Goal: Contribute content: Contribute content

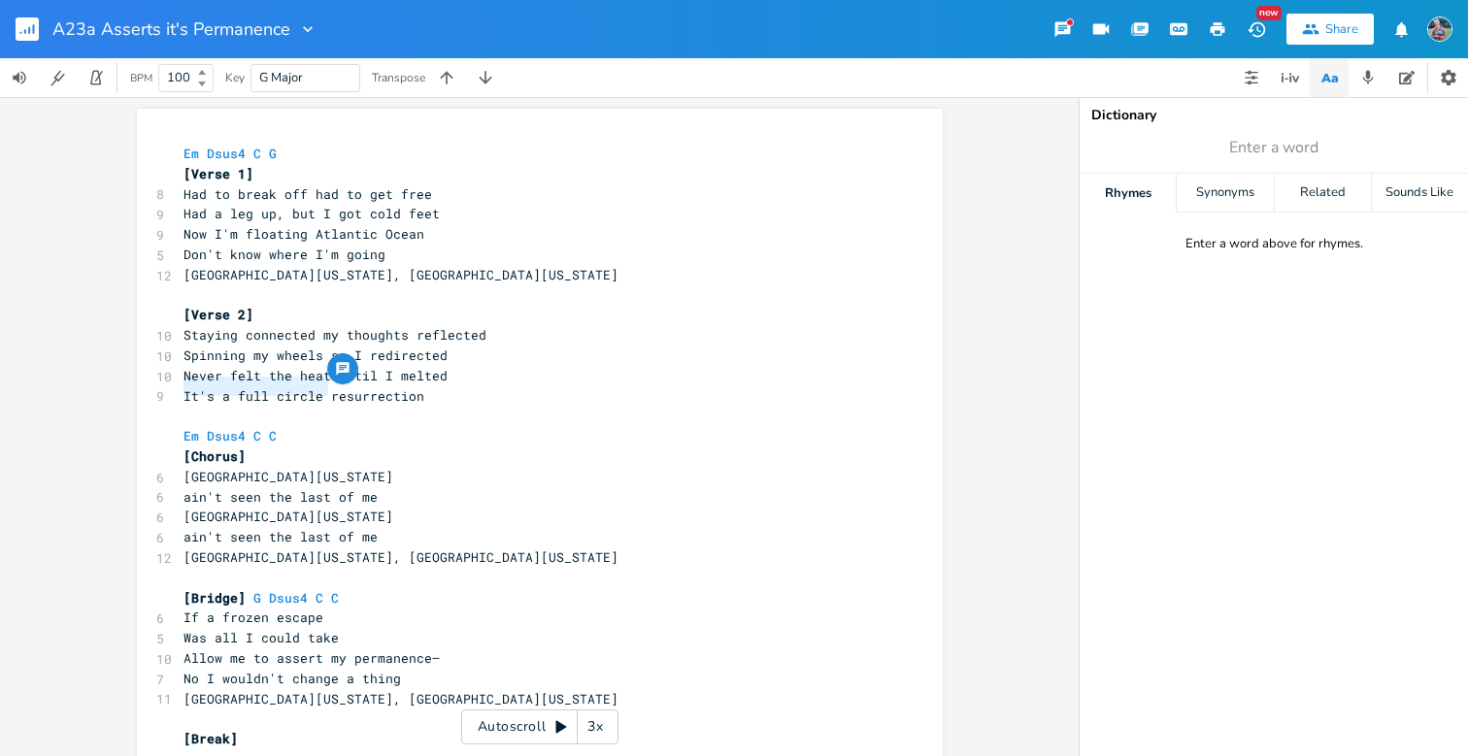
drag, startPoint x: 323, startPoint y: 390, endPoint x: 167, endPoint y: 390, distance: 156.3
click at [167, 390] on div "It's a full circle xxxxxxxxxx Em Dsus4 C G [Verse 1] 8 Had to break off had to …" at bounding box center [540, 614] width 806 height 1011
type textarea "When you think of me think"
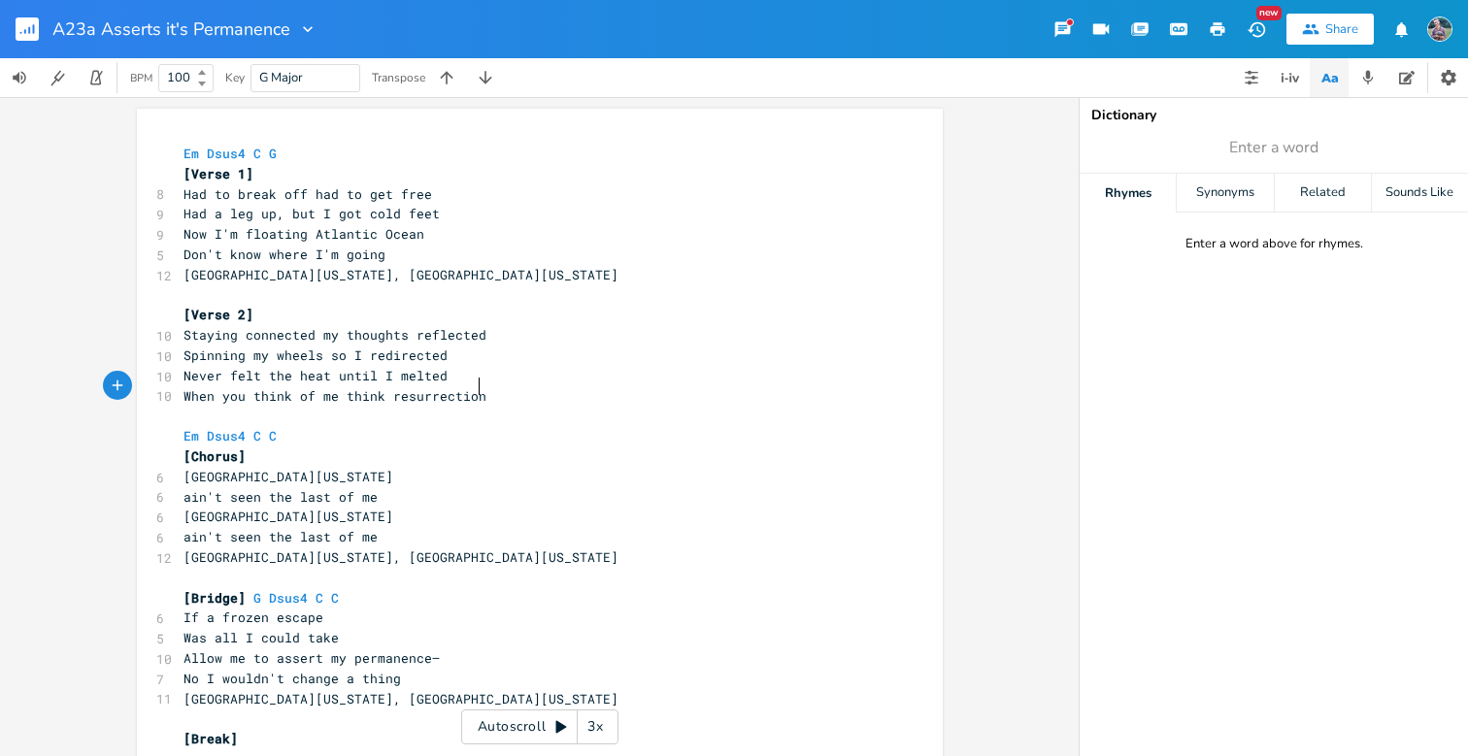
click at [488, 386] on pre "When you think of me think resurrection" at bounding box center [530, 396] width 701 height 20
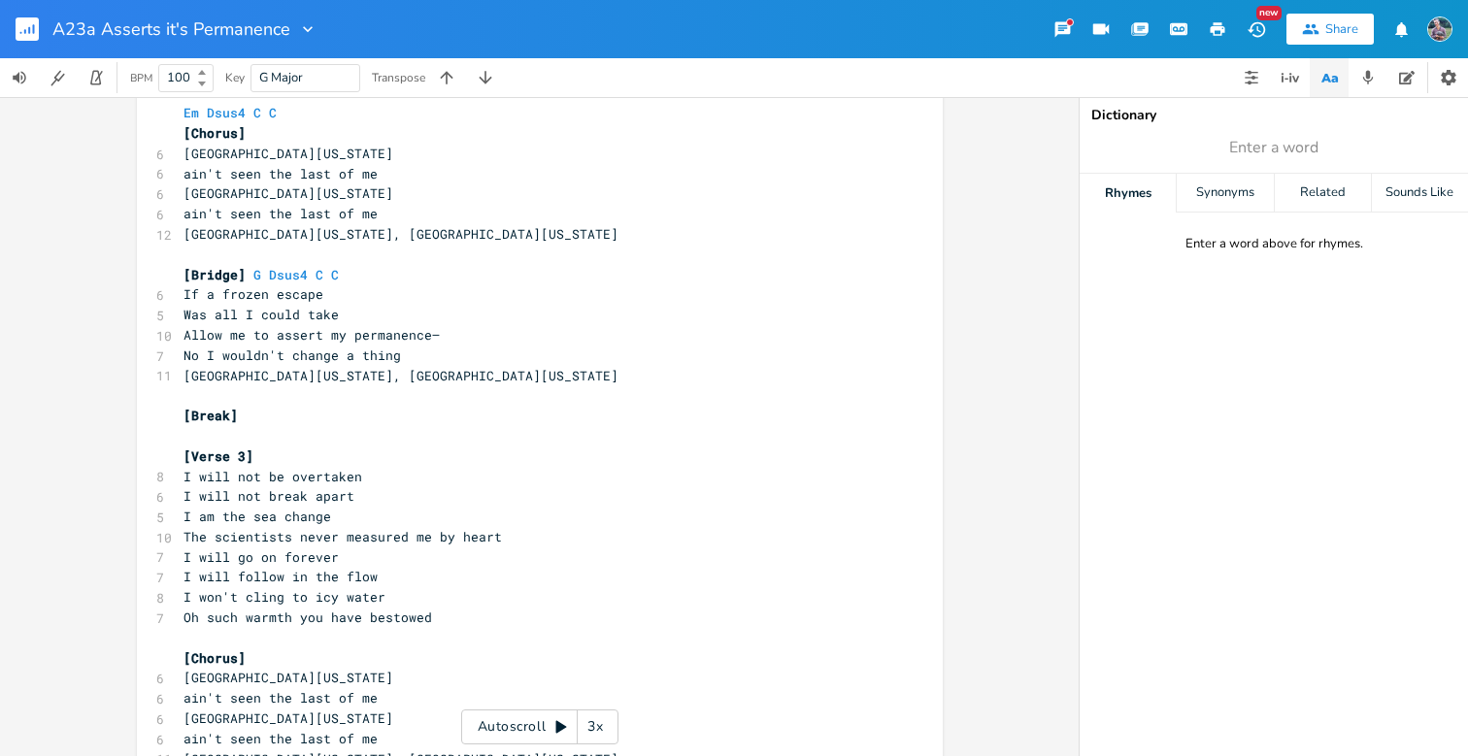
scroll to position [327, 0]
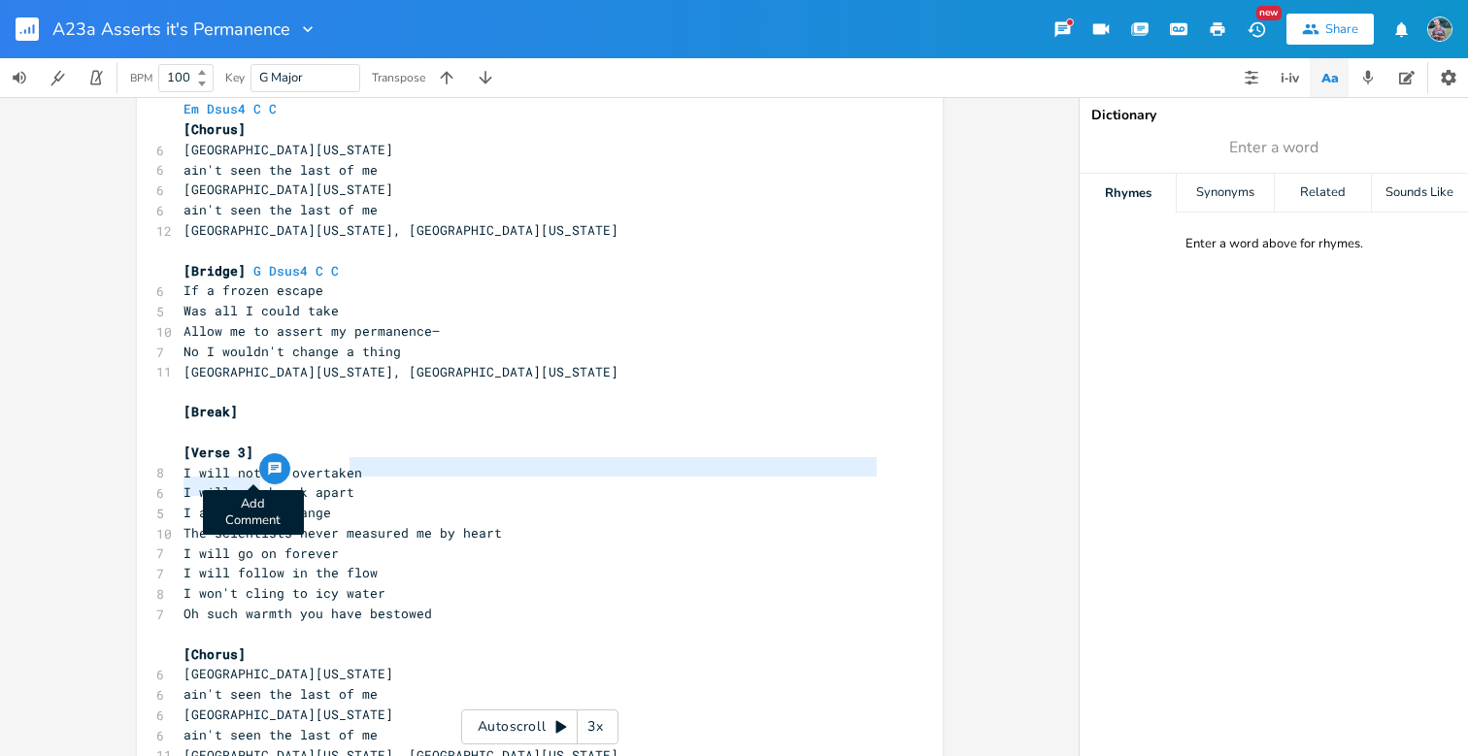
type textarea "reak apart"
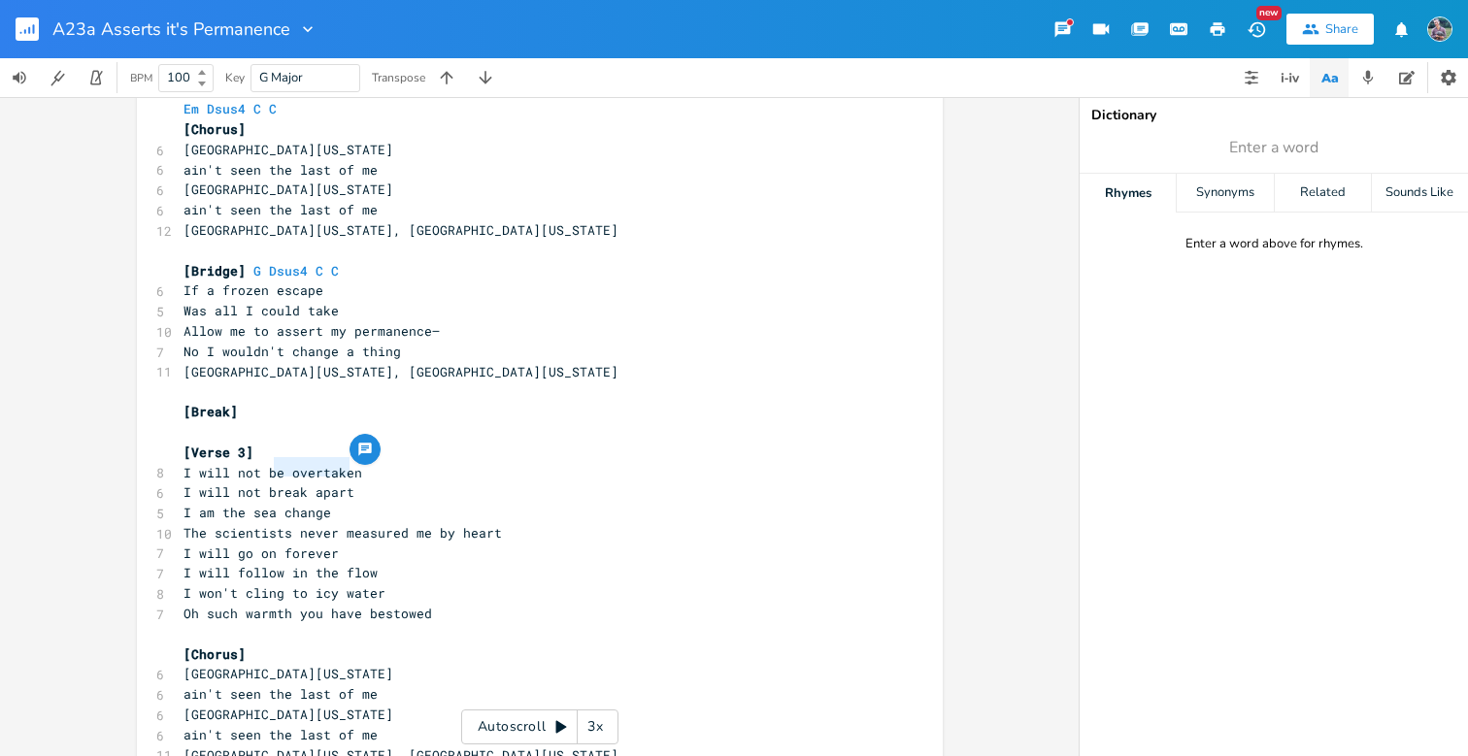
drag, startPoint x: 347, startPoint y: 469, endPoint x: 265, endPoint y: 472, distance: 81.6
click at [265, 483] on pre "I will not break apart" at bounding box center [530, 493] width 701 height 20
click at [313, 483] on span "I will not break apart" at bounding box center [268, 491] width 171 height 17
type textarea "reak apart"
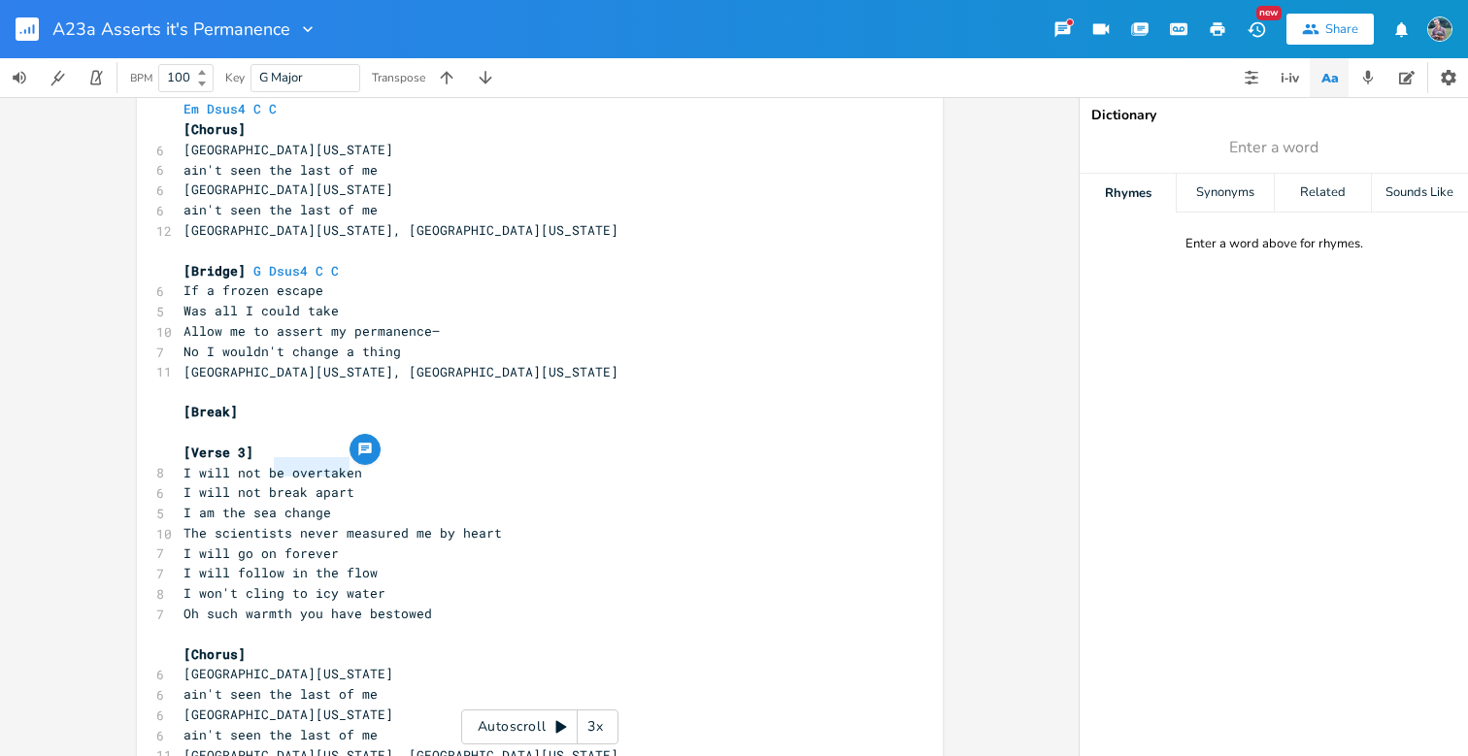
drag, startPoint x: 349, startPoint y: 465, endPoint x: 268, endPoint y: 463, distance: 80.6
click at [268, 483] on pre "I will not break apart" at bounding box center [530, 493] width 701 height 20
click at [241, 483] on span "I will not break apart" at bounding box center [268, 491] width 171 height 17
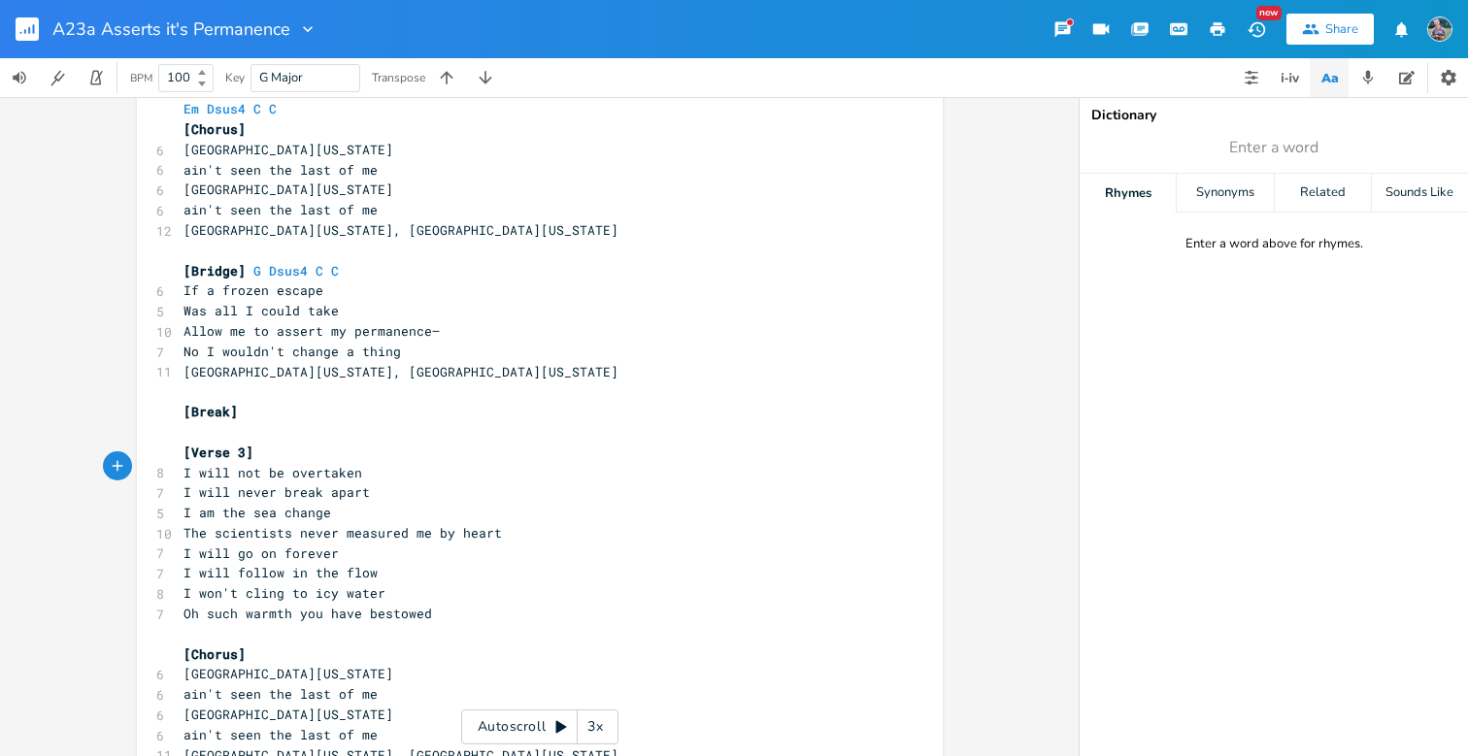
type textarea "neverd"
click at [324, 503] on pre "I am the sea change" at bounding box center [530, 513] width 701 height 20
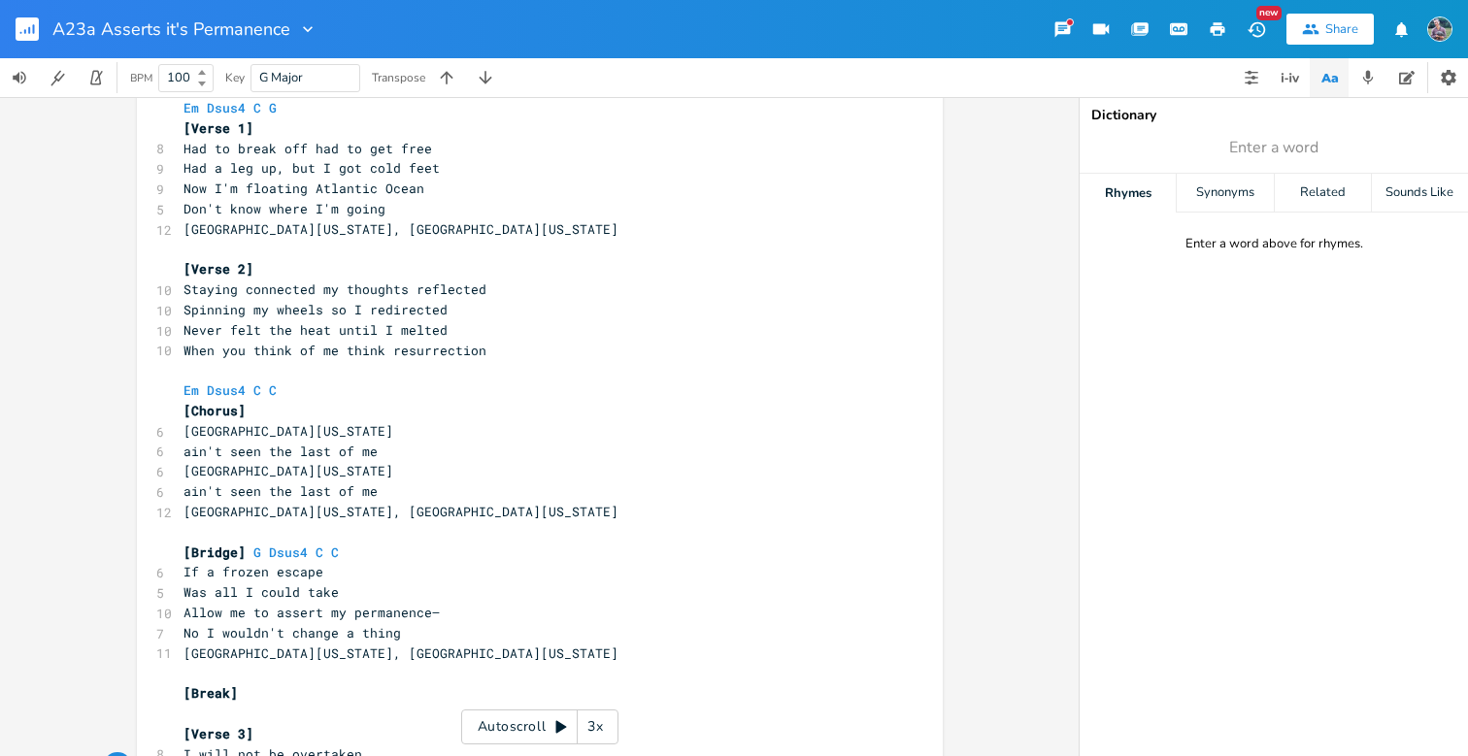
scroll to position [42, 0]
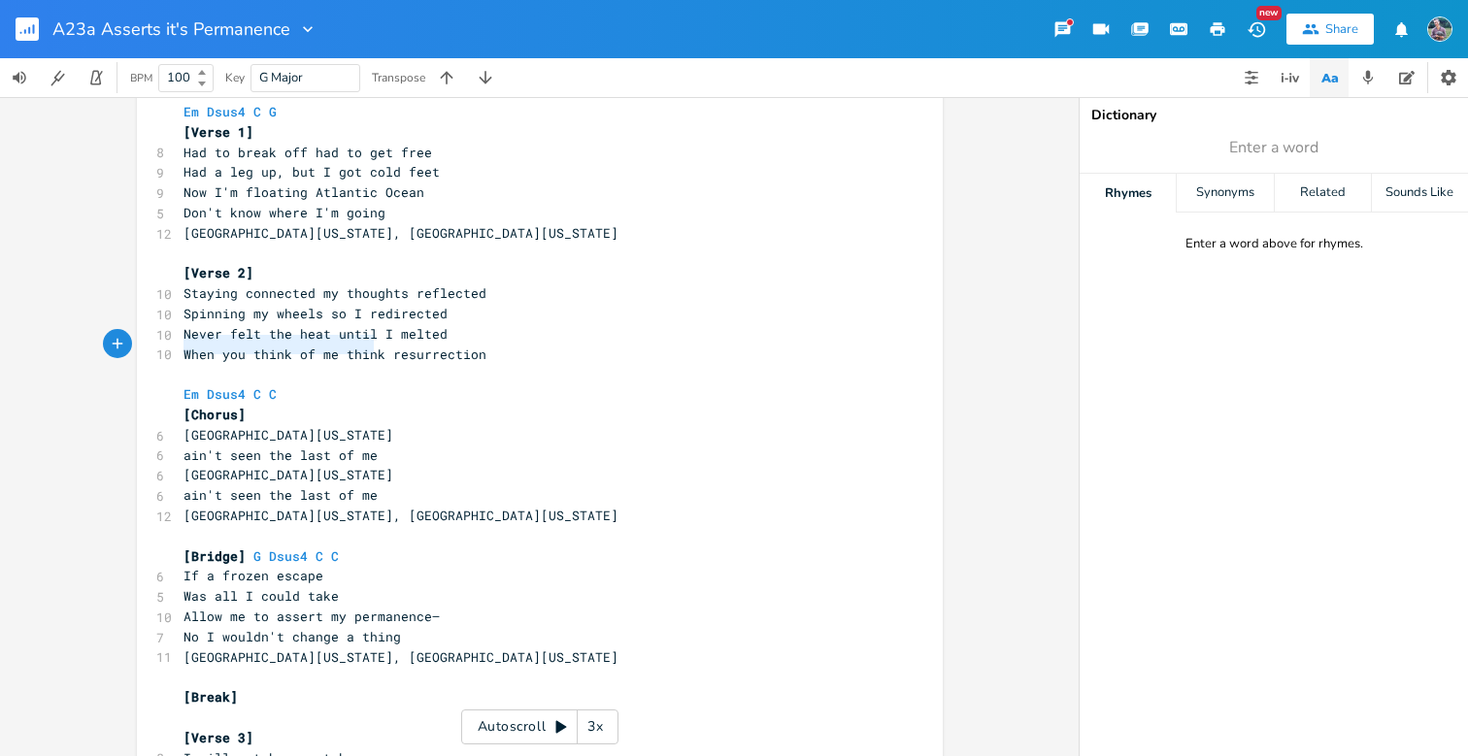
type textarea "When you think of me think"
drag, startPoint x: 178, startPoint y: 347, endPoint x: 373, endPoint y: 339, distance: 195.3
click at [373, 339] on div "When you think of me think xxxxxxxxxx Em Dsus4 C G [Verse 1] 8 Had to break off…" at bounding box center [540, 572] width 806 height 1011
drag, startPoint x: 459, startPoint y: 234, endPoint x: 321, endPoint y: 236, distance: 137.9
click at [321, 236] on pre "[GEOGRAPHIC_DATA][US_STATE], [GEOGRAPHIC_DATA][US_STATE]" at bounding box center [530, 233] width 701 height 20
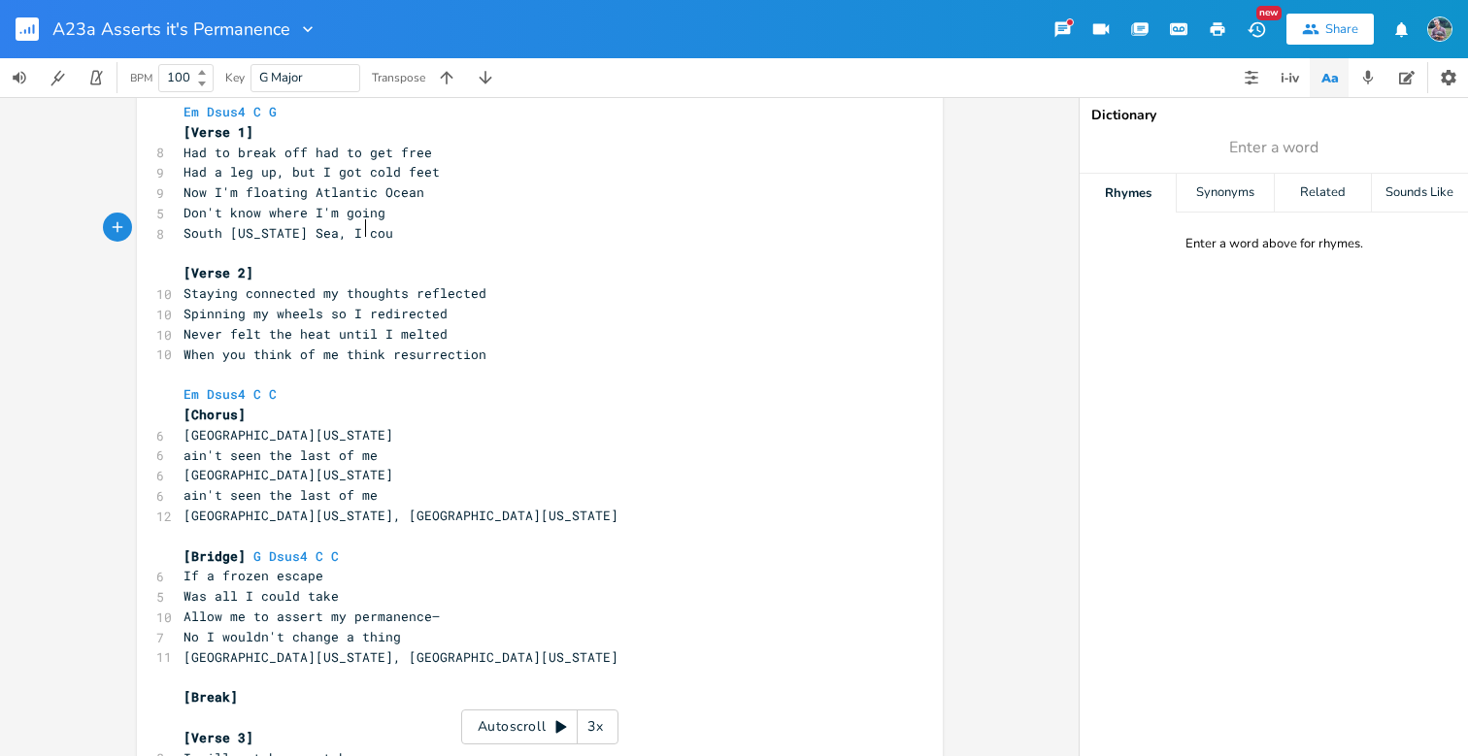
scroll to position [0, 32]
type textarea "I could spend an eternity"
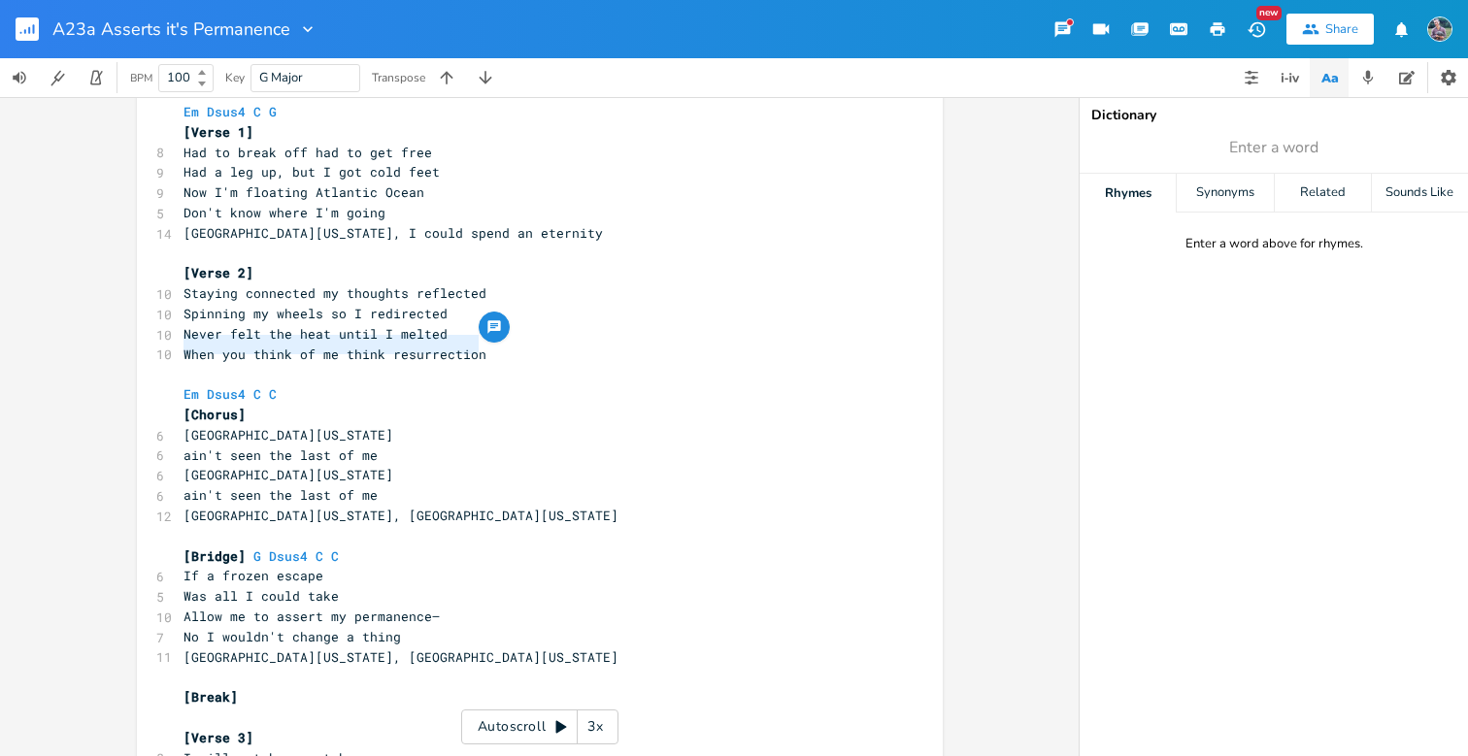
drag, startPoint x: 472, startPoint y: 349, endPoint x: 177, endPoint y: 352, distance: 295.2
click at [183, 352] on span "When you think of me think resurrection" at bounding box center [334, 354] width 303 height 17
type textarea "S"
type textarea "It's what's underneath that's unexpected"
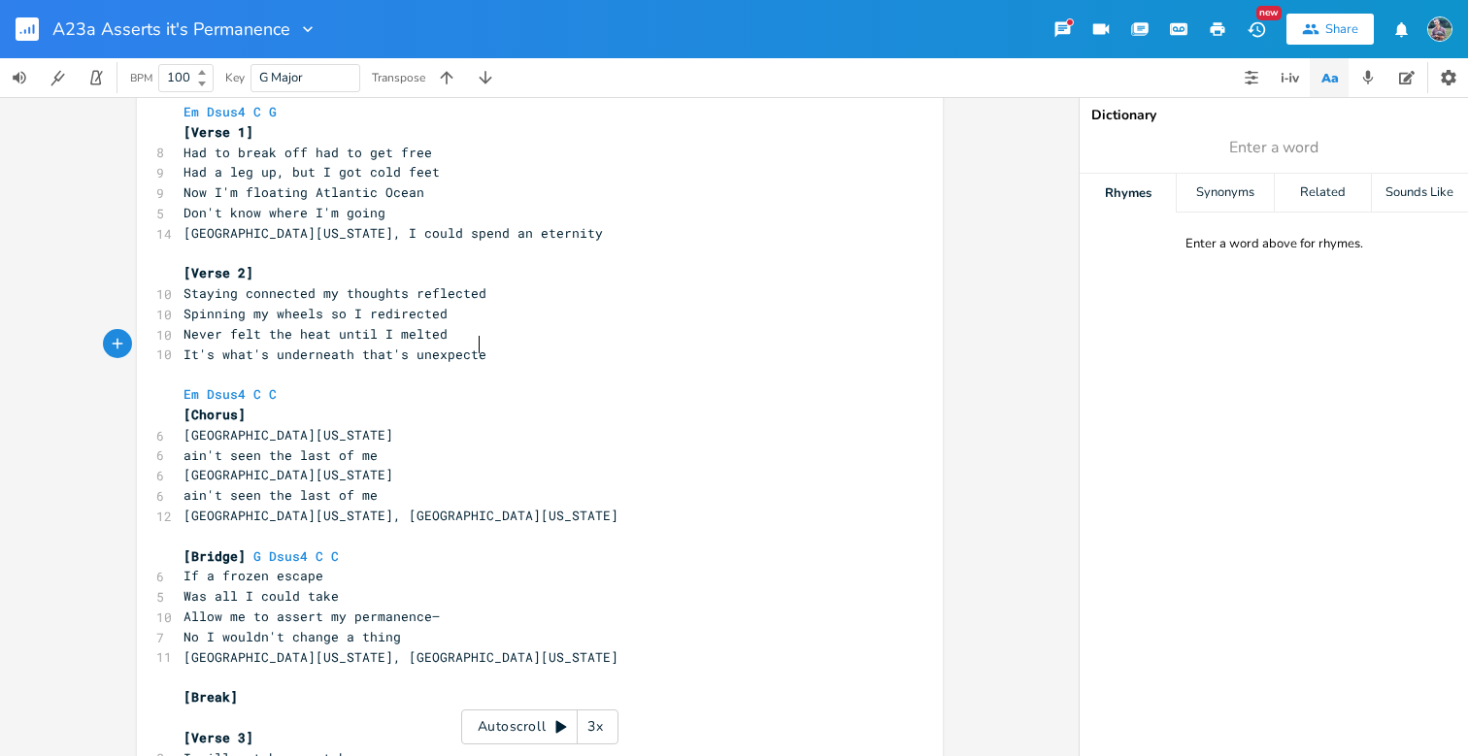
scroll to position [0, 194]
drag, startPoint x: 484, startPoint y: 344, endPoint x: 178, endPoint y: 350, distance: 306.9
click at [180, 350] on pre "It's what's underneath that's unexpected" at bounding box center [530, 355] width 701 height 20
type textarea "Shat"
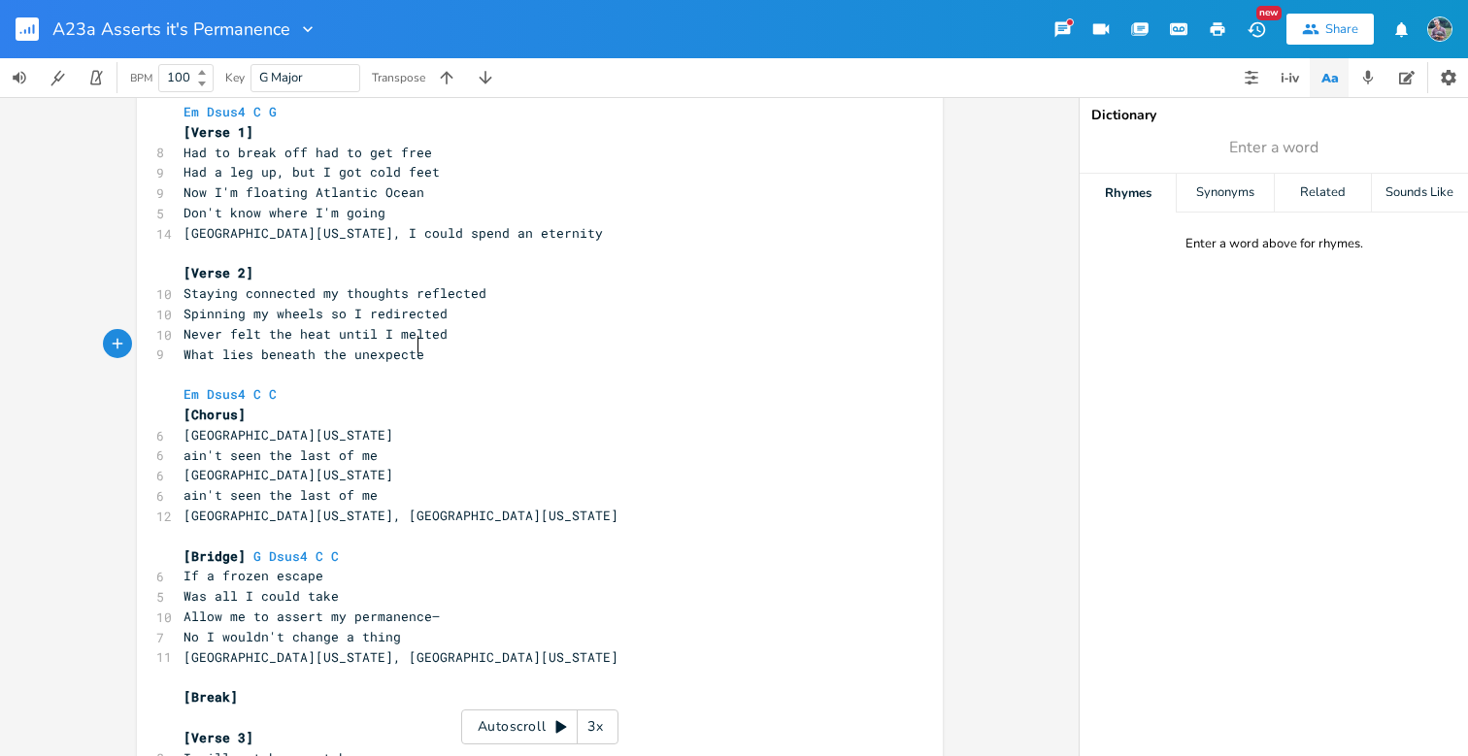
type textarea "What lies beneath the unexpected"
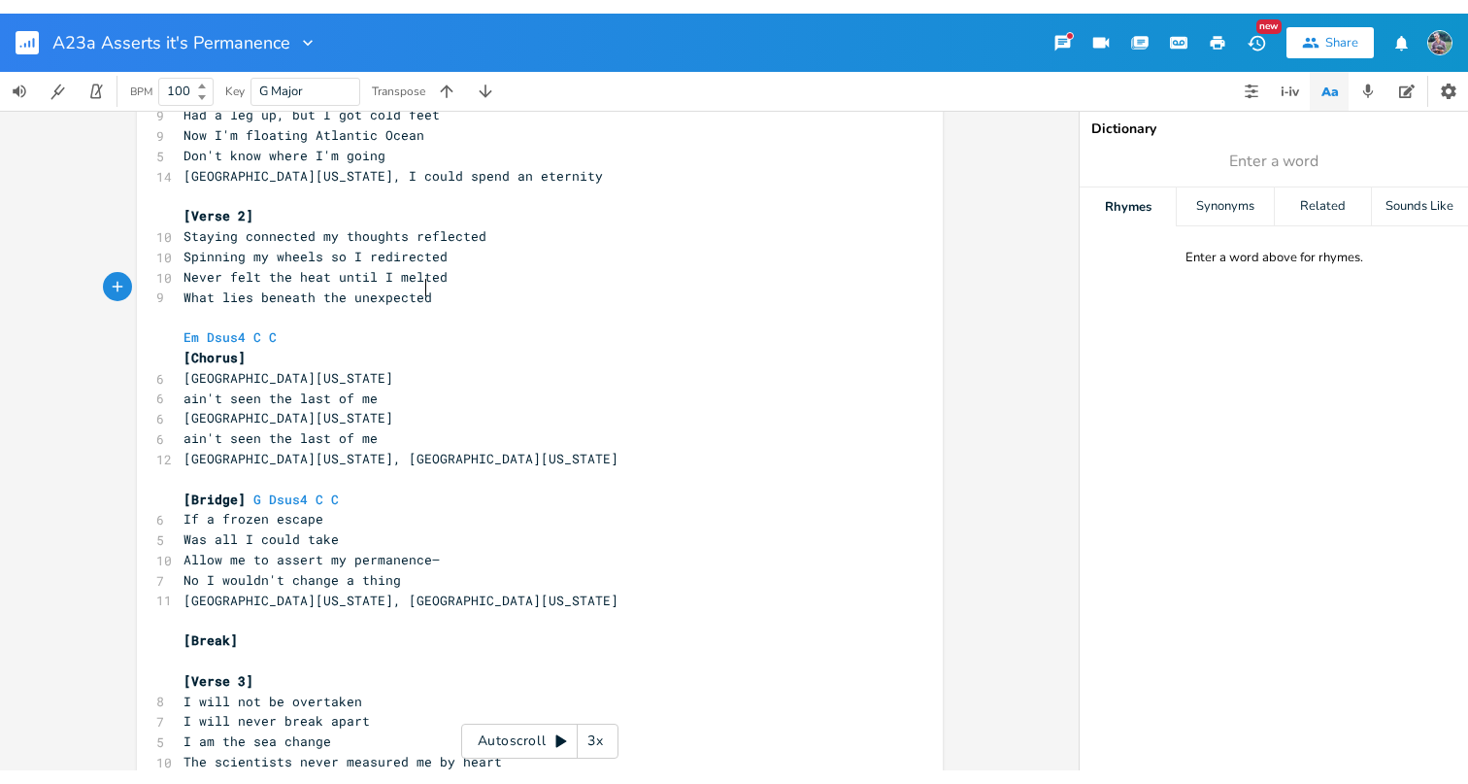
scroll to position [117, 0]
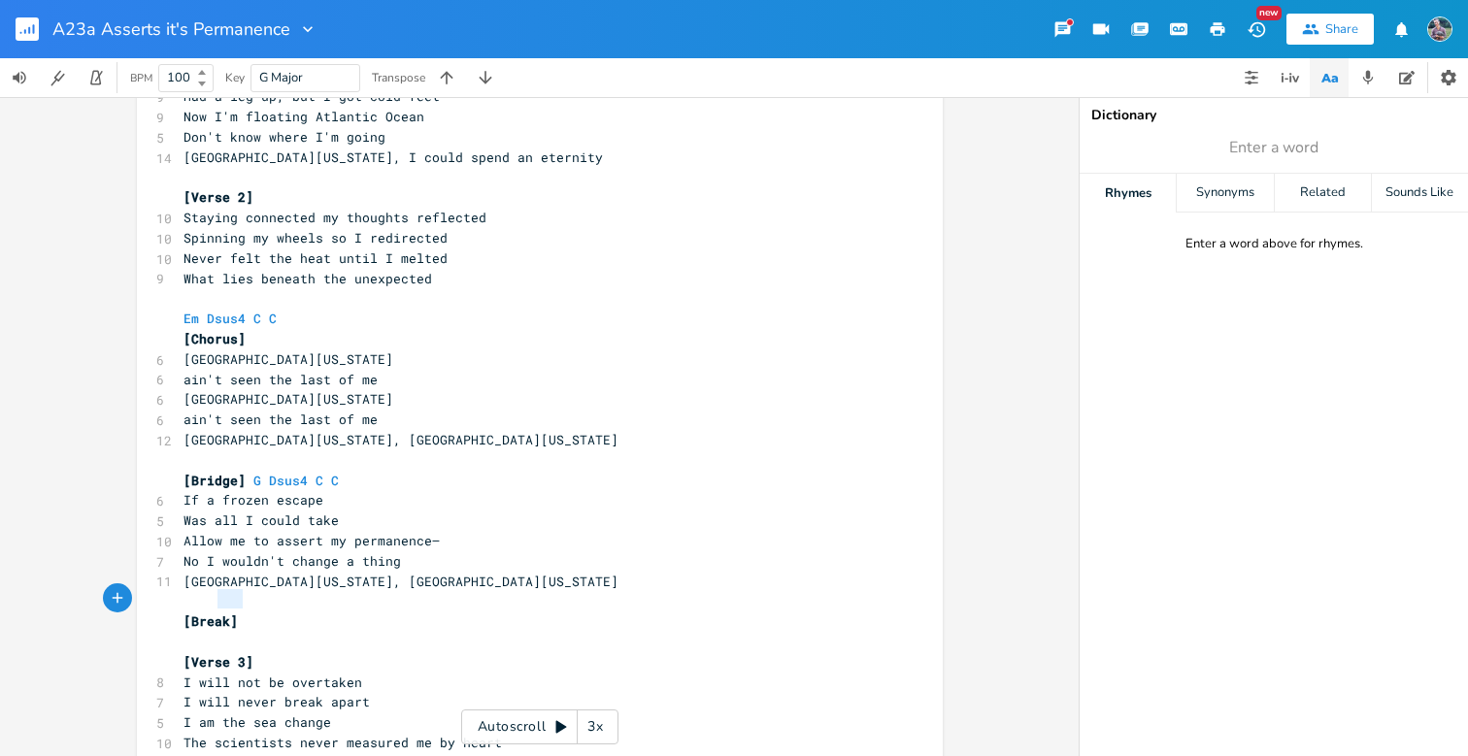
type textarea "[Break]"
drag, startPoint x: 239, startPoint y: 598, endPoint x: 124, endPoint y: 599, distance: 114.6
click at [124, 599] on div "[Break] xxxxxxxxxx Em Dsus4 C G [Verse 1] 8 Had to break off had to get free 9 …" at bounding box center [539, 426] width 1079 height 659
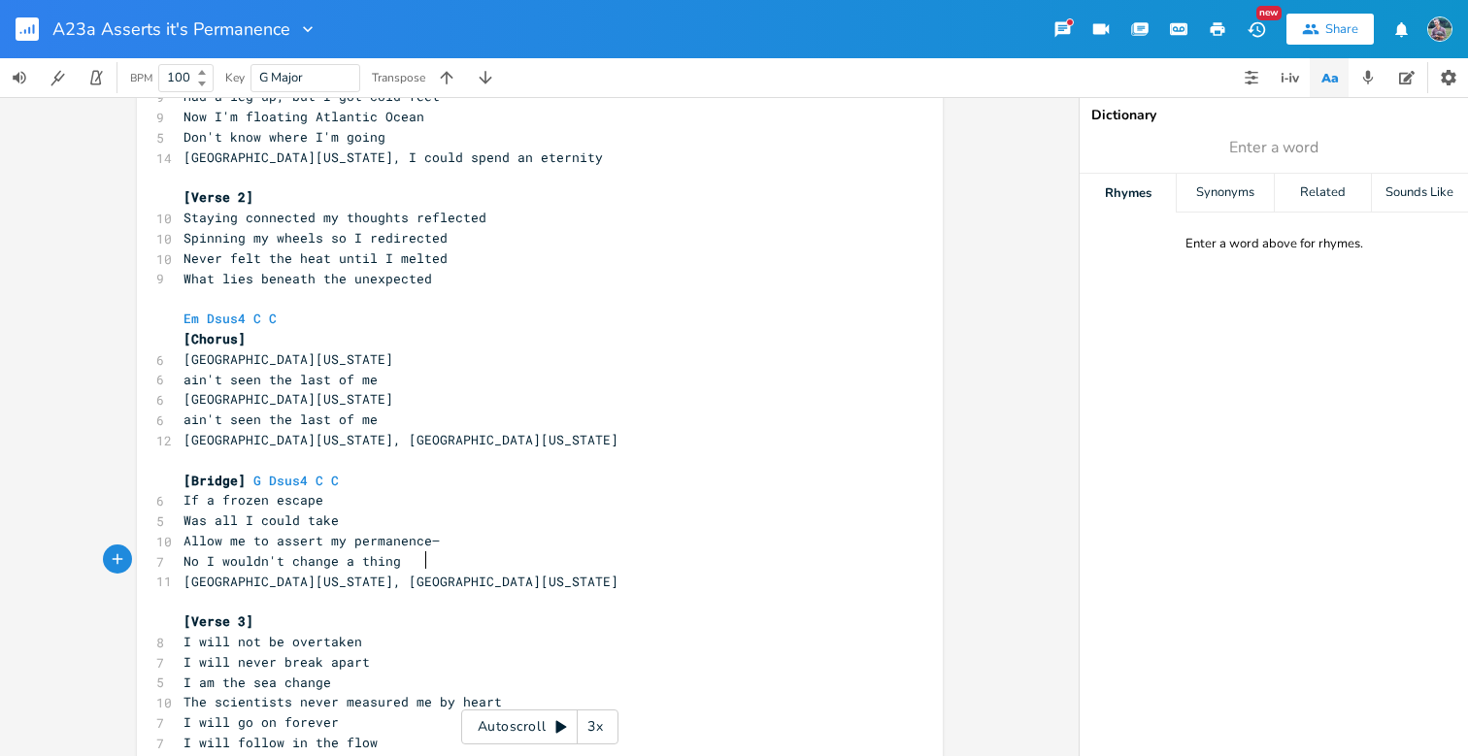
click at [472, 430] on pre "[GEOGRAPHIC_DATA][US_STATE], [GEOGRAPHIC_DATA][US_STATE]" at bounding box center [530, 440] width 701 height 20
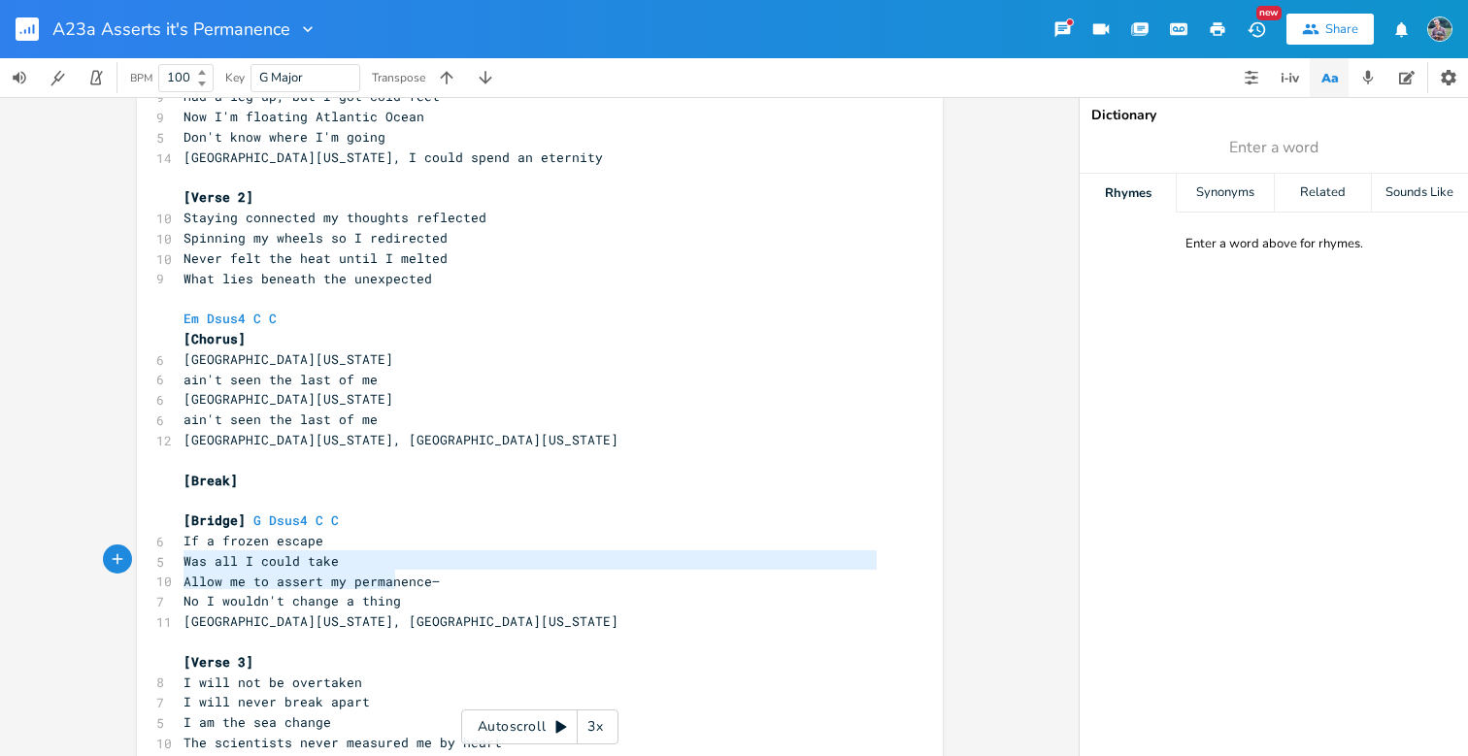
type textarea "No I wouldn't change a thing"
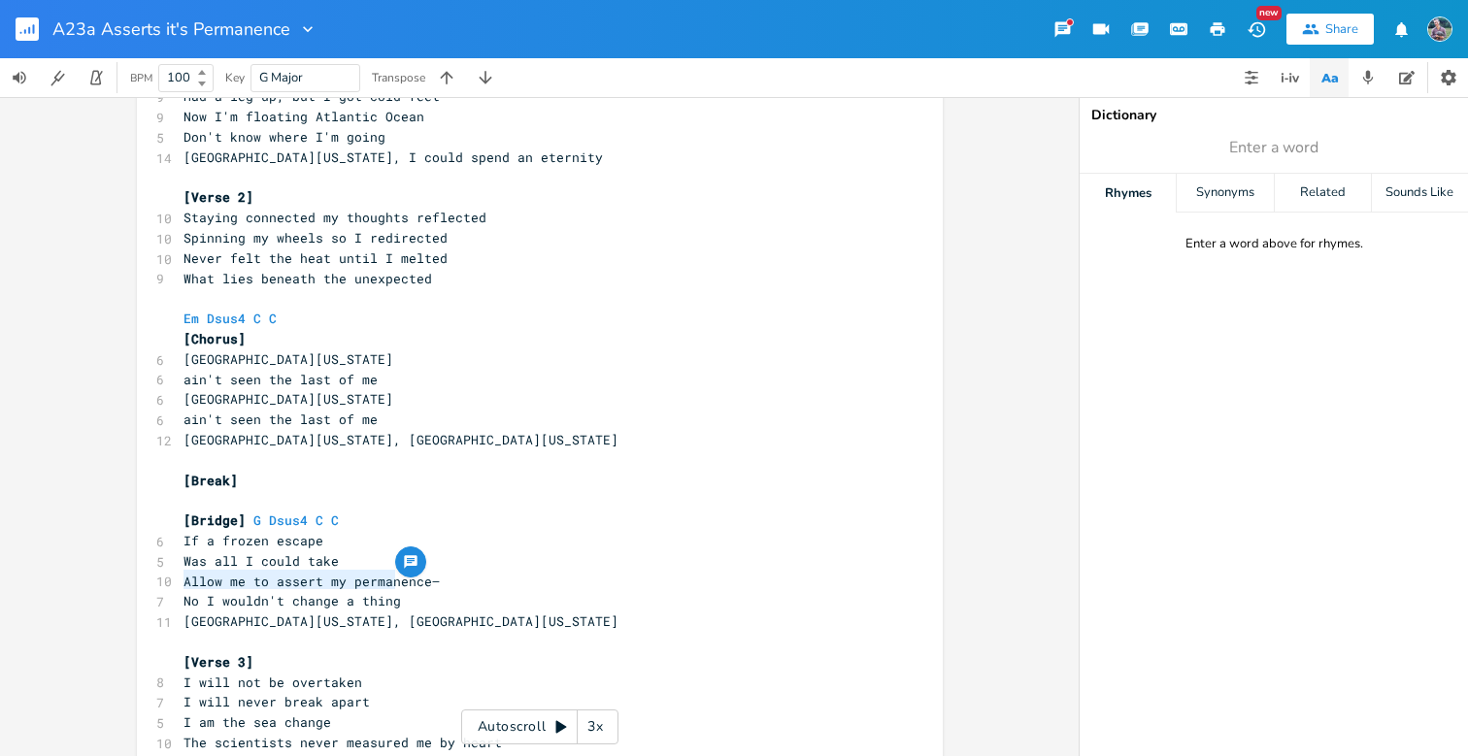
drag, startPoint x: 435, startPoint y: 583, endPoint x: 136, endPoint y: 572, distance: 299.2
click at [137, 572] on div "No I wouldn't change a thing xxxxxxxxxx Em Dsus4 C G [Verse 1] 8 Had to break o…" at bounding box center [540, 496] width 806 height 1011
click at [338, 551] on pre "Was all I could take" at bounding box center [530, 561] width 701 height 20
type textarea "change a thing"
drag, startPoint x: 400, startPoint y: 576, endPoint x: 279, endPoint y: 572, distance: 121.4
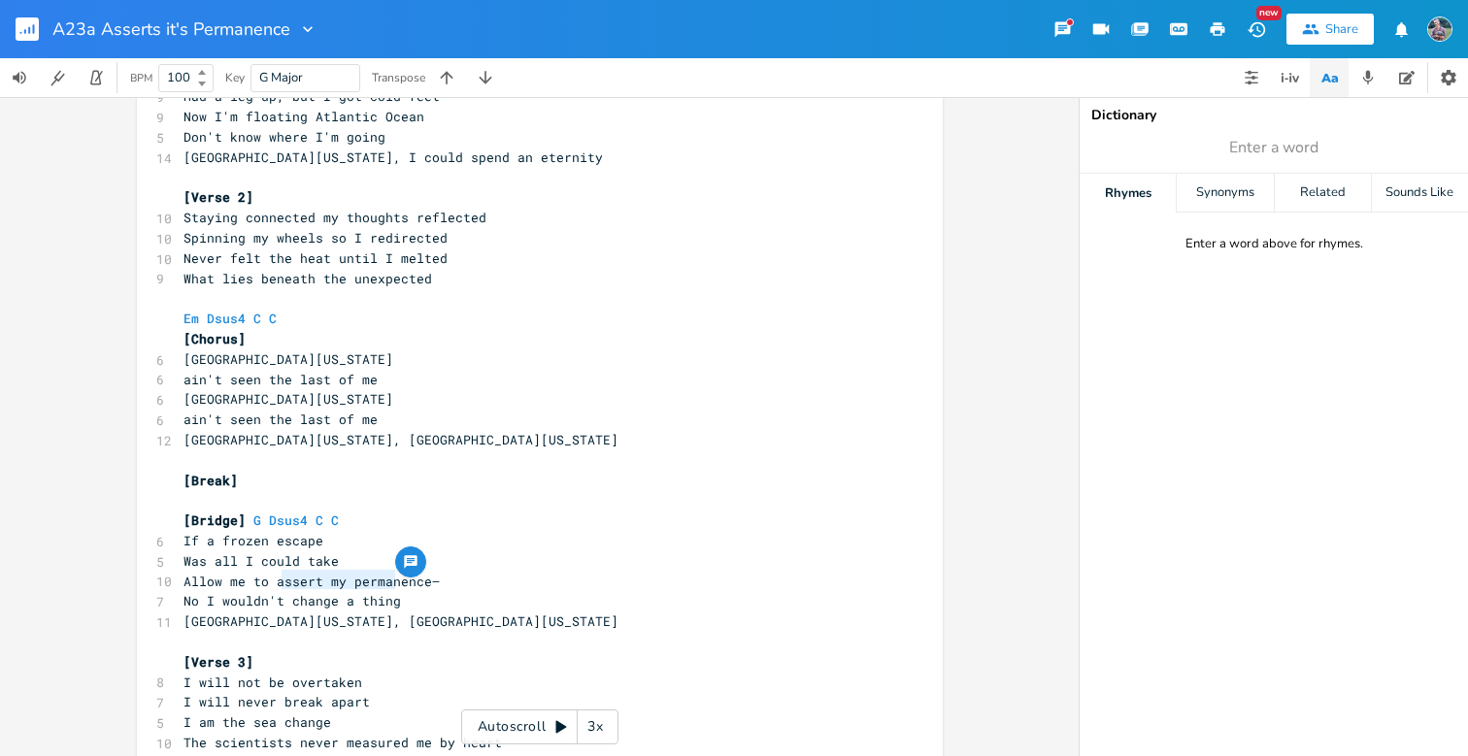
click at [279, 591] on pre "No I wouldn't change a thing" at bounding box center [530, 601] width 701 height 20
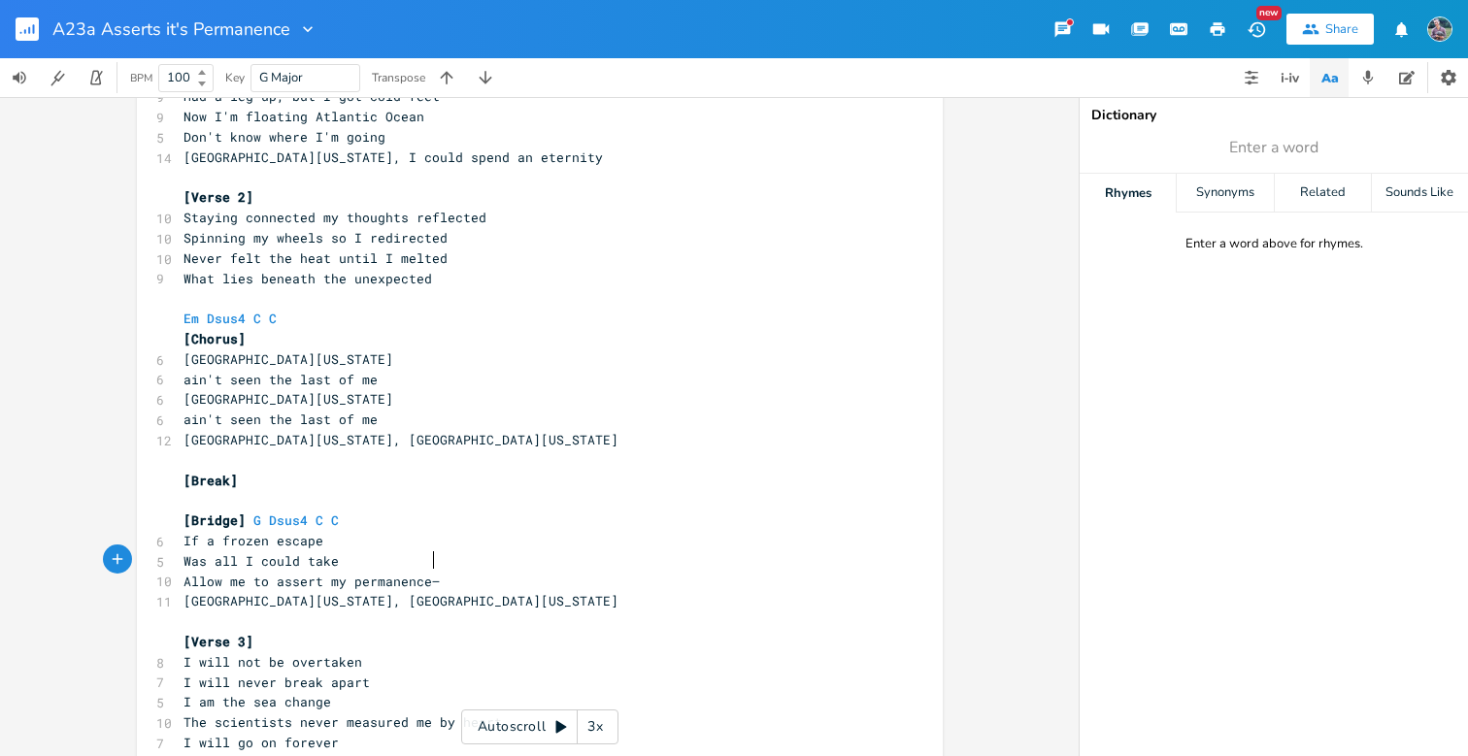
click at [347, 551] on pre "Was all I could take" at bounding box center [530, 561] width 701 height 20
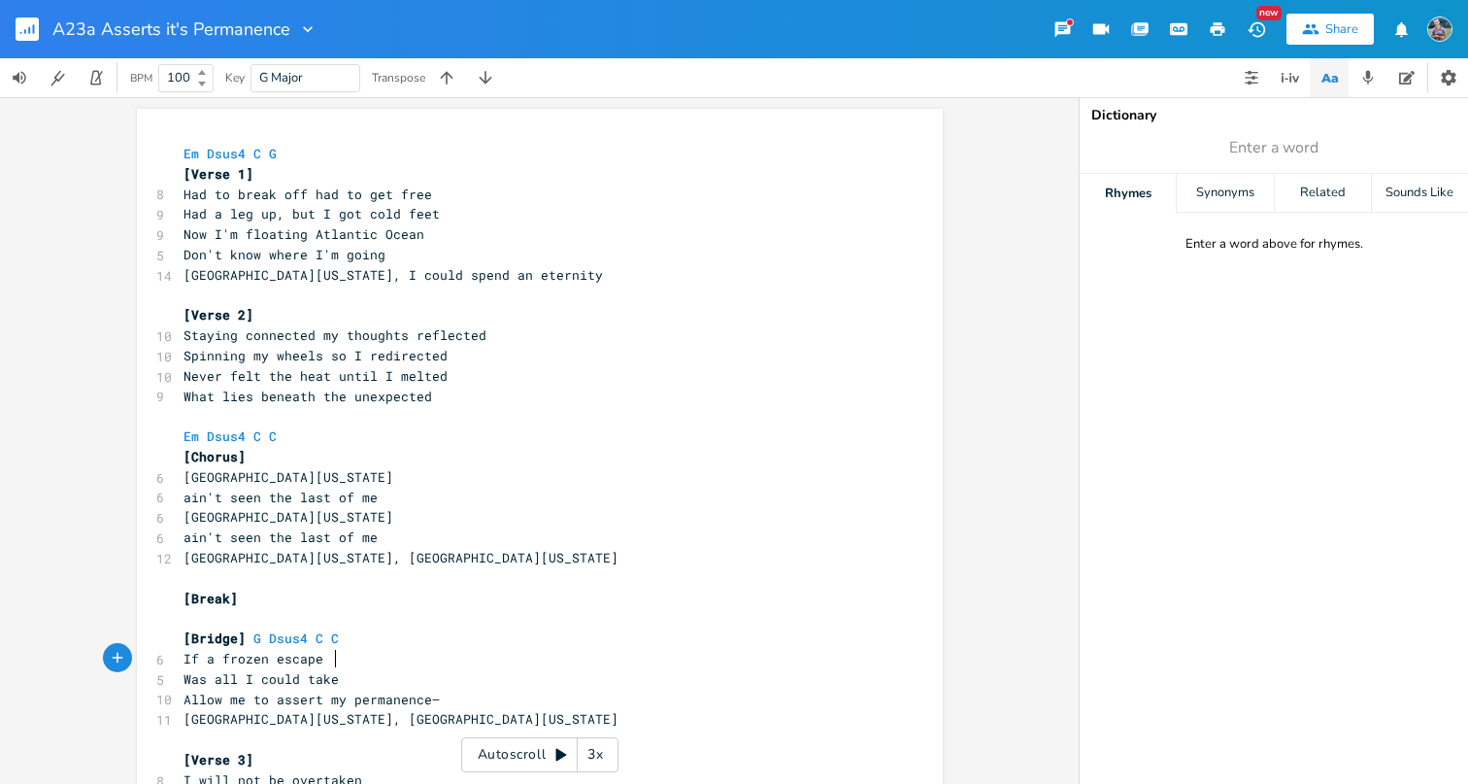
scroll to position [0, 0]
type textarea "I could spend an eternity"
drag, startPoint x: 522, startPoint y: 270, endPoint x: 322, endPoint y: 273, distance: 200.0
click at [322, 273] on pre "[GEOGRAPHIC_DATA][US_STATE], I could spend an eternity" at bounding box center [530, 275] width 701 height 20
click at [480, 386] on pre "What lies beneath the unexpected" at bounding box center [530, 396] width 701 height 20
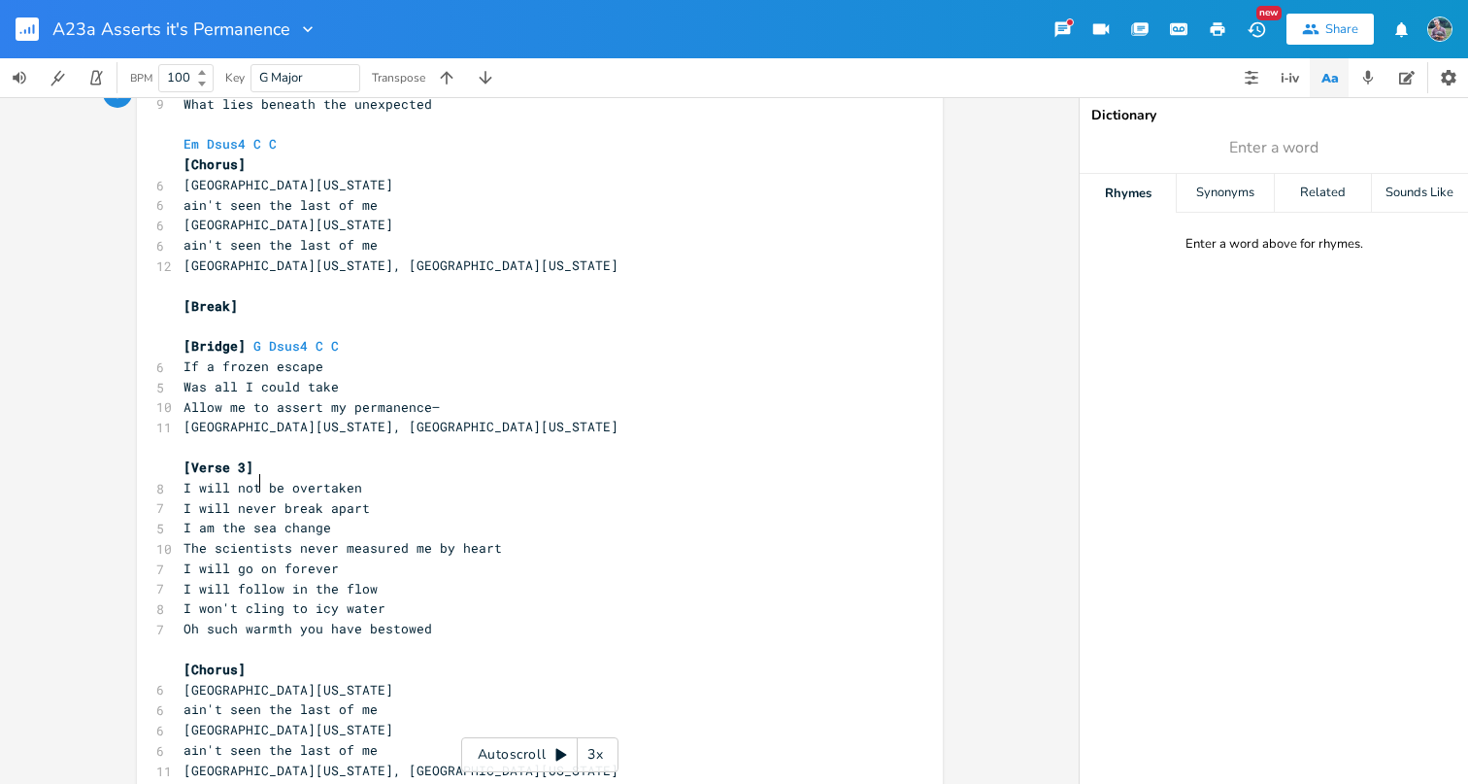
click at [256, 499] on span "I will never break apart" at bounding box center [276, 507] width 186 height 17
click at [191, 518] on span "I am the sea change" at bounding box center [257, 526] width 148 height 17
click at [273, 457] on pre "[Verse 3]" at bounding box center [530, 467] width 701 height 20
type textarea "C F"
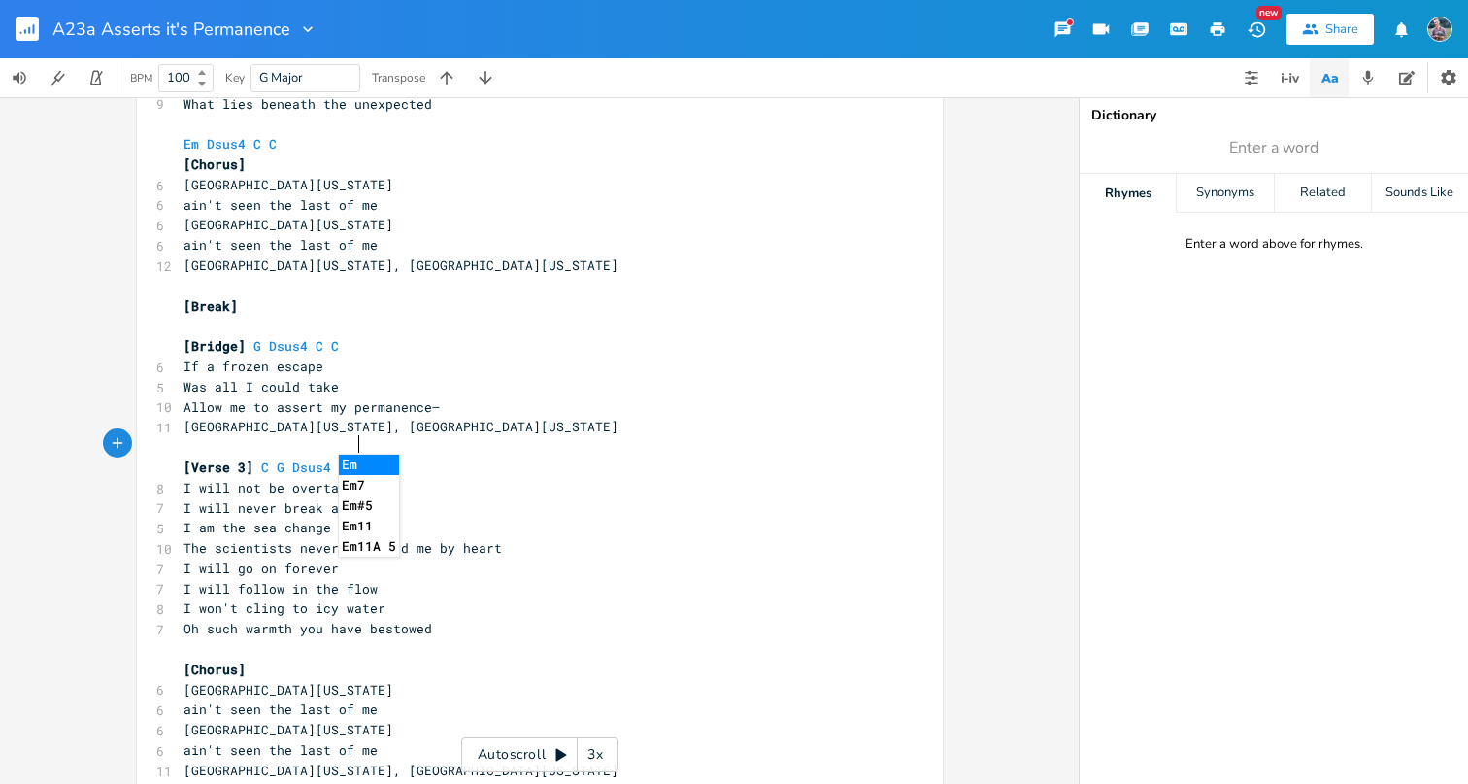
type textarea "G Dsus4 Em"
type textarea "Em Dsuse"
type textarea "4"
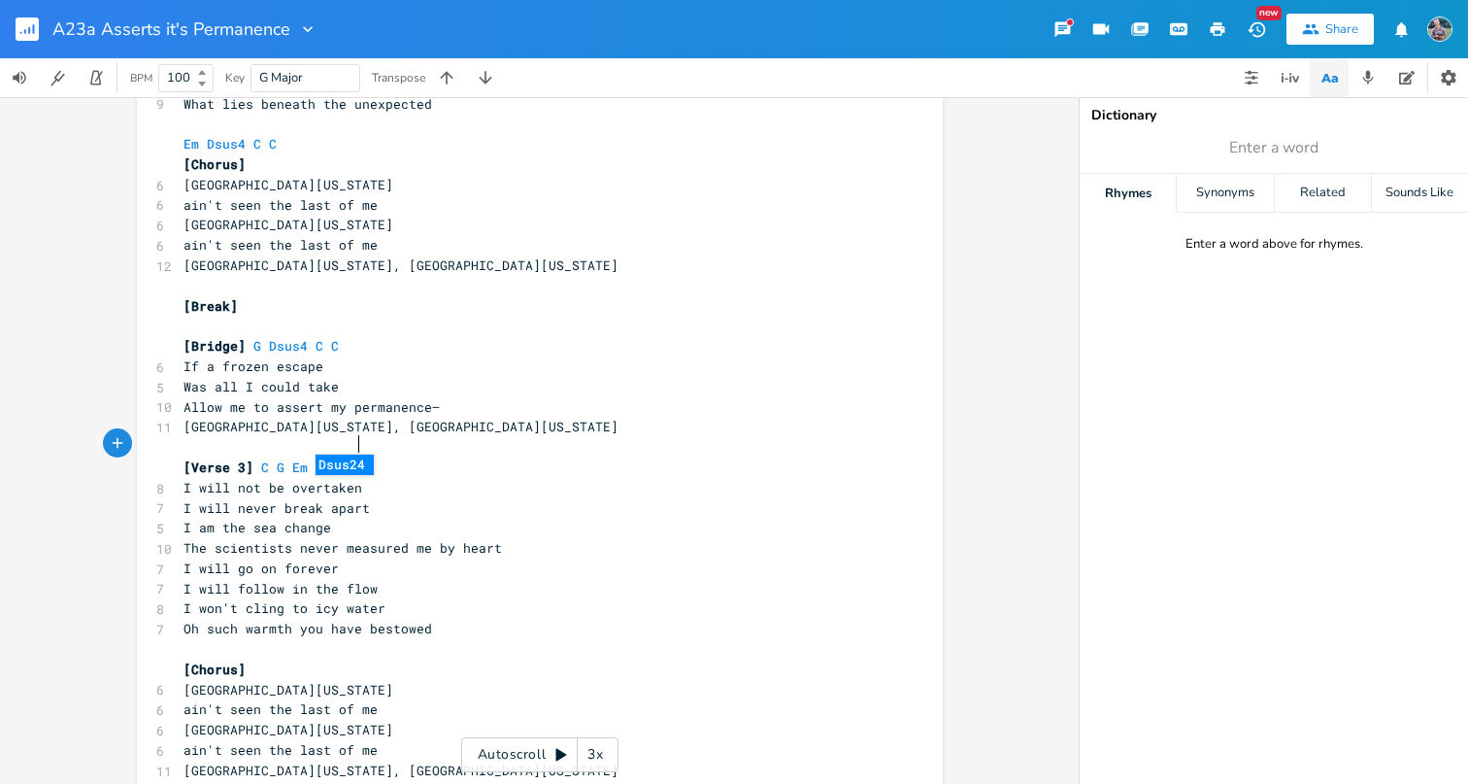
scroll to position [0, 7]
type textarea "am the"
drag, startPoint x: 240, startPoint y: 507, endPoint x: 191, endPoint y: 507, distance: 48.5
click at [191, 518] on span "I am the sea change" at bounding box center [257, 526] width 148 height 17
click at [231, 559] on span "I will go on forever" at bounding box center [260, 567] width 155 height 17
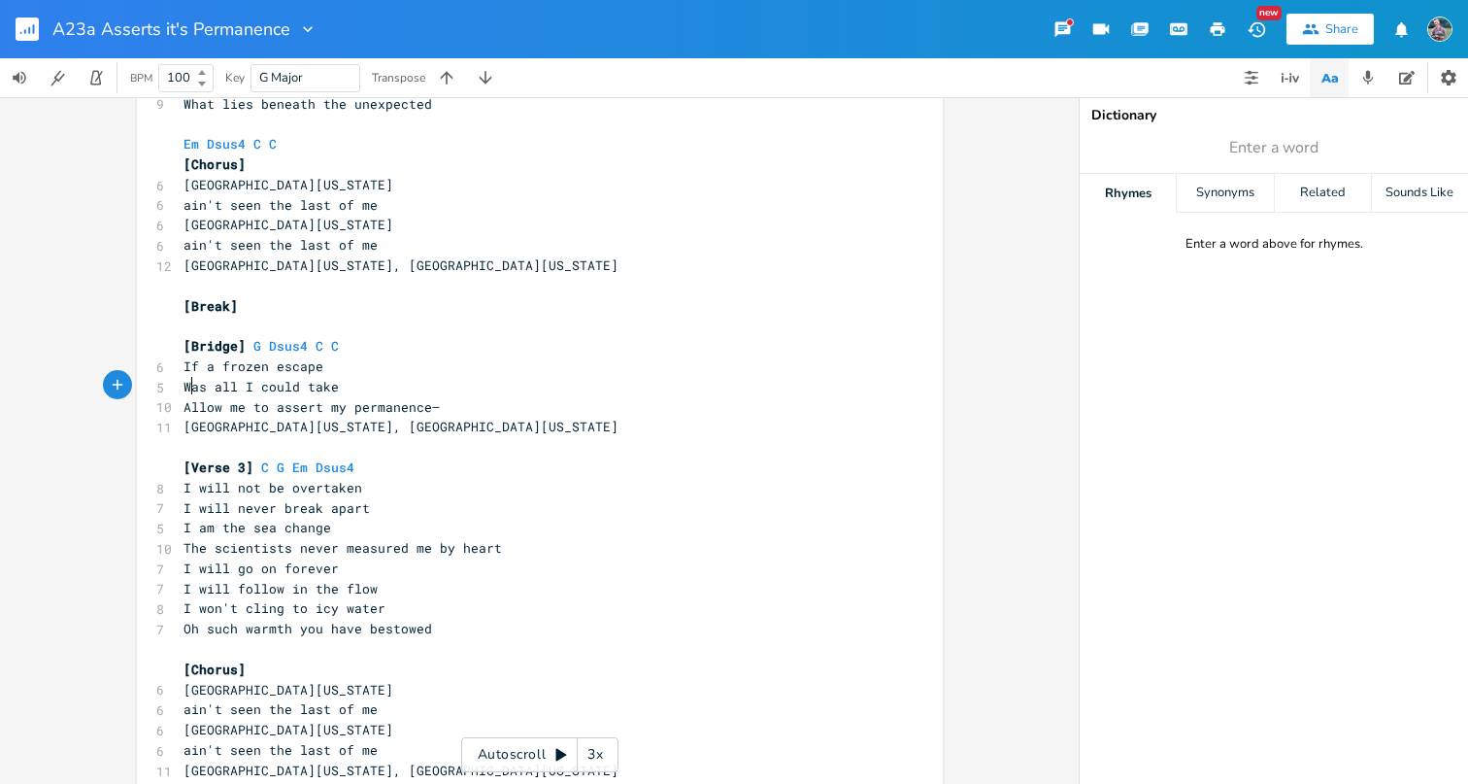
click at [183, 398] on span "Allow me to assert my permanence—" at bounding box center [311, 406] width 256 height 17
type textarea "Dsus4 C C"
drag, startPoint x: 340, startPoint y: 326, endPoint x: 257, endPoint y: 317, distance: 83.0
click at [257, 336] on pre "[Bridge] G Dsus4 C C" at bounding box center [530, 346] width 701 height 20
type textarea "Am"
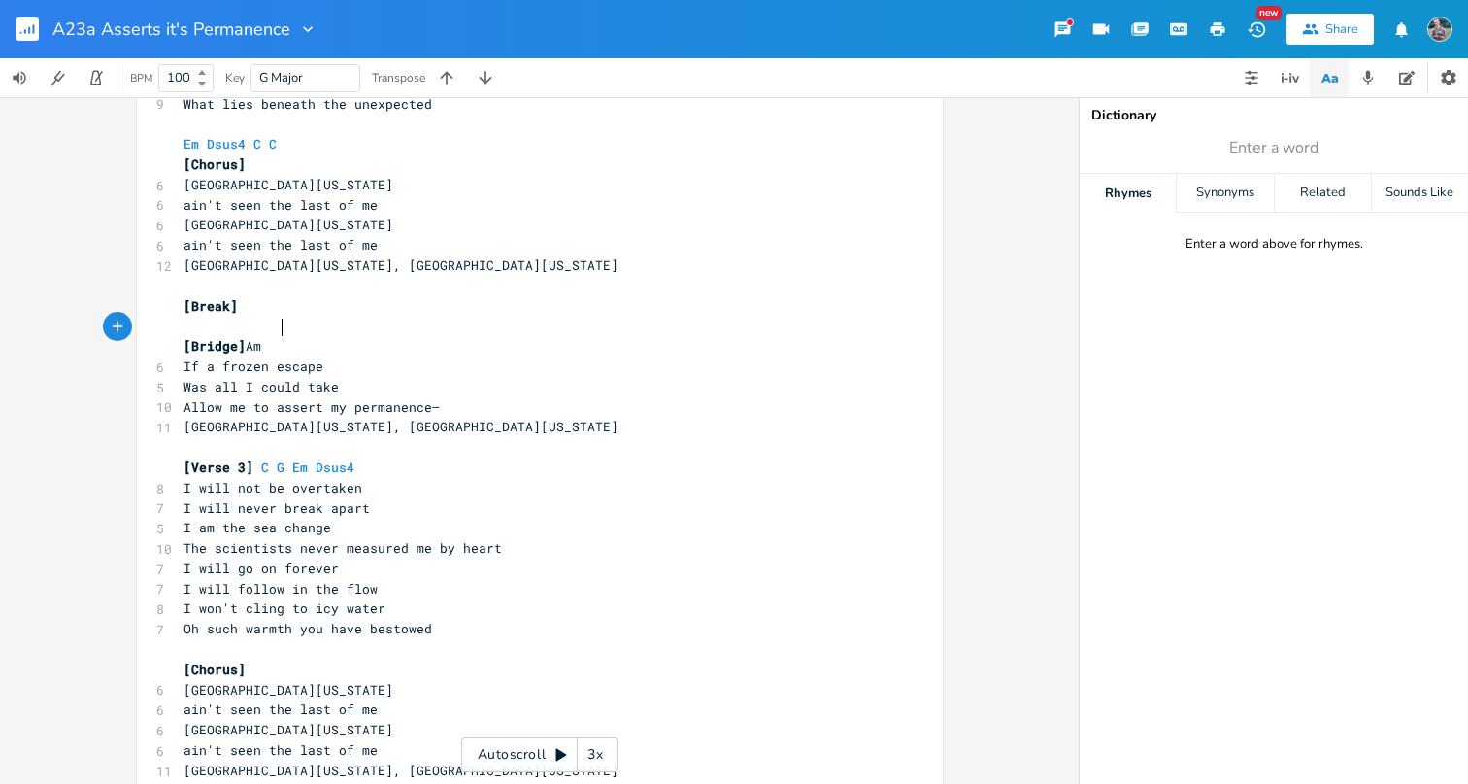
scroll to position [0, 20]
type textarea "C AM"
type textarea "m"
click at [267, 337] on span "[Bridge] C Am" at bounding box center [237, 345] width 109 height 17
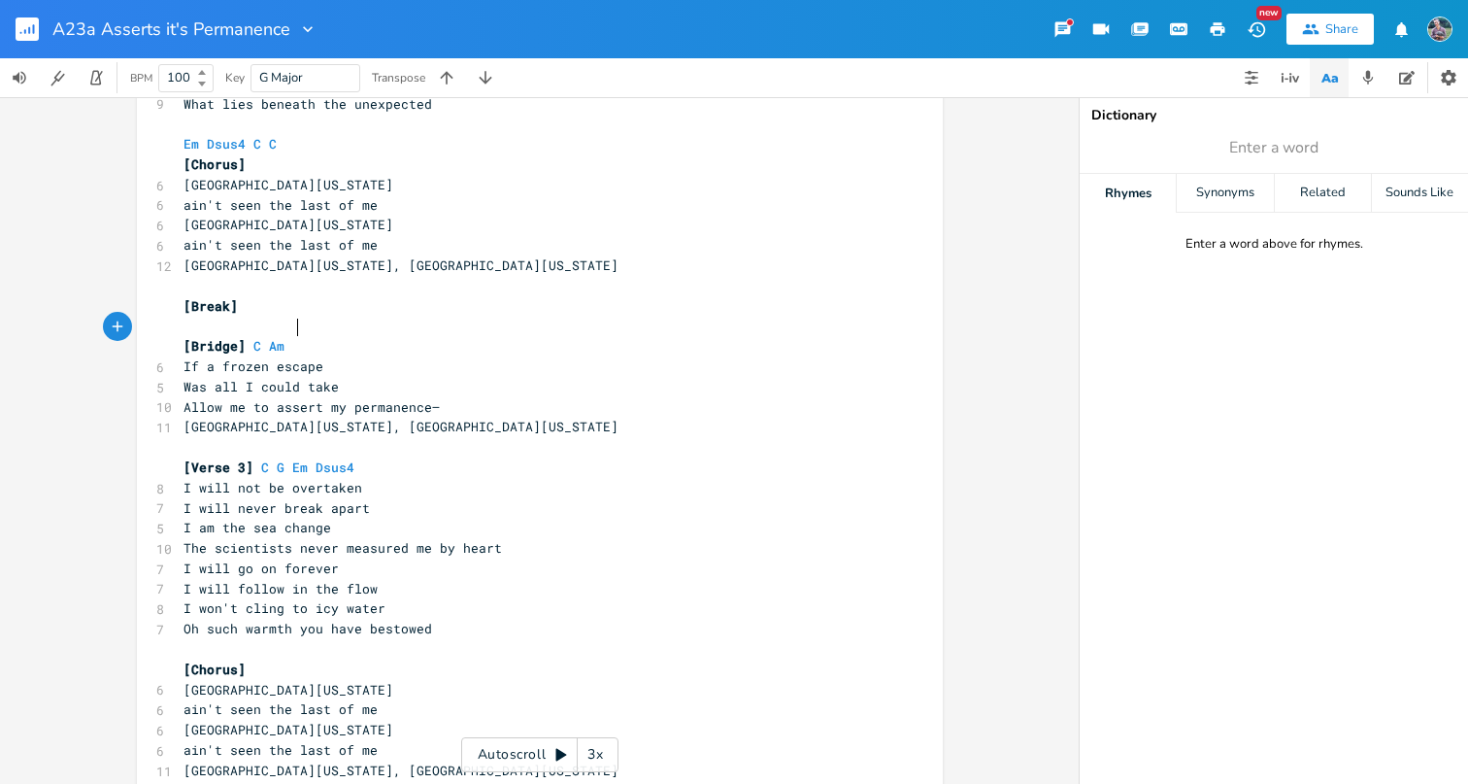
click at [294, 336] on pre "[Bridge] C Am" at bounding box center [530, 346] width 701 height 20
type textarea "Dsuse"
type textarea "e"
type textarea "4 G"
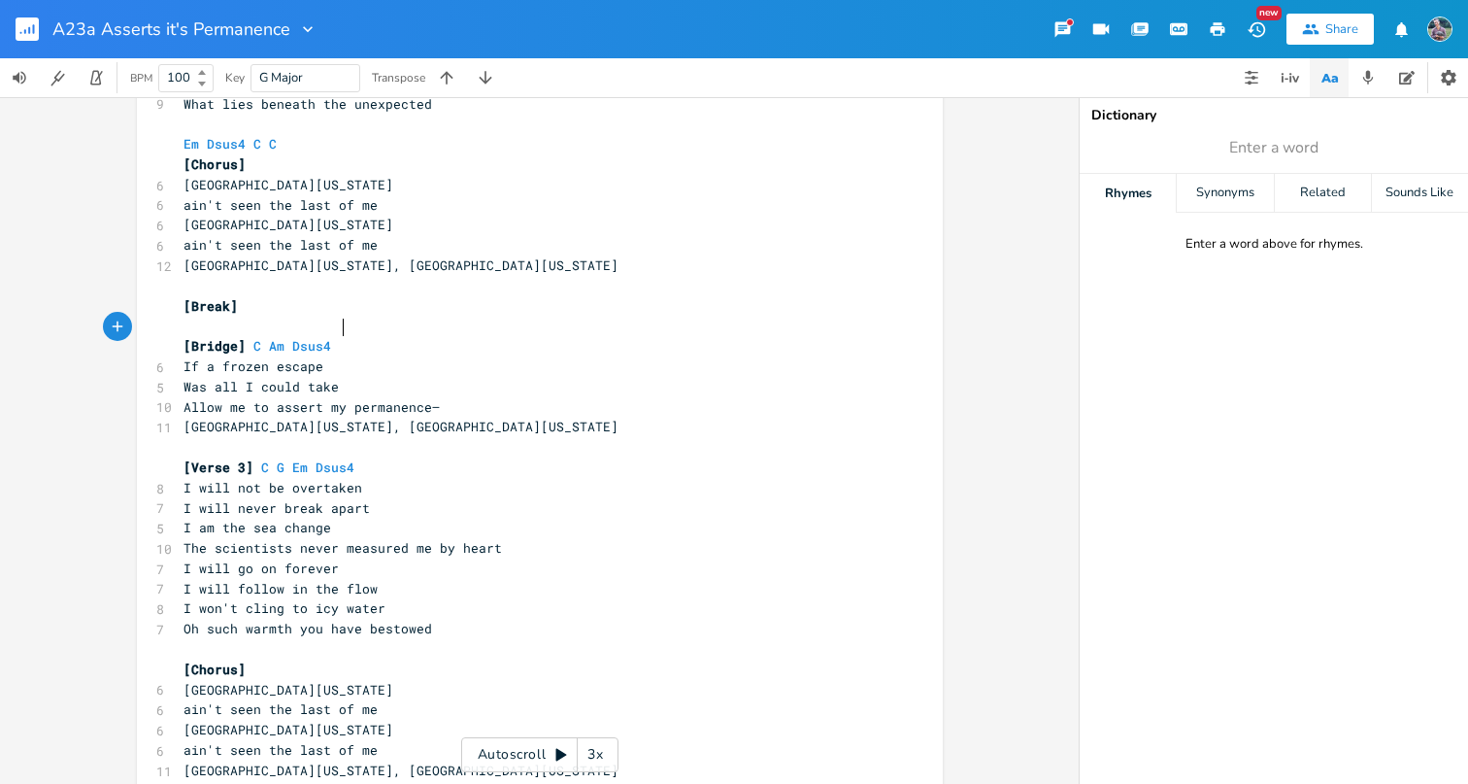
scroll to position [0, 17]
click at [528, 296] on pre "[Break]" at bounding box center [530, 306] width 701 height 20
type textarea "am the sea change"
drag, startPoint x: 319, startPoint y: 495, endPoint x: 189, endPoint y: 503, distance: 130.3
click at [189, 518] on span "I am the sea change" at bounding box center [257, 526] width 148 height 17
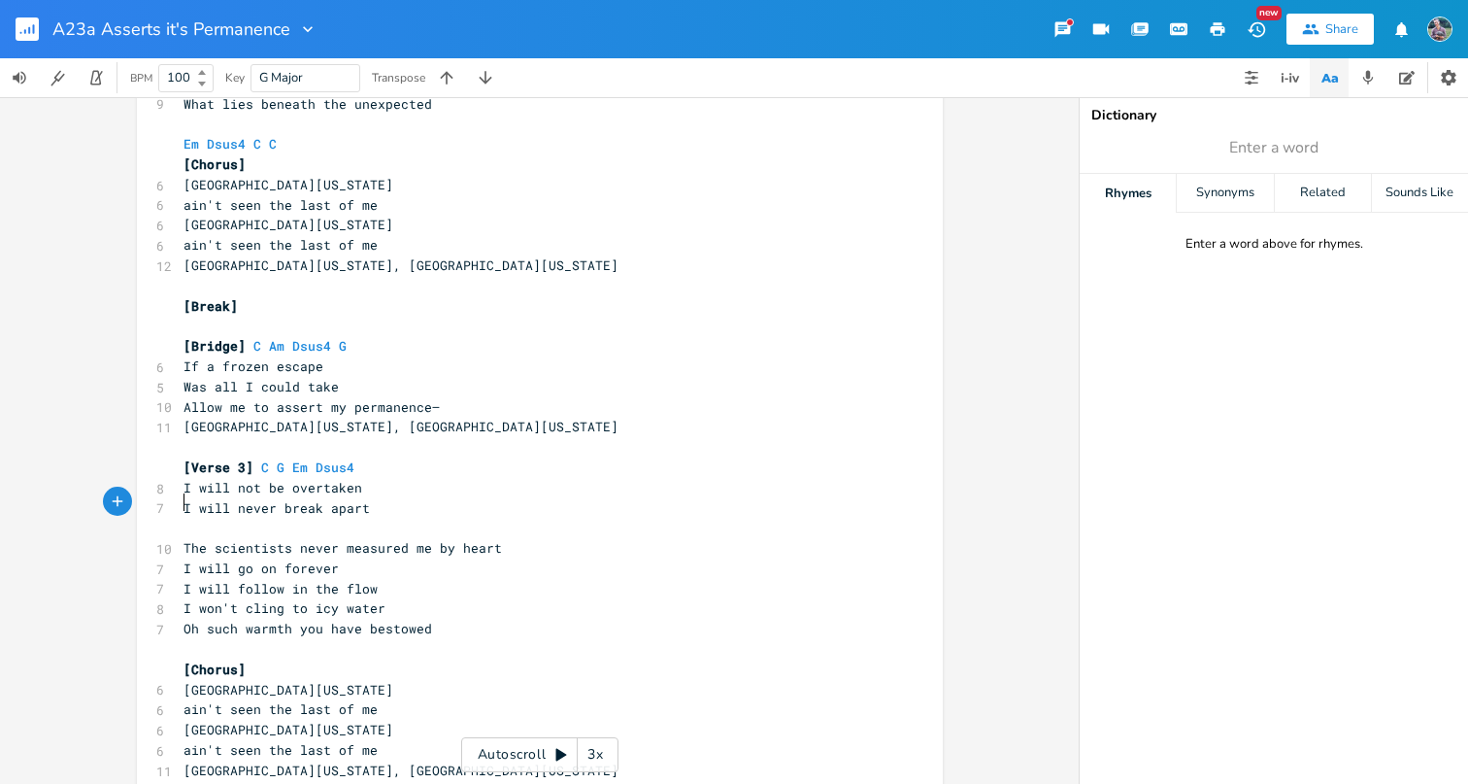
scroll to position [273, 0]
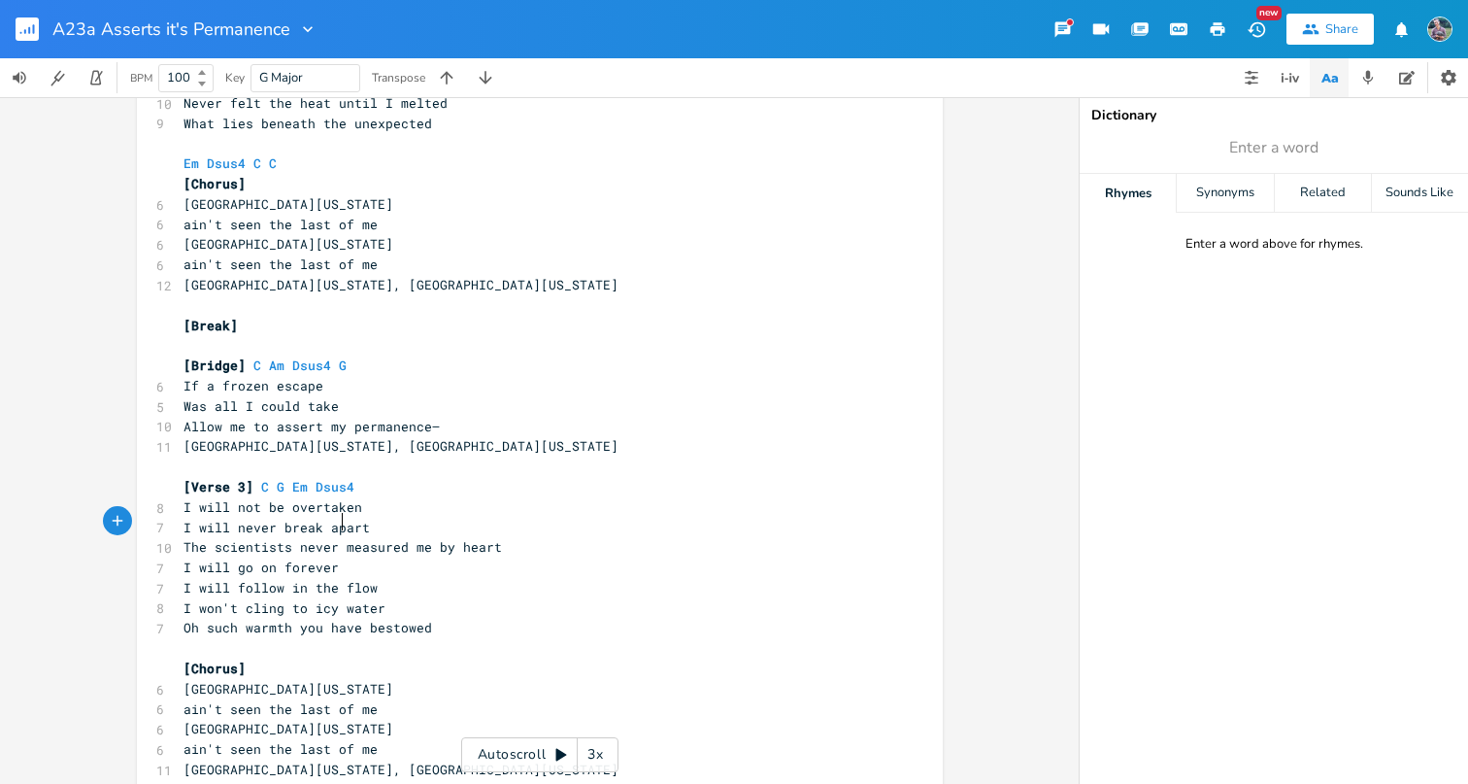
click at [337, 538] on span "The scientists never measured me by heart" at bounding box center [342, 546] width 318 height 17
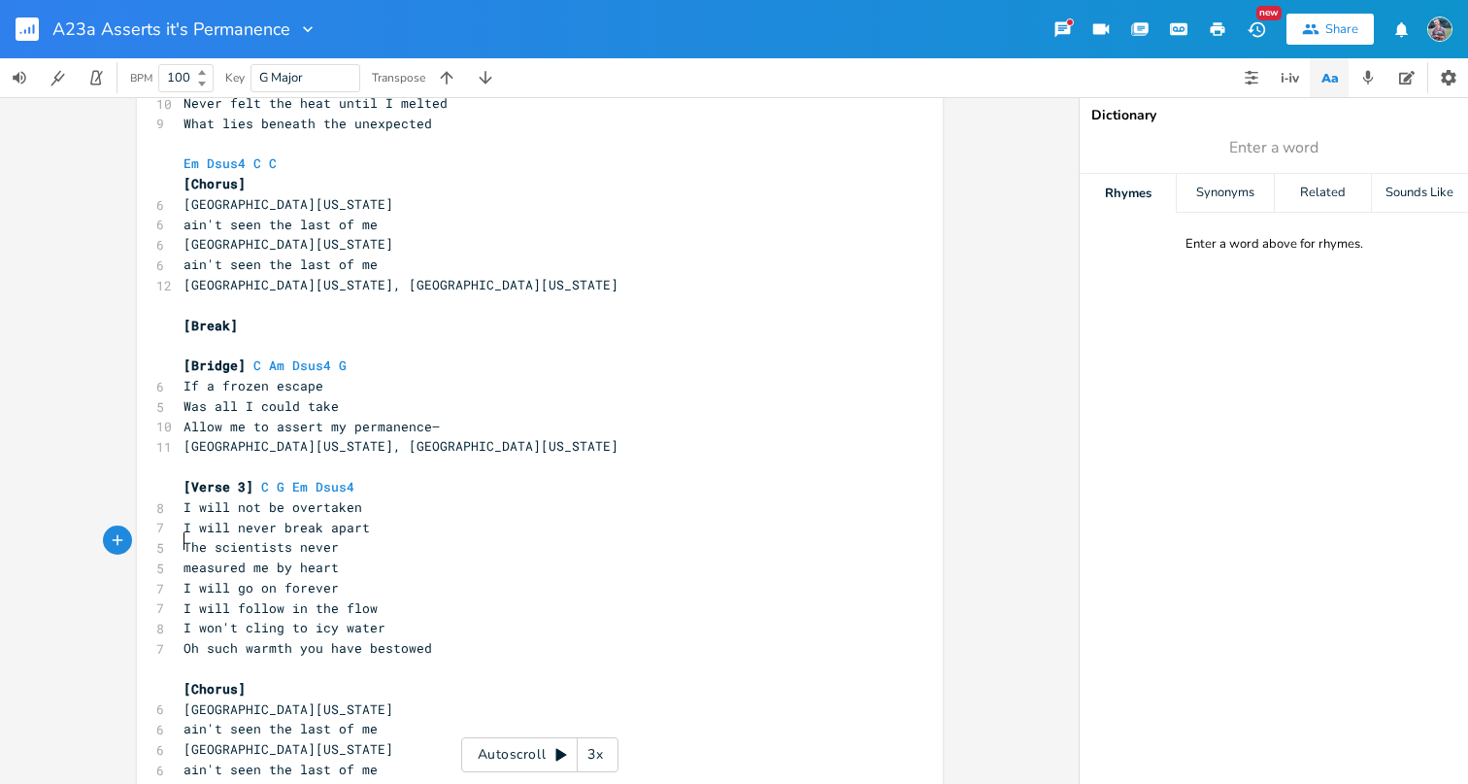
click at [534, 537] on pre "The scientists never" at bounding box center [530, 547] width 701 height 20
click at [313, 538] on span "The scientists never" at bounding box center [260, 546] width 155 height 17
type textarea "that"
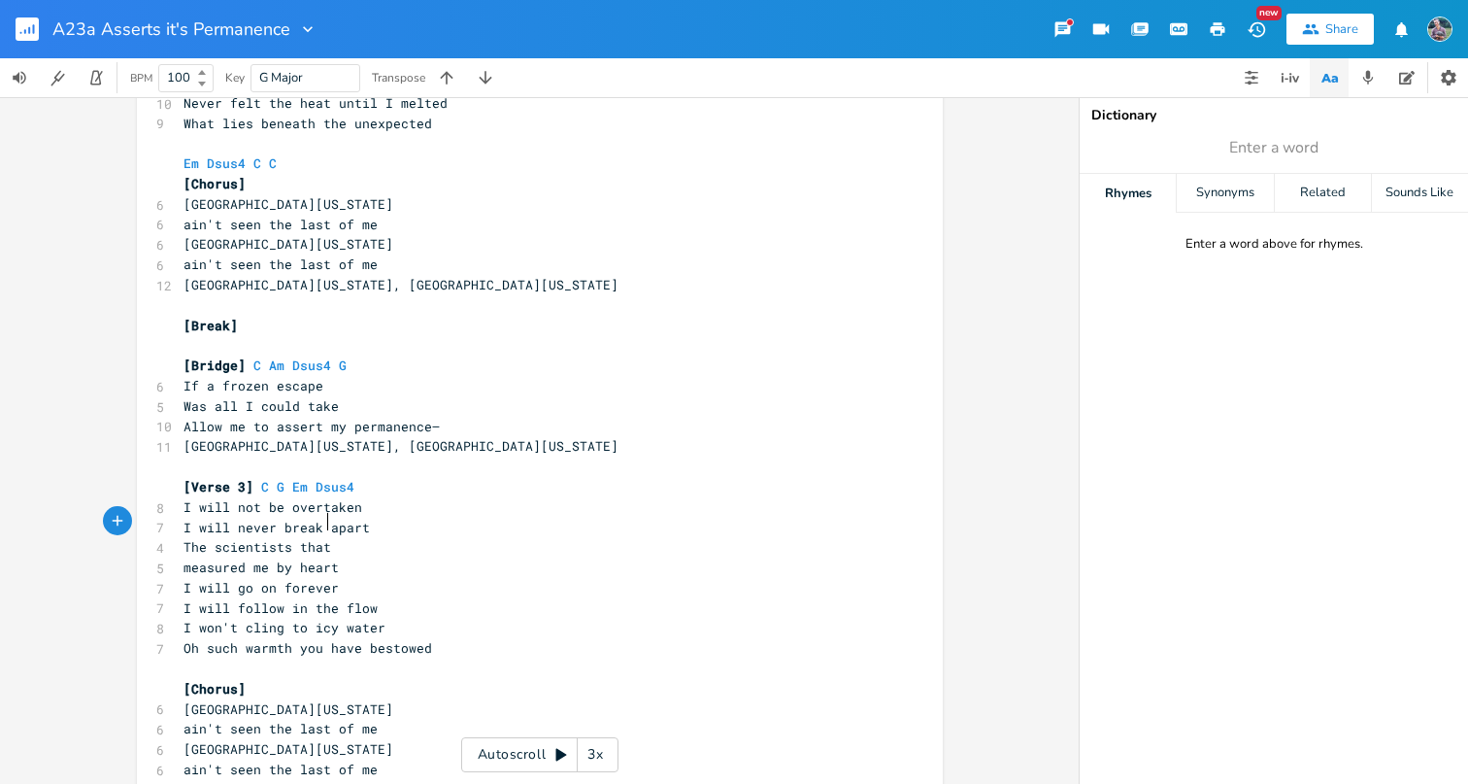
click at [282, 558] on span "measured me by heart" at bounding box center [260, 566] width 155 height 17
type textarea "didn't quantify my"
click at [183, 558] on span "measured me didn't quantify my heart" at bounding box center [323, 566] width 280 height 17
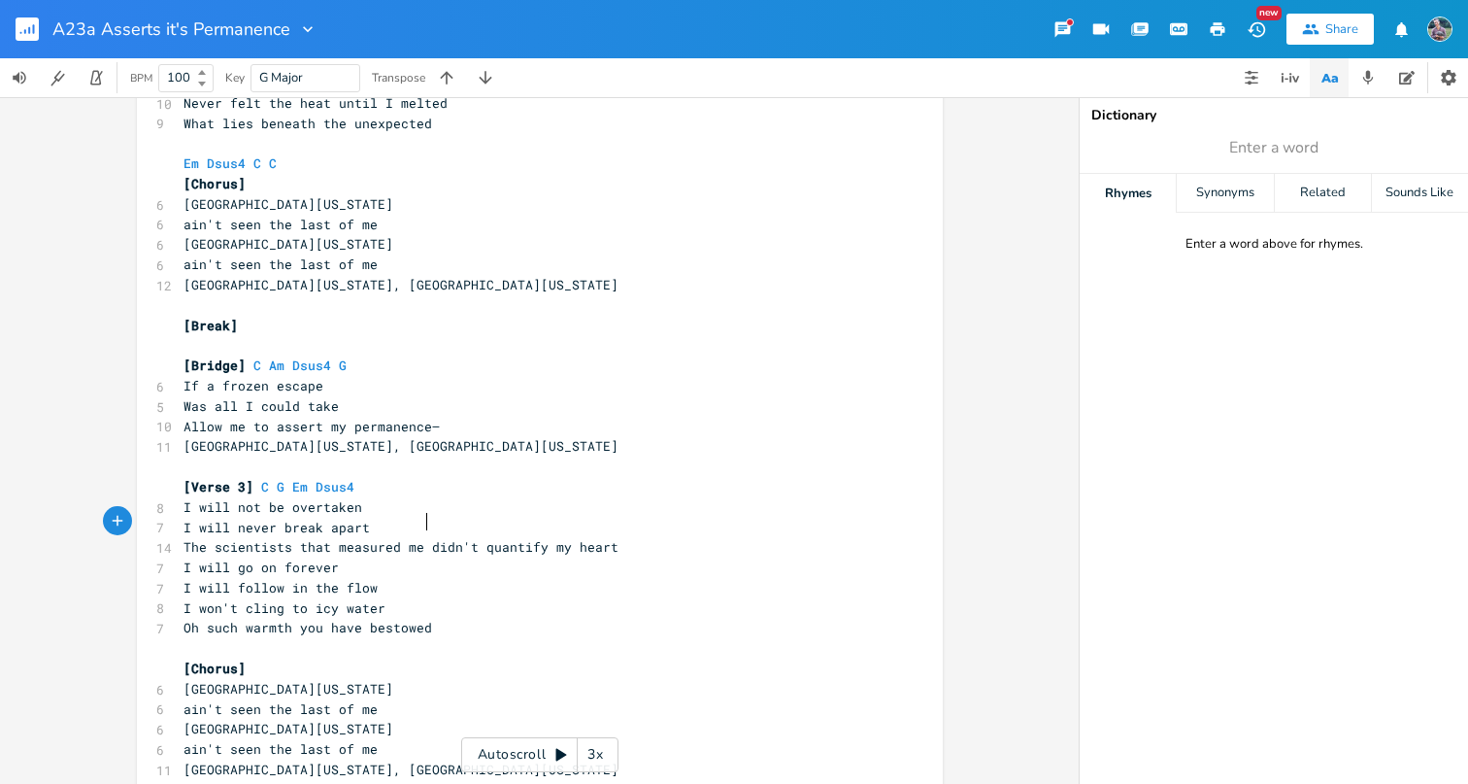
click at [417, 538] on span "The scientists that measured me didn't quantify my heart" at bounding box center [400, 546] width 435 height 17
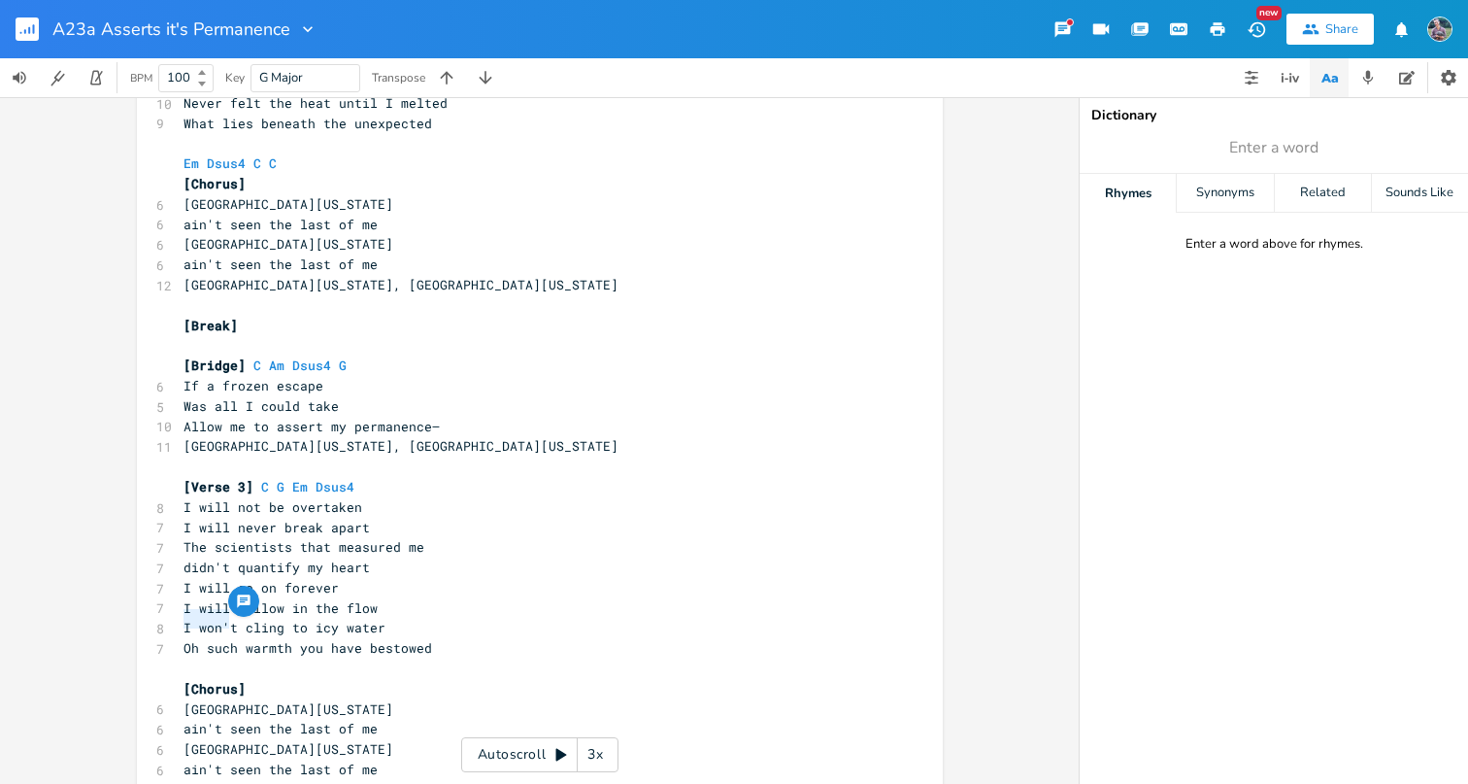
type textarea "Oh such"
drag, startPoint x: 177, startPoint y: 618, endPoint x: 227, endPoint y: 617, distance: 50.5
click at [227, 639] on span "Oh such warmth you have bestowed" at bounding box center [307, 647] width 249 height 17
click at [435, 617] on pre "I won't cling to icy water" at bounding box center [530, 627] width 701 height 20
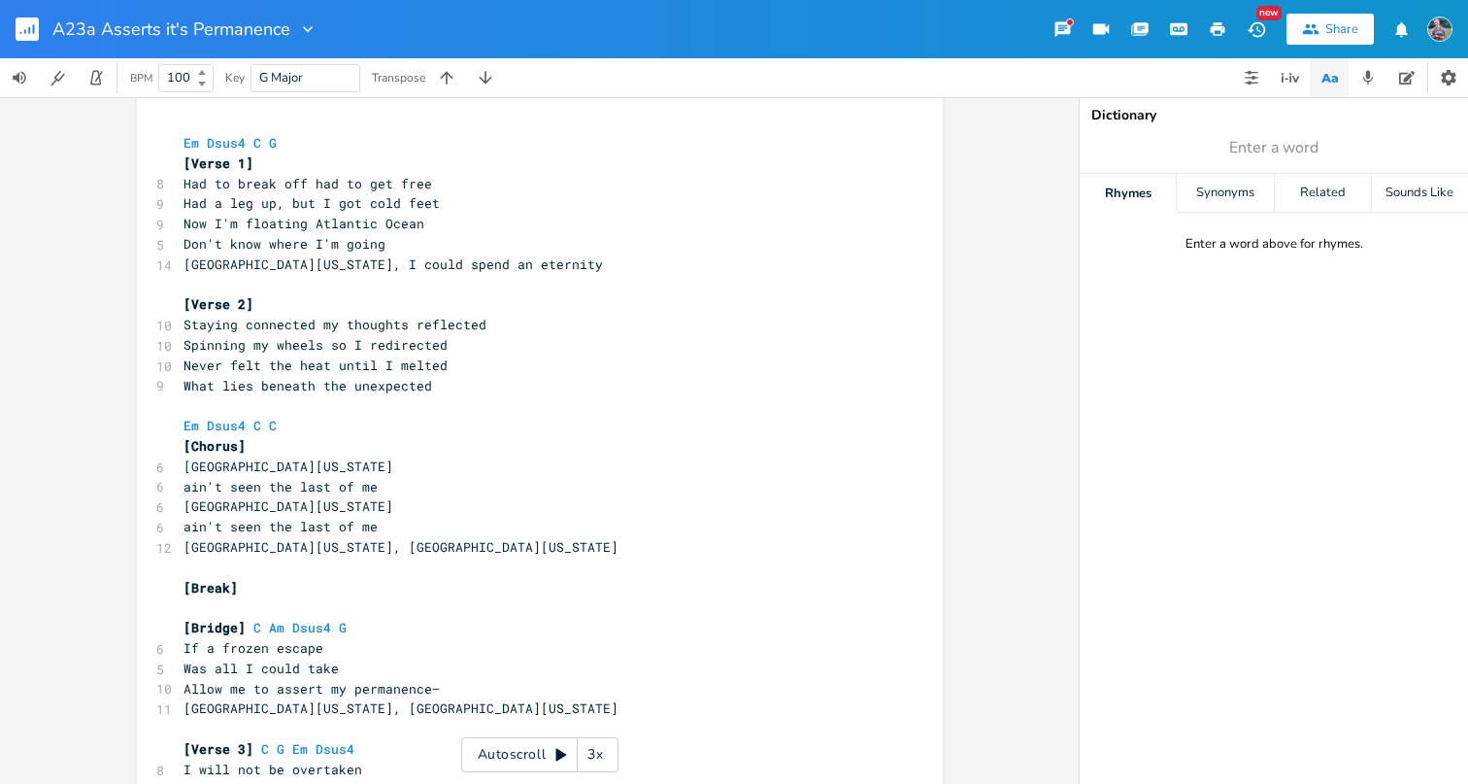
scroll to position [147, 0]
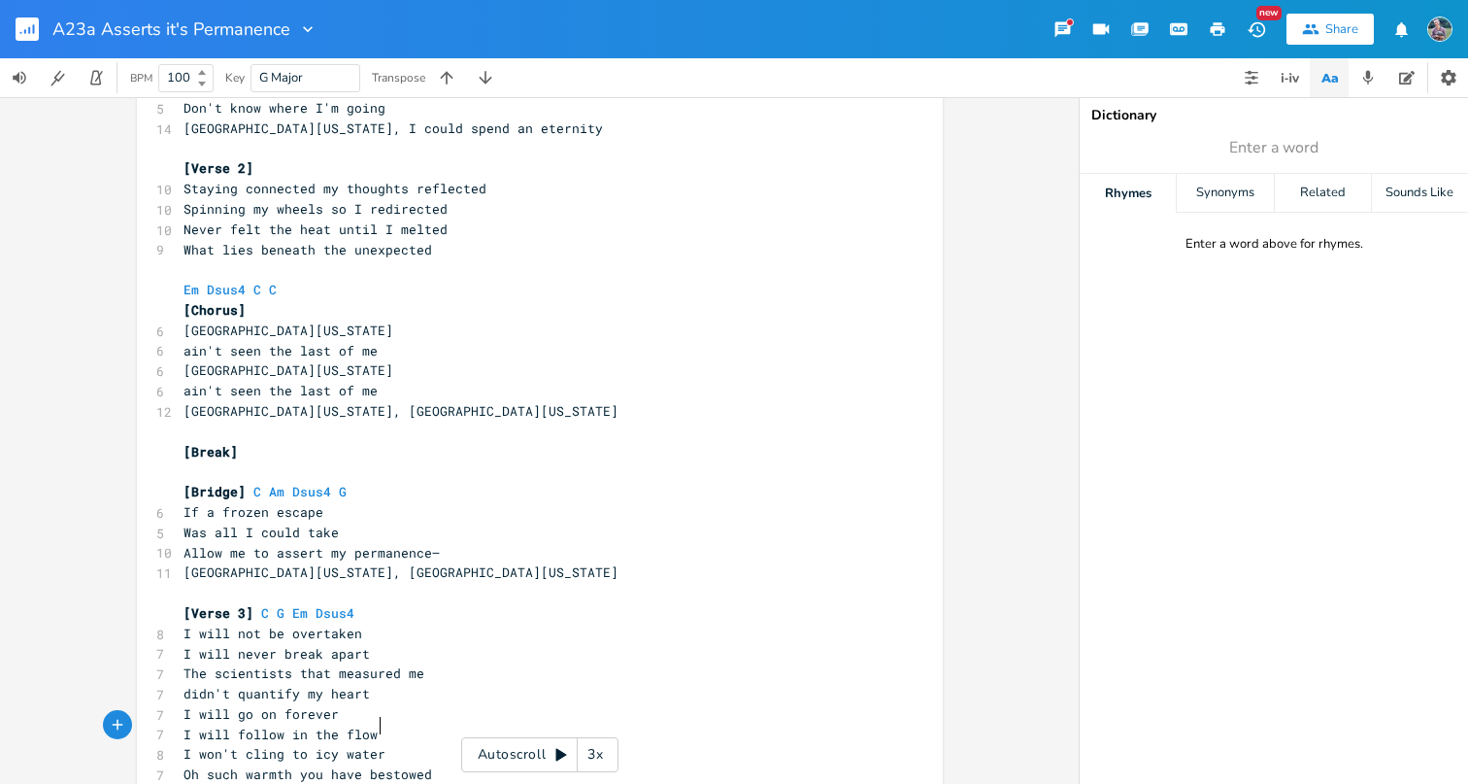
click at [540, 461] on pre "​" at bounding box center [530, 471] width 701 height 20
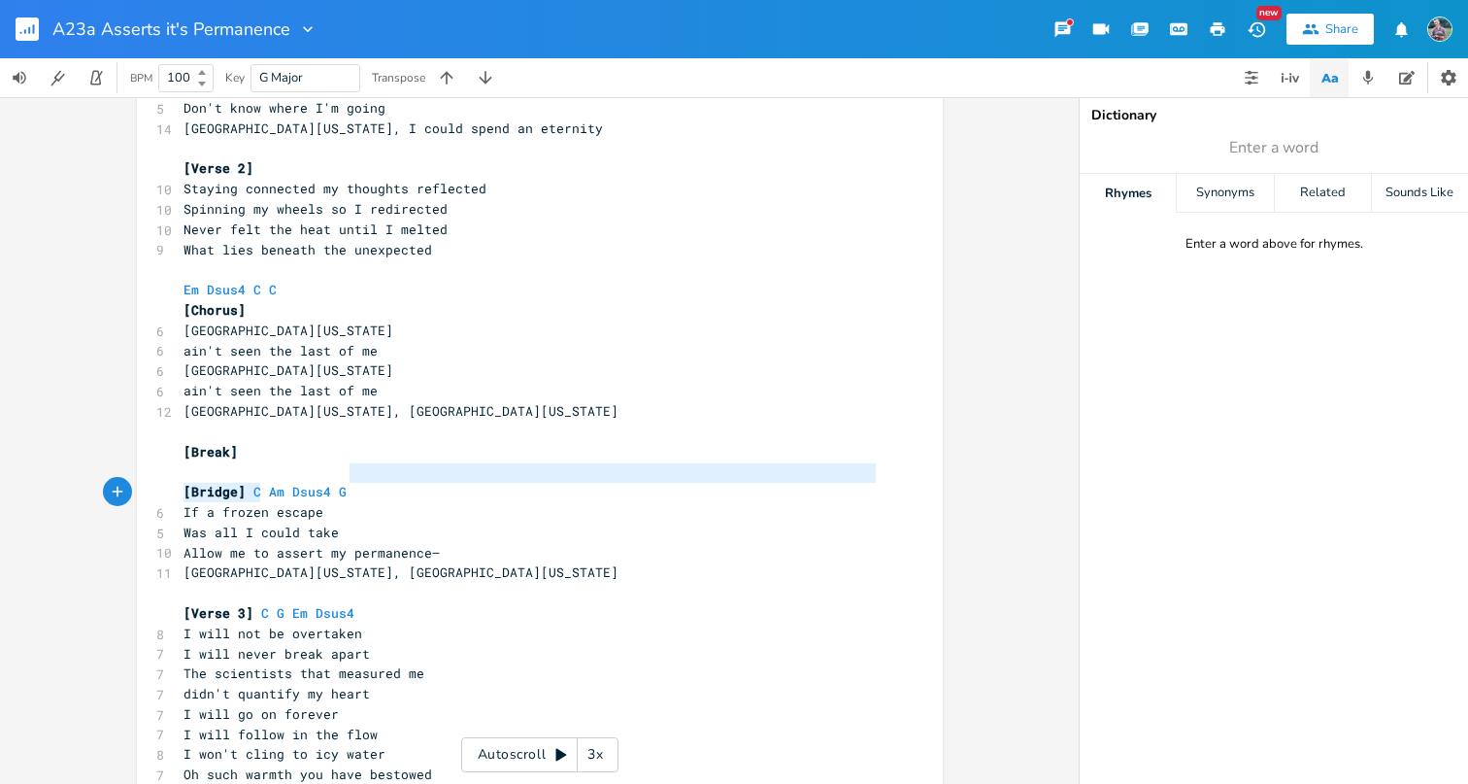
type textarea "C Am Dsus4 G"
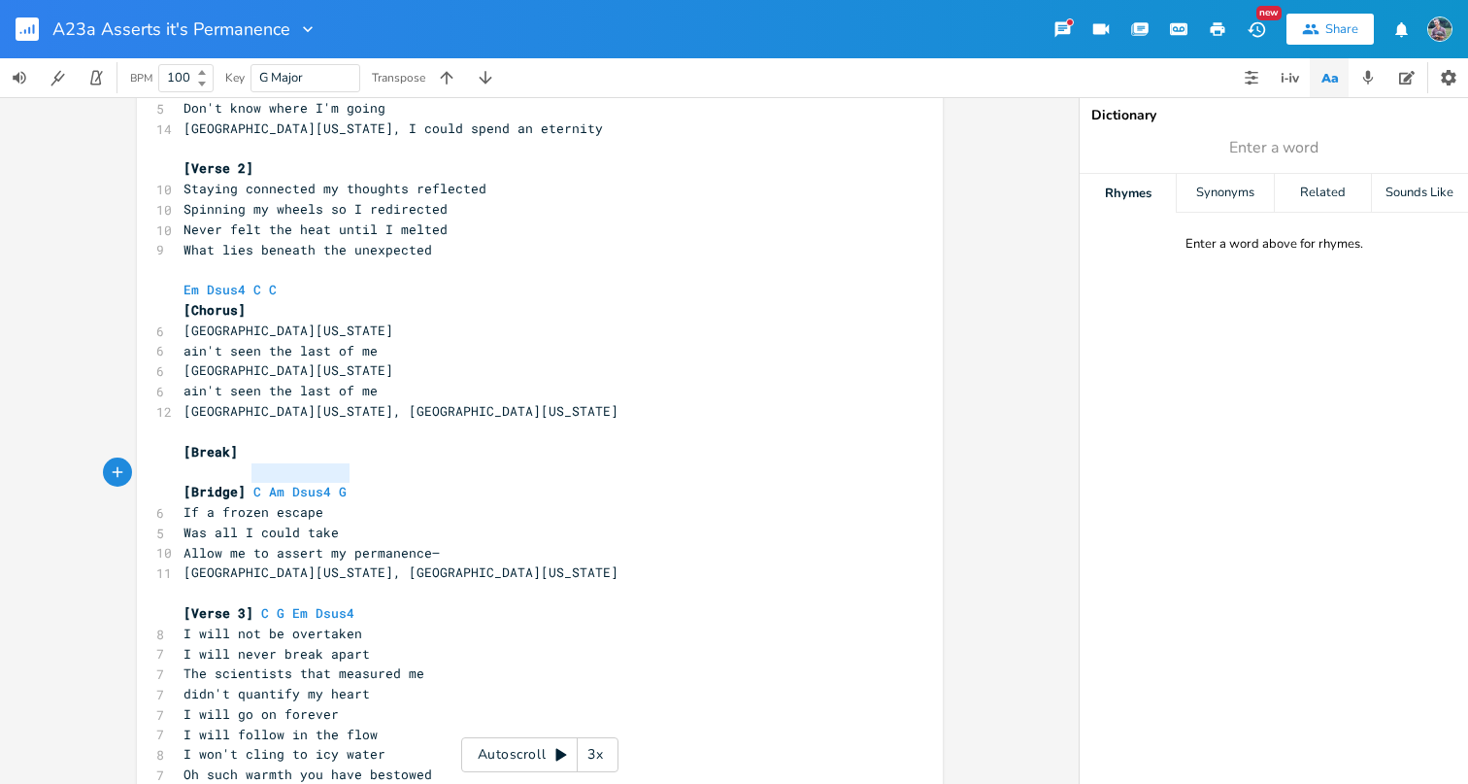
drag, startPoint x: 368, startPoint y: 482, endPoint x: 249, endPoint y: 480, distance: 119.4
click at [249, 482] on pre "[Bridge] C Am Dsus4 G" at bounding box center [530, 492] width 701 height 20
click at [249, 483] on span "[Bridge] C Am Dsus4 G" at bounding box center [264, 491] width 163 height 17
type textarea "Am Dsus4 G"
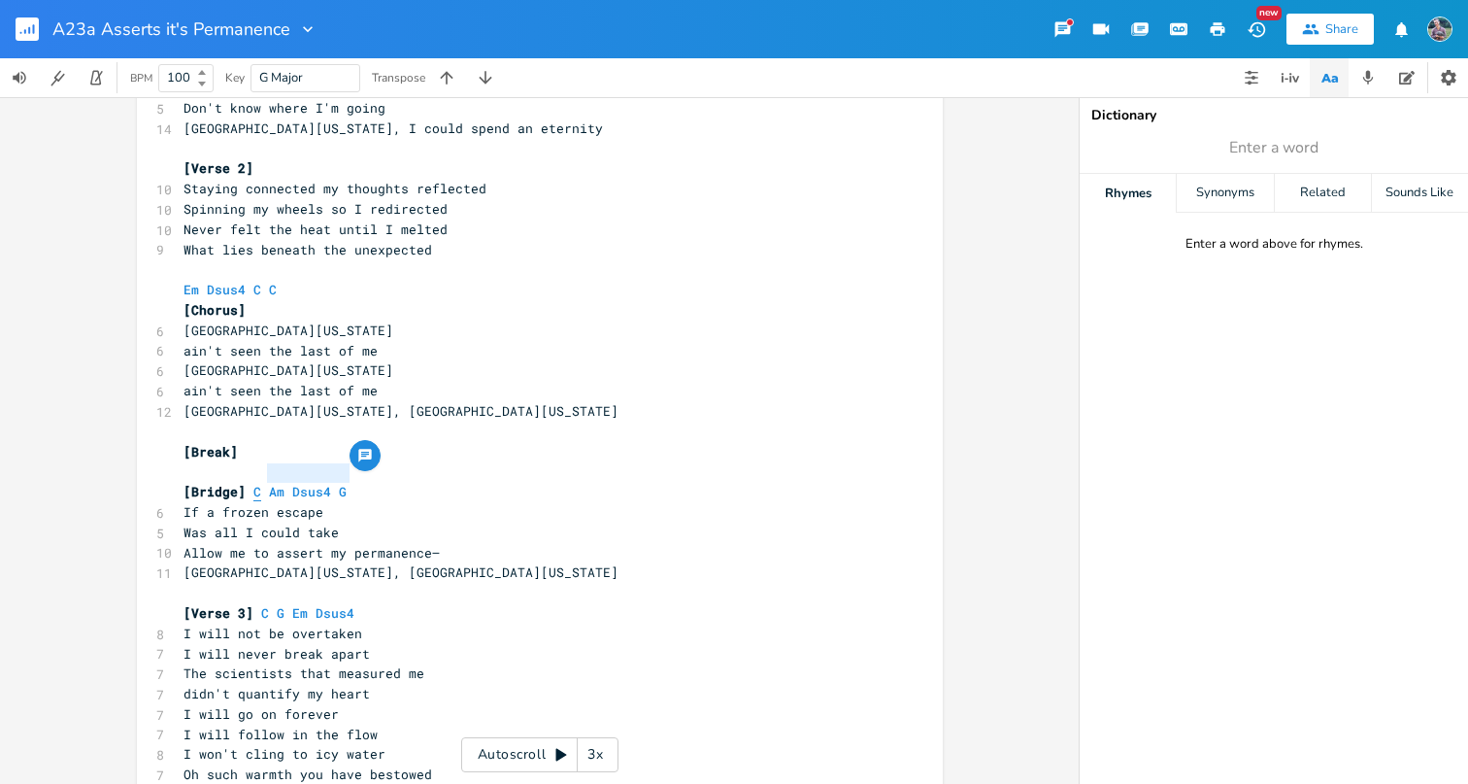
drag, startPoint x: 351, startPoint y: 469, endPoint x: 260, endPoint y: 474, distance: 91.4
click at [260, 482] on pre "[Bridge] C Am Dsus4 G" at bounding box center [530, 492] width 701 height 20
type textarea "Am Dsus4 G C"
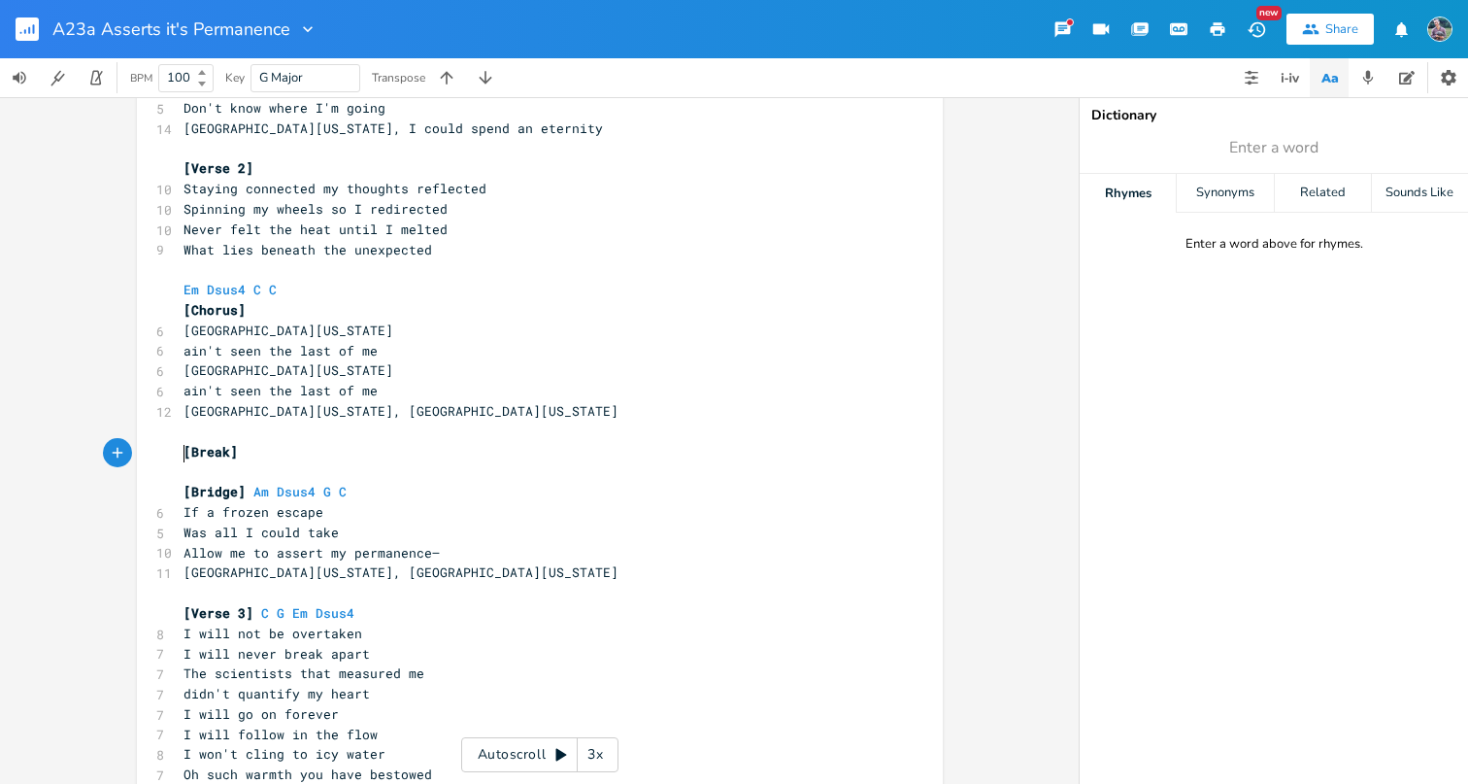
click at [502, 461] on pre "​" at bounding box center [530, 471] width 701 height 20
click at [350, 522] on pre "Was all I could take" at bounding box center [530, 532] width 701 height 20
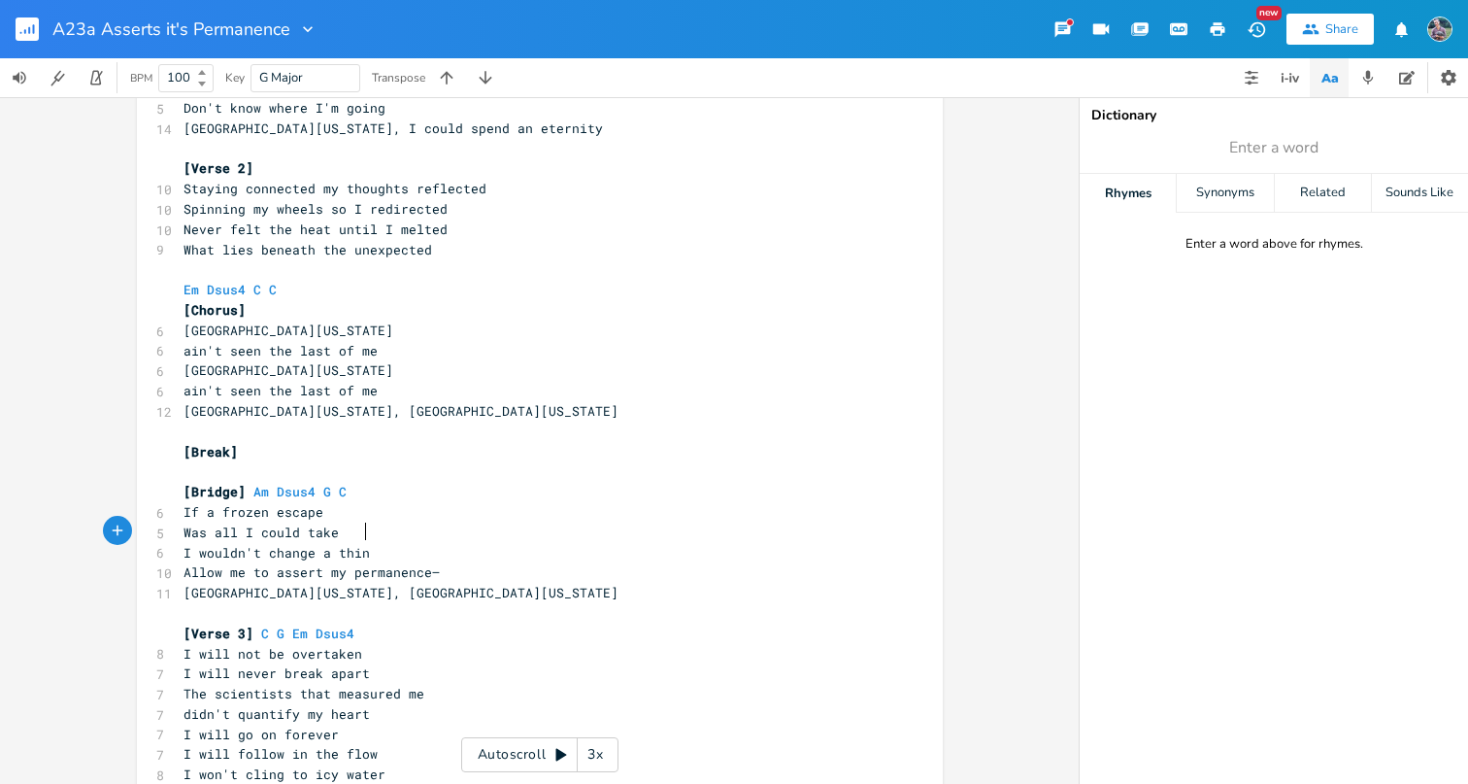
type textarea "I wouldn't change a thinfg"
type textarea "g"
click at [350, 482] on pre "[Bridge] Am Dsus4 G C" at bounding box center [530, 492] width 701 height 20
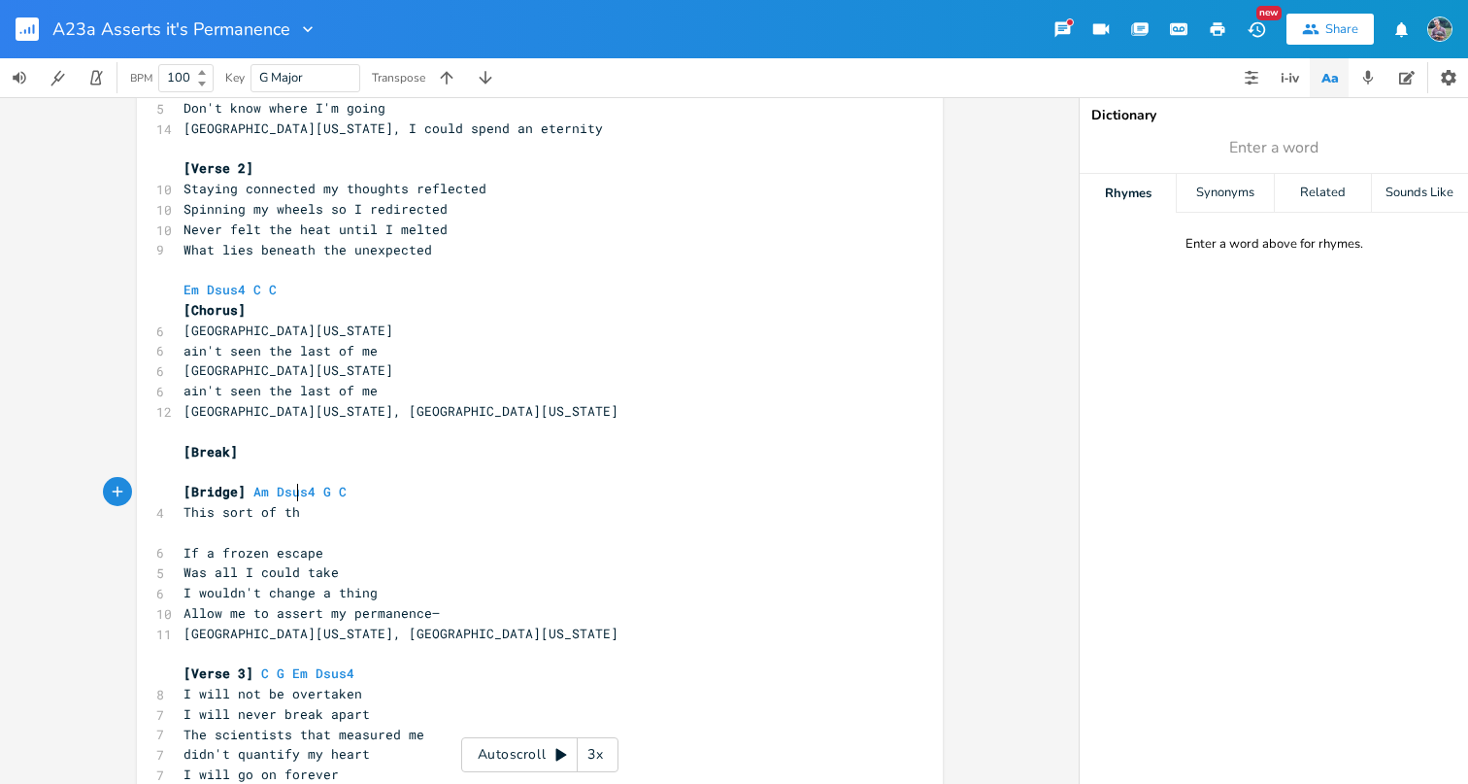
type textarea "This sort of thing"
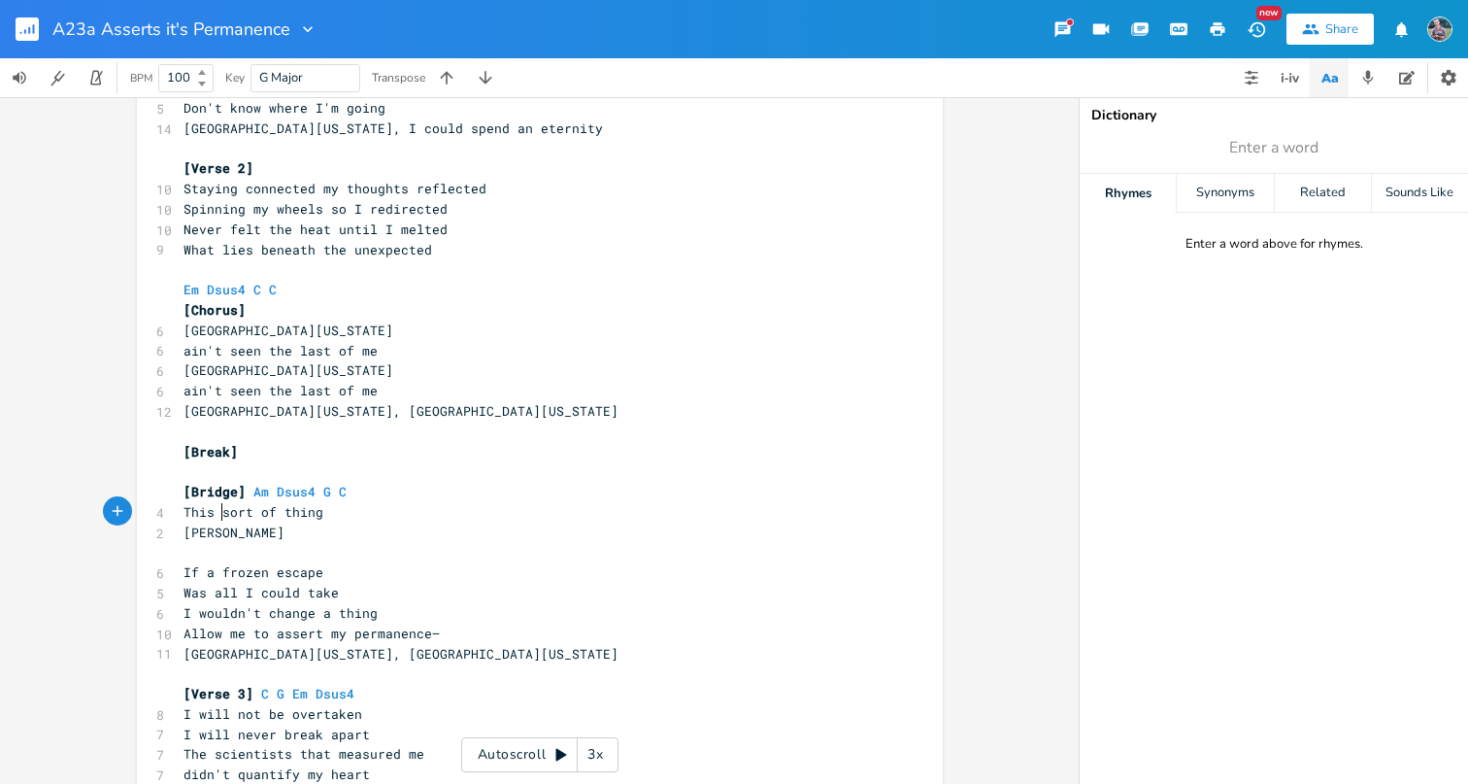
scroll to position [0, 44]
type textarea "Happens regularly"
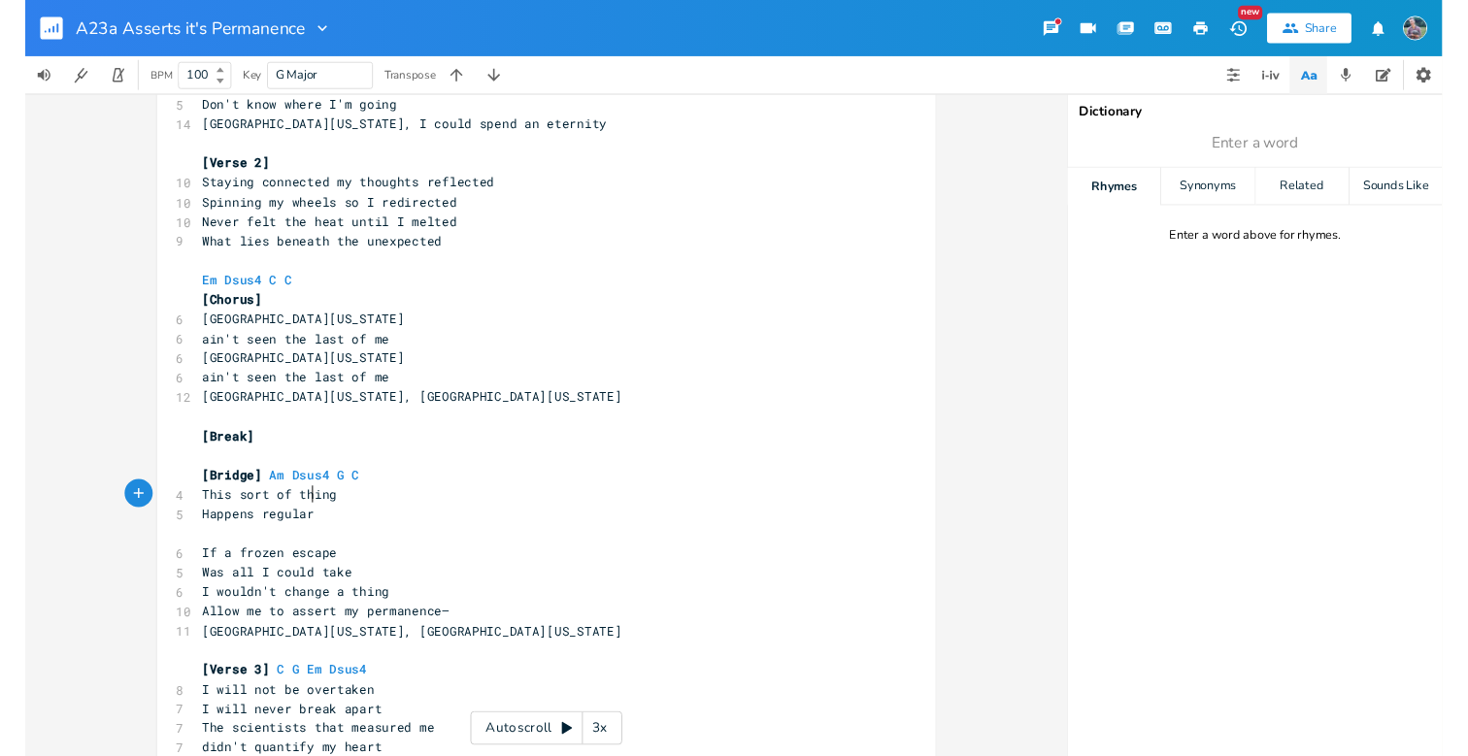
scroll to position [0, 89]
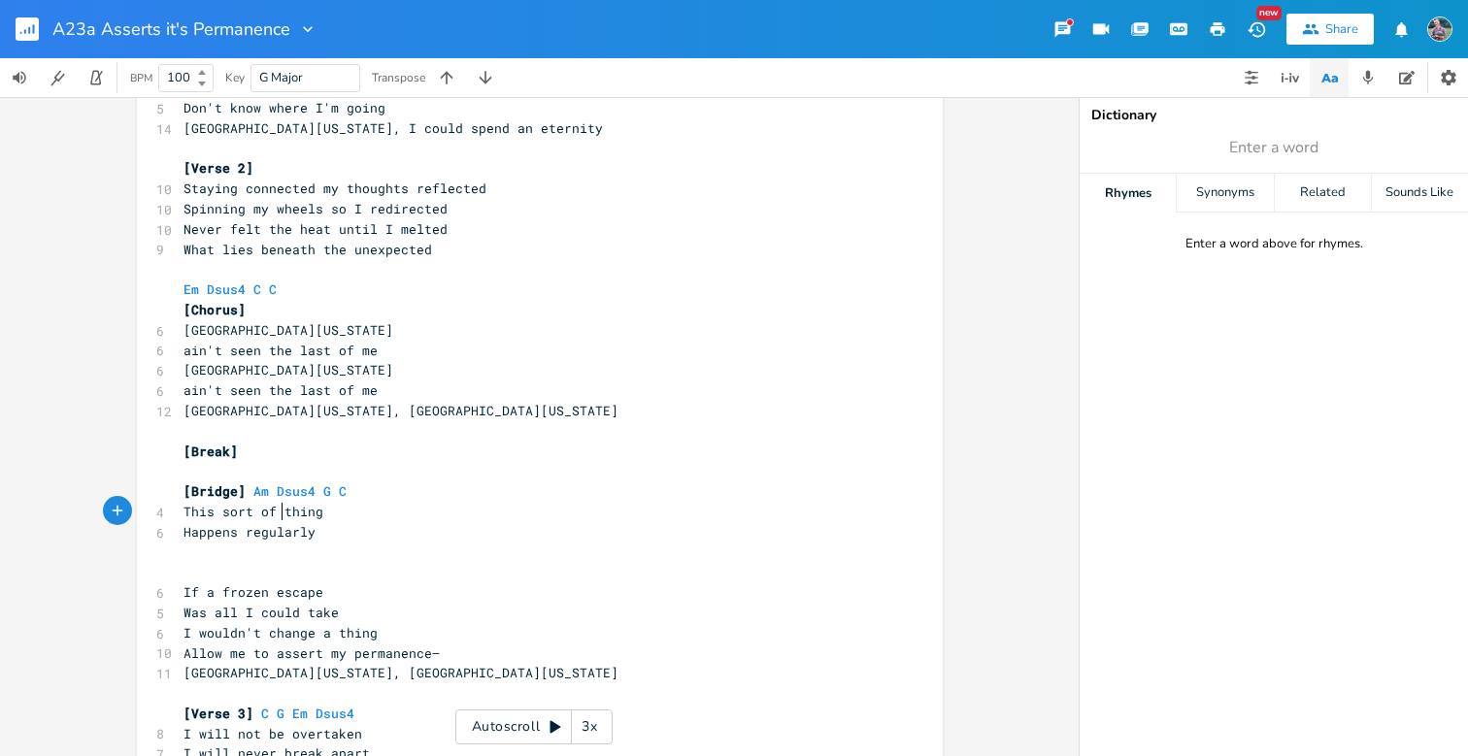
click at [279, 523] on span "Happens regularly" at bounding box center [249, 531] width 132 height 17
type textarea "S"
type textarea "s"
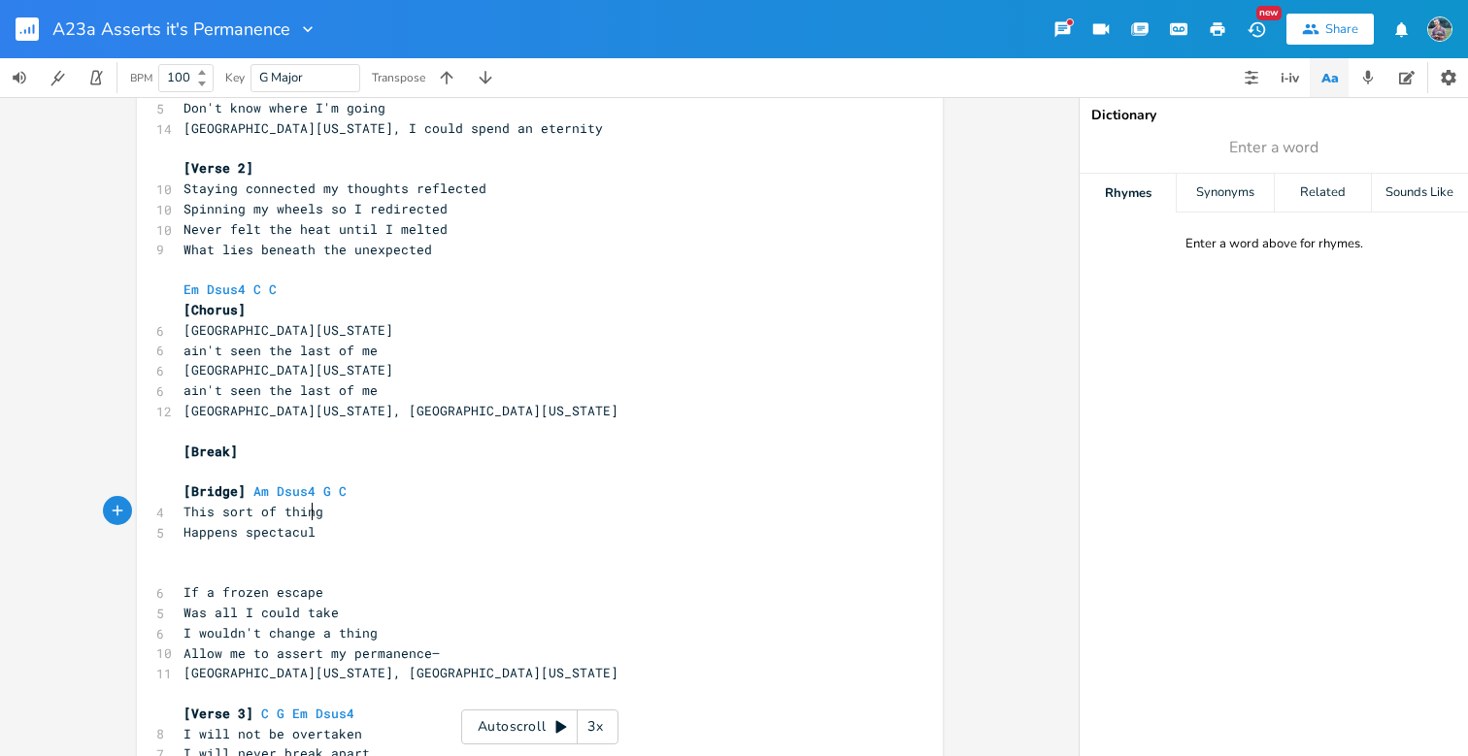
type textarea "spectacular"
type textarea "rly"
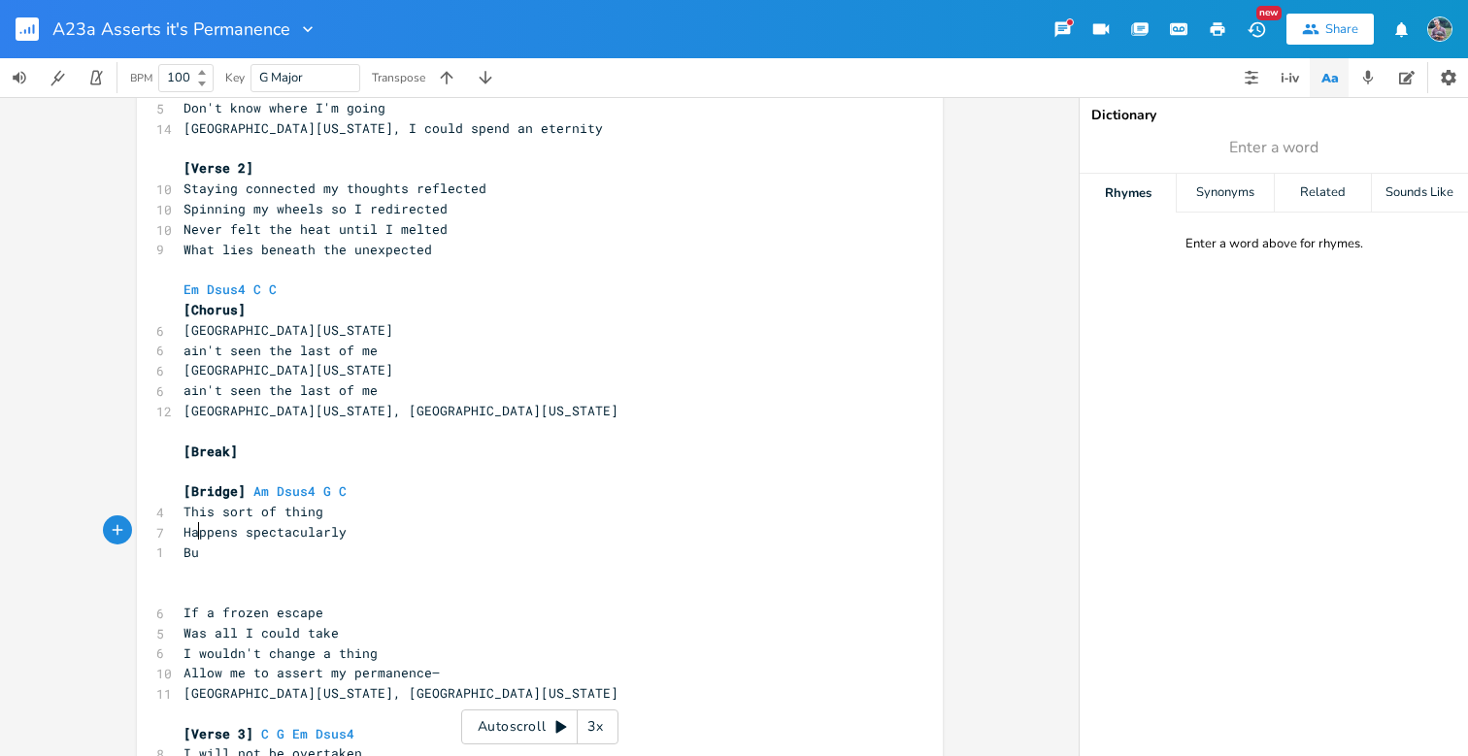
type textarea "But i"
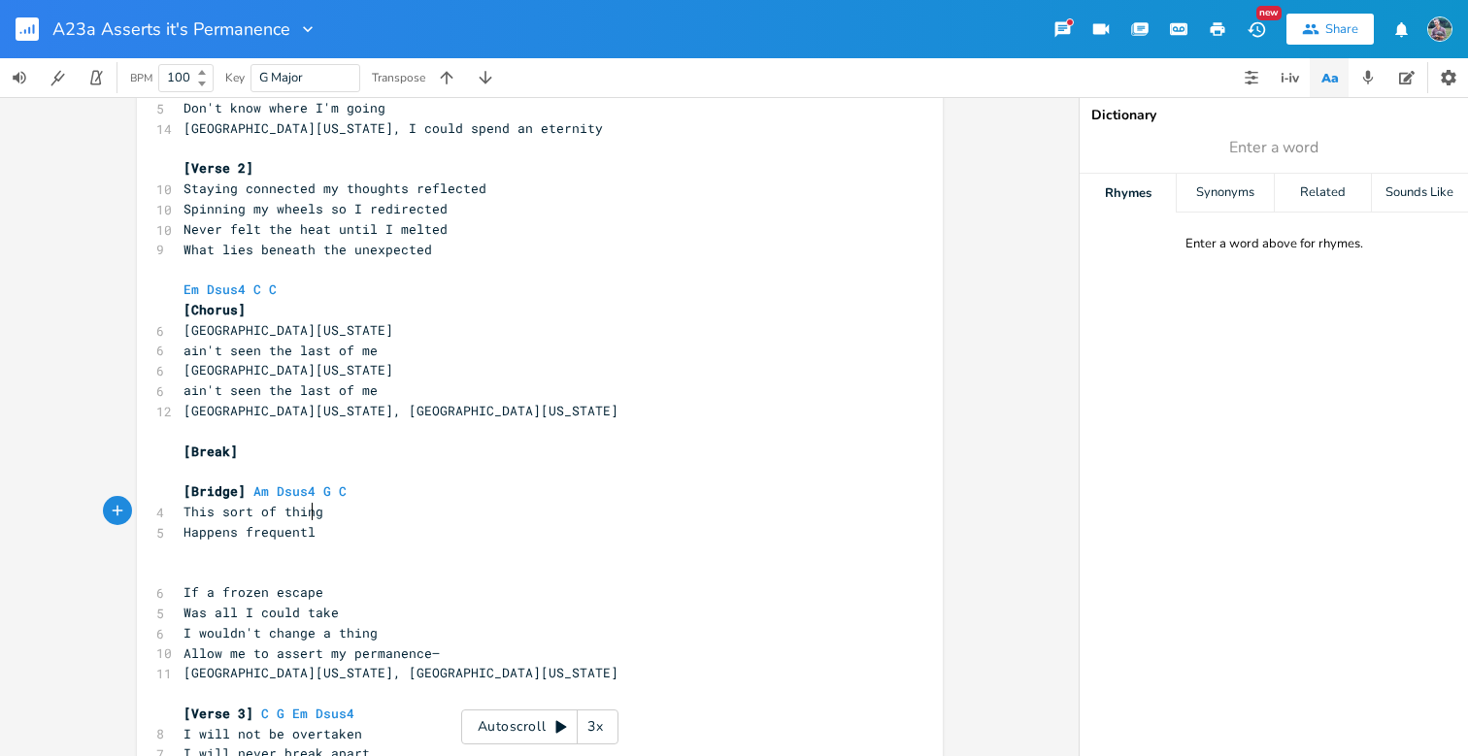
type textarea "frequently"
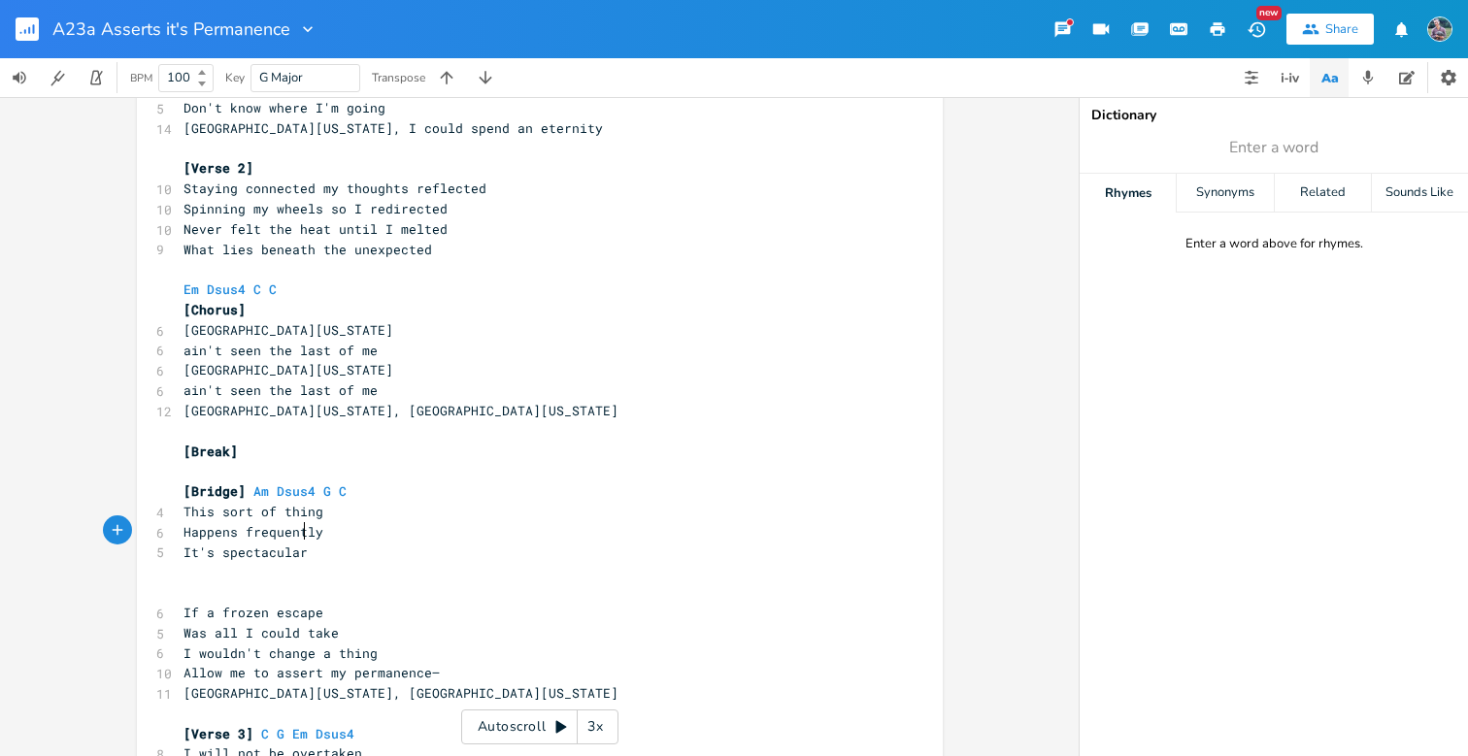
scroll to position [0, 72]
type textarea "It's spectacular, vernacular"
click at [264, 523] on span "Happens frequently" at bounding box center [253, 531] width 140 height 17
type textarea "frequently"
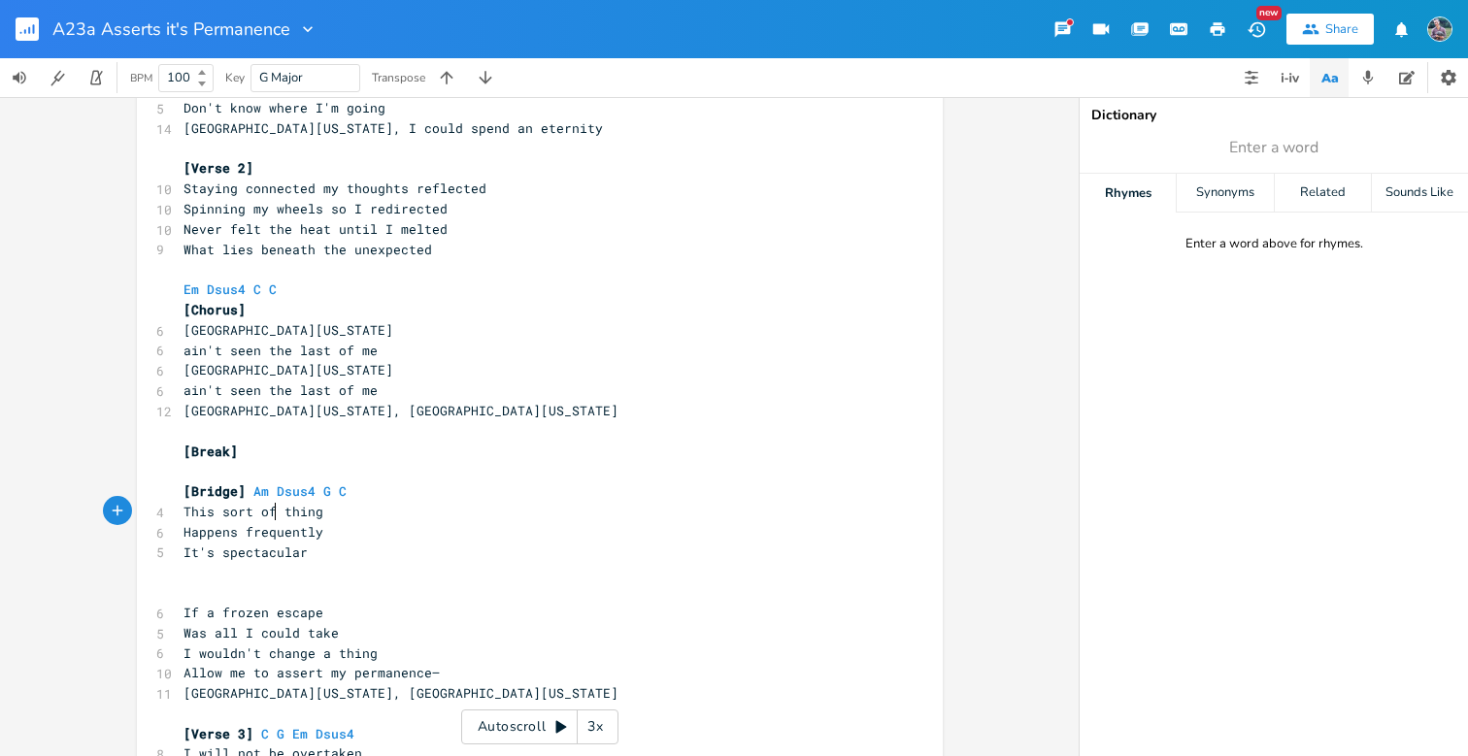
click at [264, 523] on span "Happens frequently" at bounding box center [253, 531] width 140 height 17
click at [310, 543] on pre "It's spectacular" at bounding box center [530, 553] width 701 height 20
type textarea "and more"
type textarea "there will be more that com"
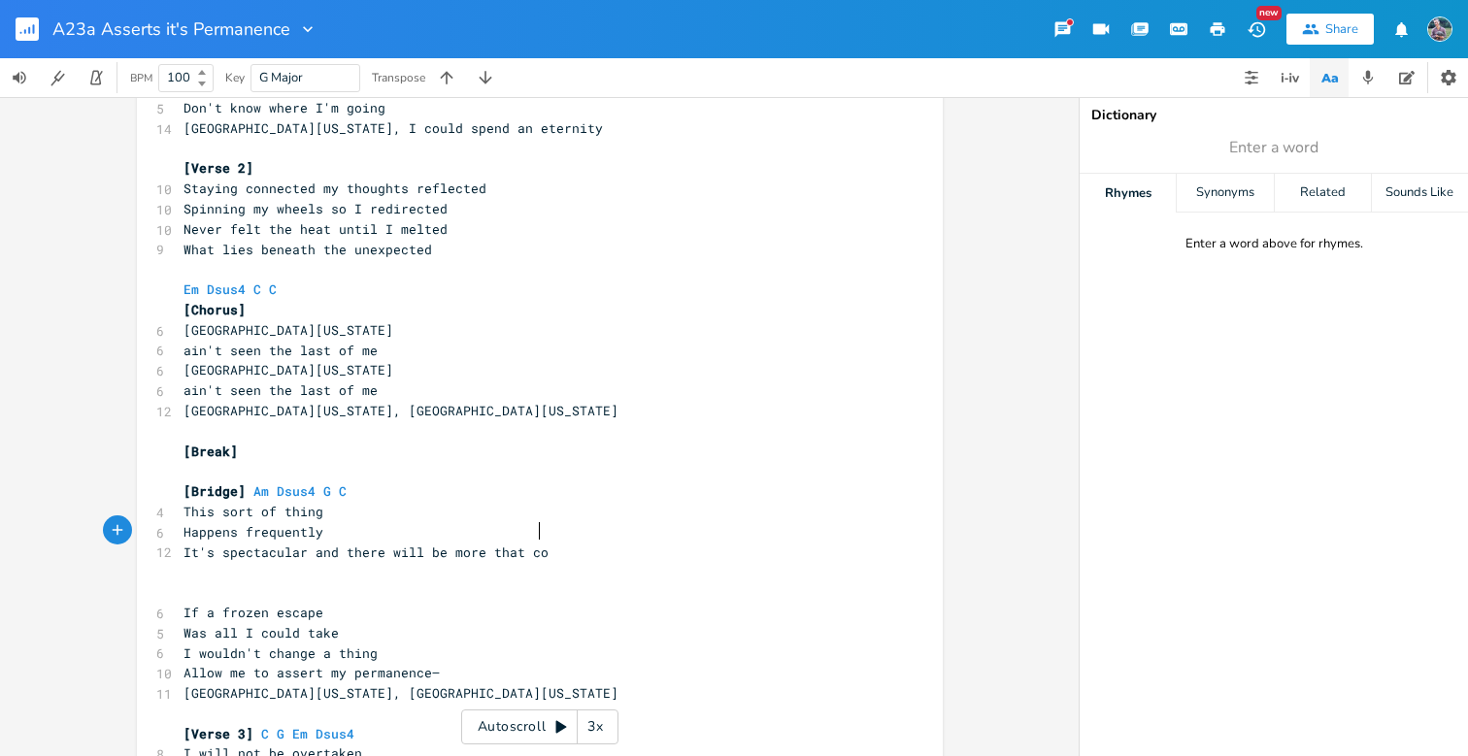
scroll to position [0, 131]
type textarea "me after"
click at [309, 544] on span "It's spectacular and there will be more that come after" at bounding box center [396, 552] width 427 height 17
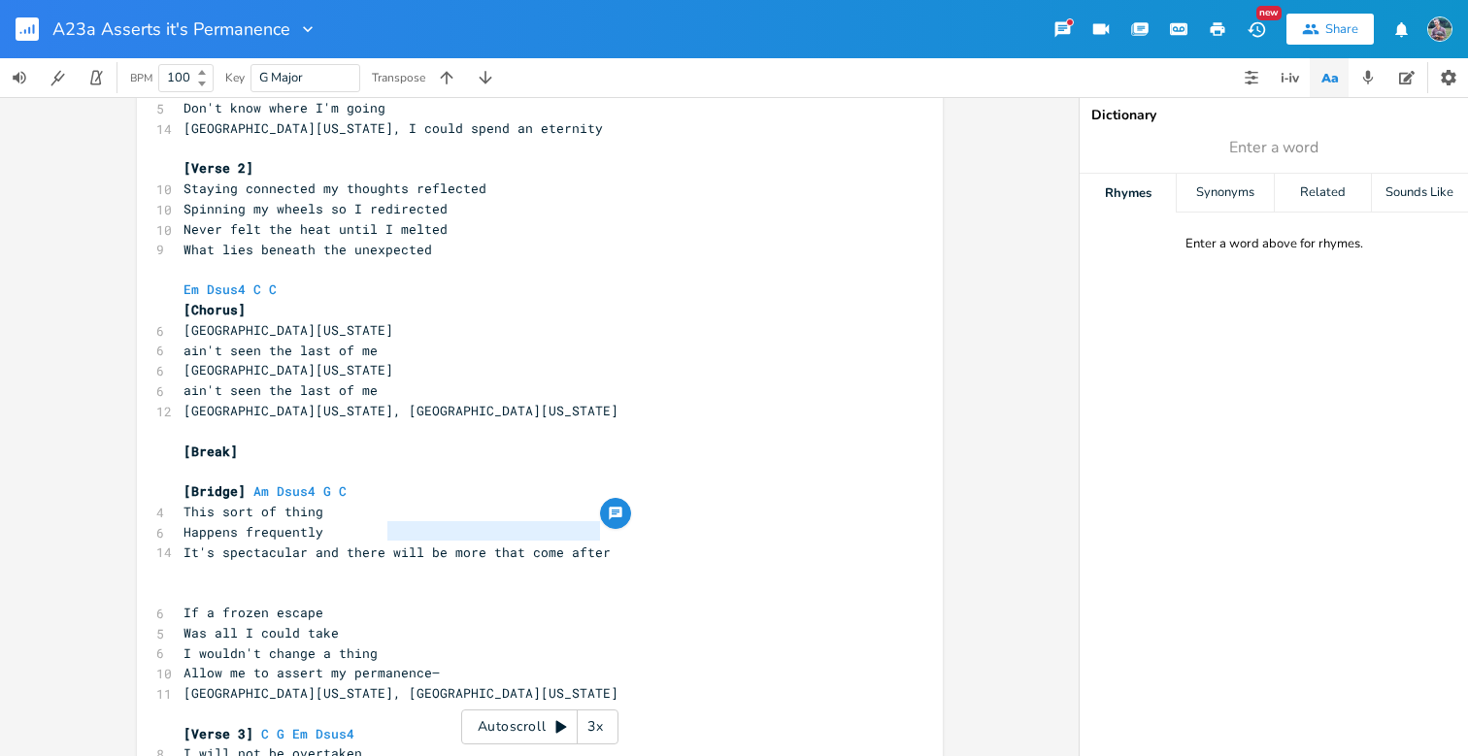
drag, startPoint x: 601, startPoint y: 535, endPoint x: 381, endPoint y: 527, distance: 220.5
click at [381, 543] on pre "It's spectacular and there will be more that come after" at bounding box center [530, 553] width 701 height 20
type textarea "will m"
type textarea "be more"
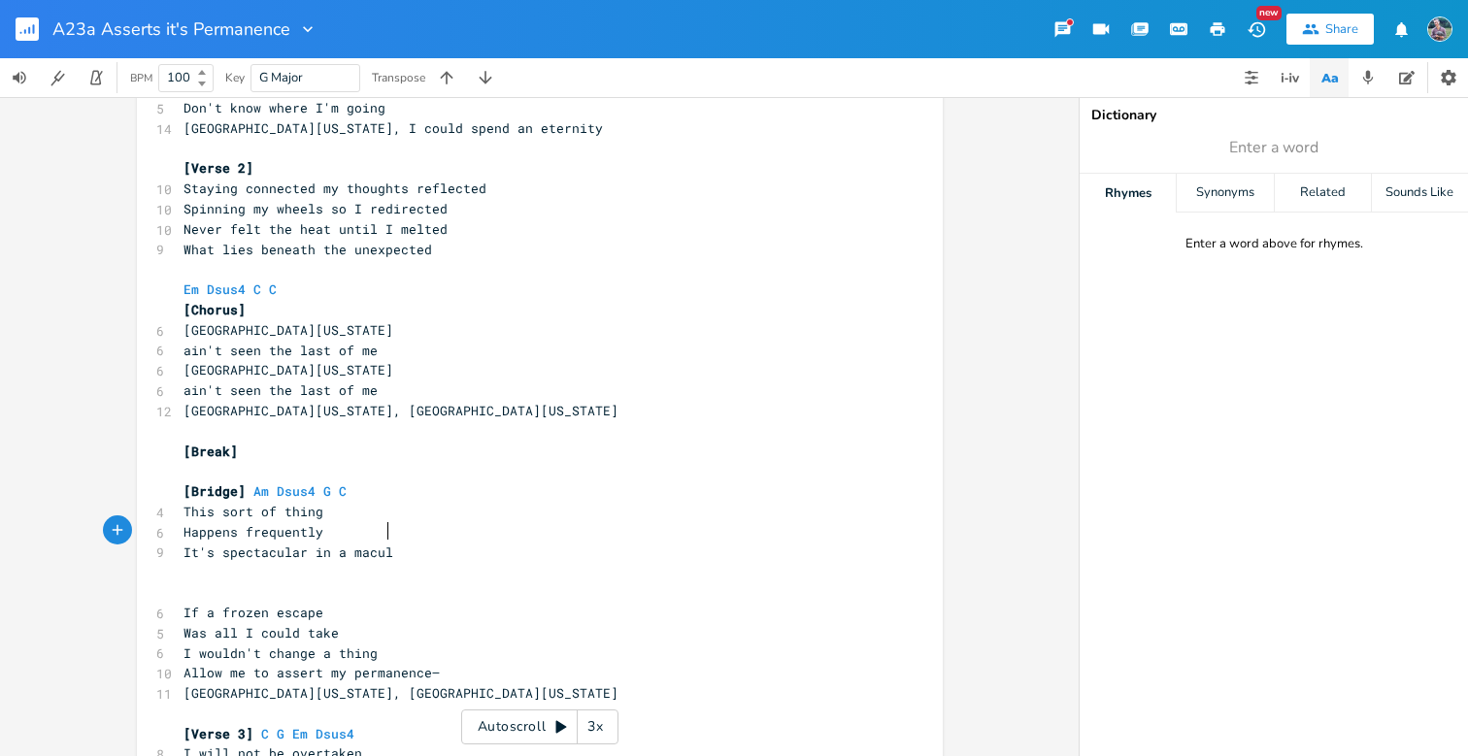
scroll to position [0, 60]
type textarea "in a macular"
drag, startPoint x: 217, startPoint y: 535, endPoint x: 179, endPoint y: 534, distance: 37.9
click at [183, 544] on span "It's spectacular" at bounding box center [245, 552] width 124 height 17
type textarea "That"
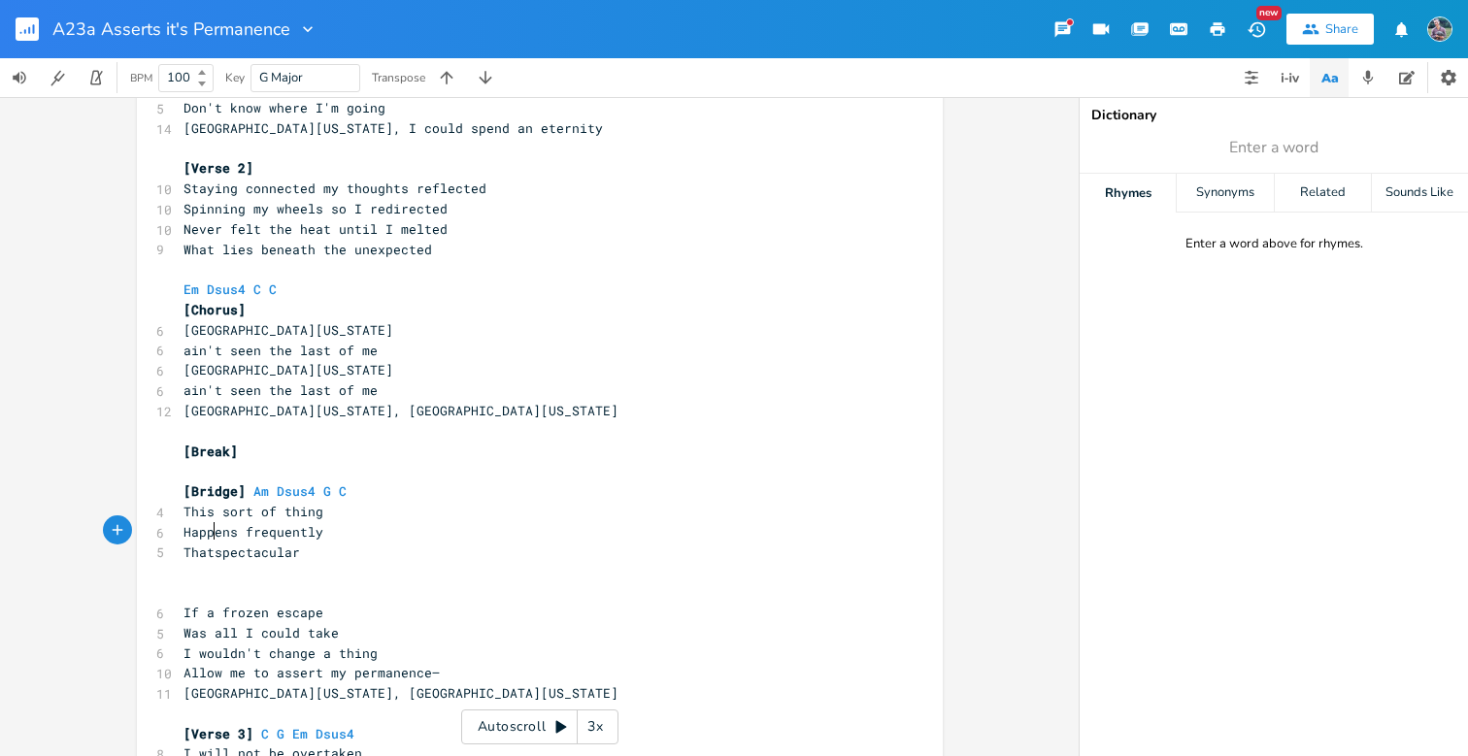
scroll to position [0, 22]
click at [250, 544] on span "spectacular" at bounding box center [225, 552] width 85 height 17
type textarea "It's spectular display of energy"
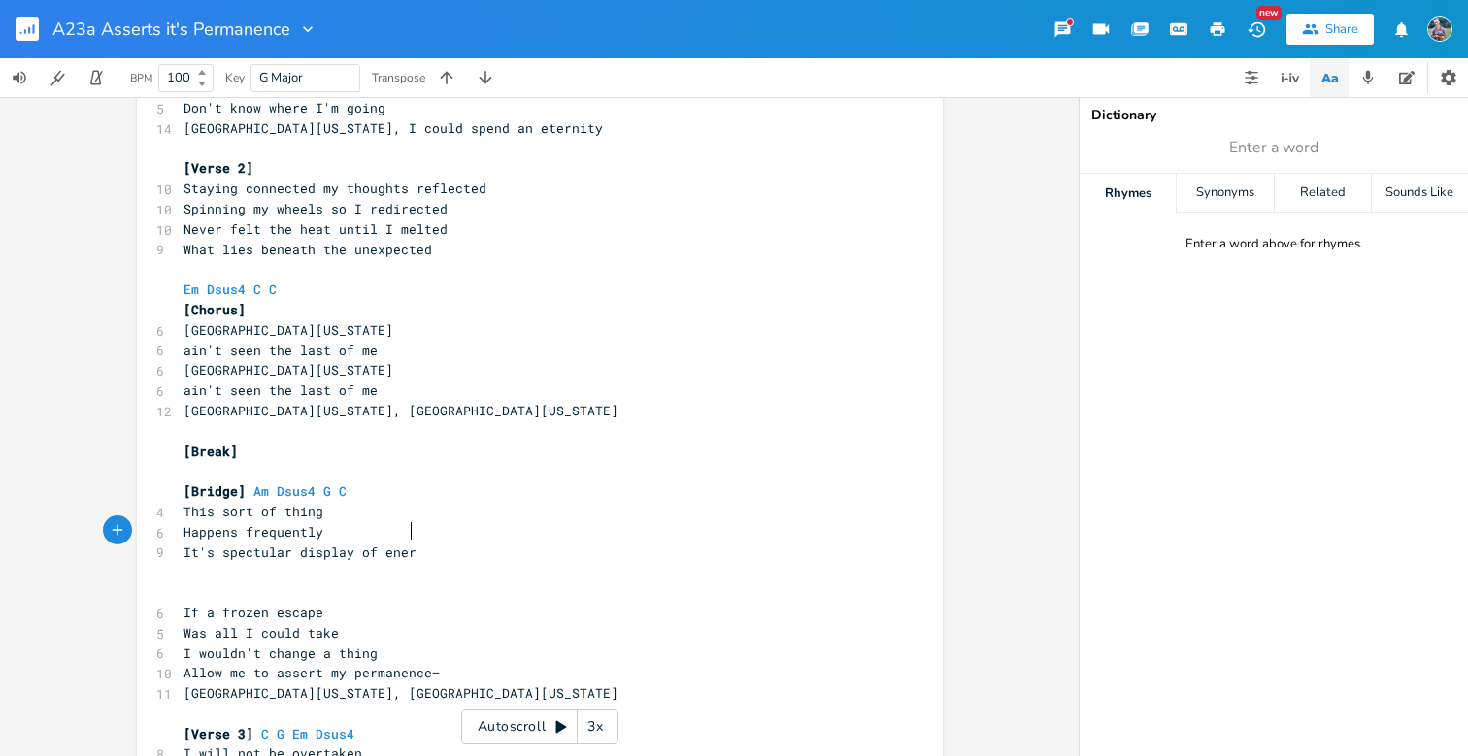
scroll to position [0, 147]
type textarea "of energy"
type textarea "t's spectular display of energy"
drag, startPoint x: 436, startPoint y: 534, endPoint x: 185, endPoint y: 542, distance: 250.6
click at [183, 543] on pre "It's spectular display of energy" at bounding box center [530, 553] width 701 height 20
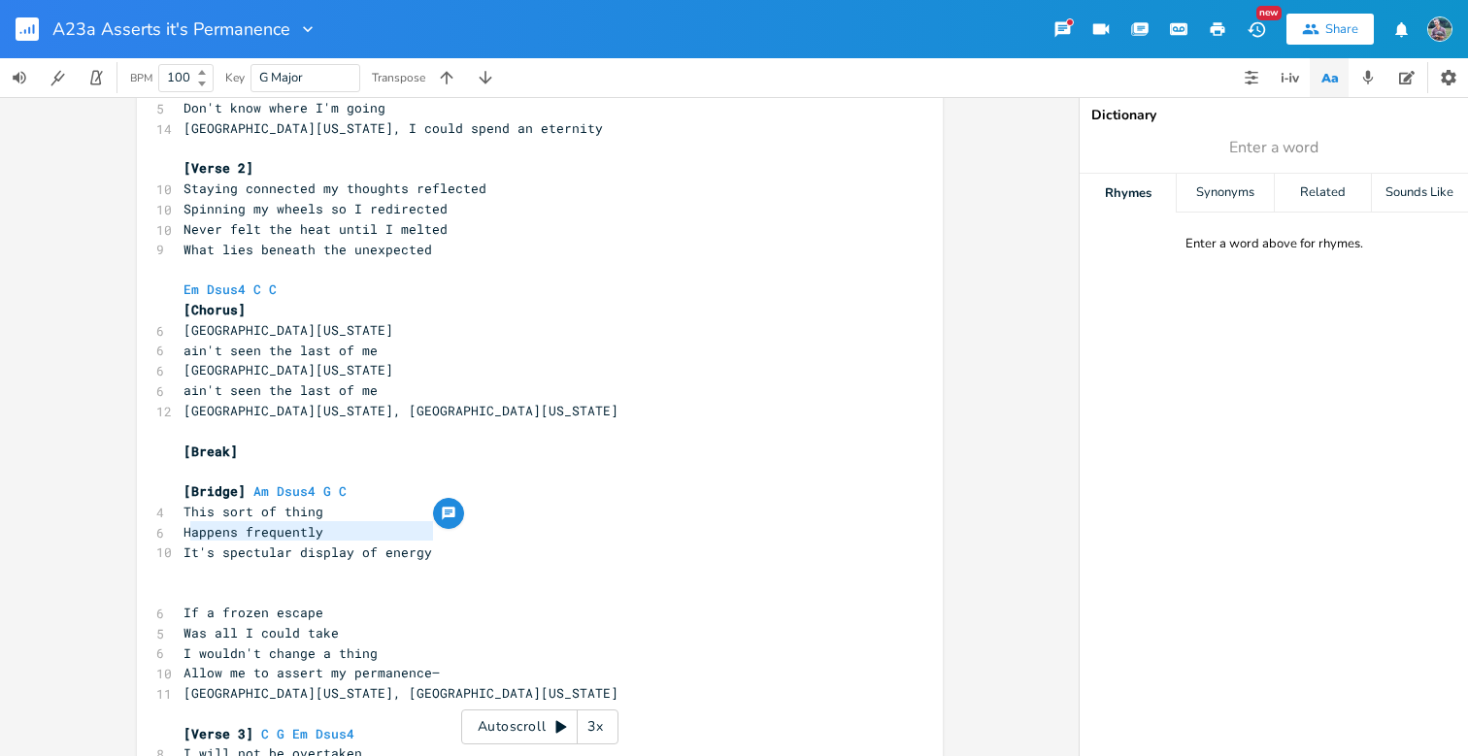
click at [308, 544] on span "It's spectular display of energy" at bounding box center [307, 552] width 249 height 17
type textarea "su"
type textarea "oue"
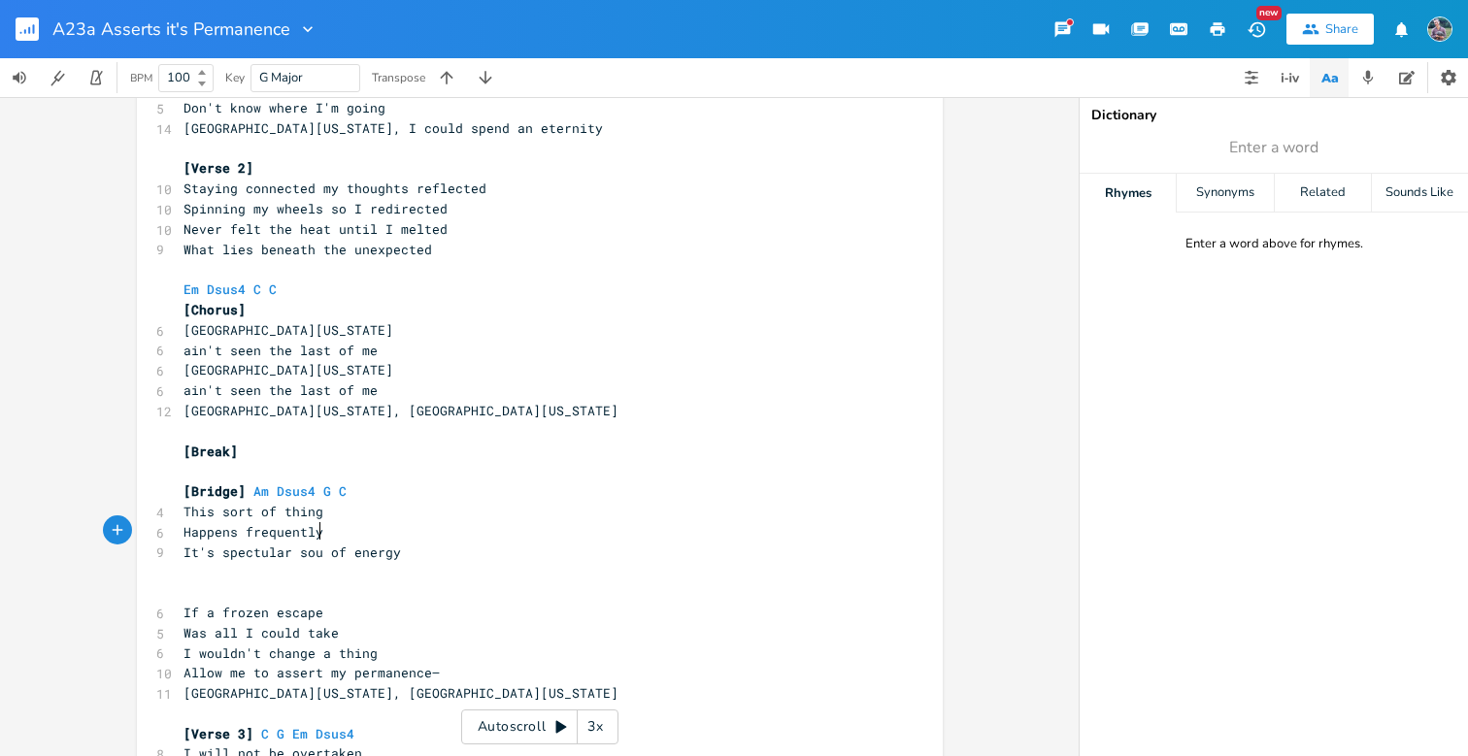
scroll to position [0, 17]
type textarea "ur"
click at [381, 544] on span "It's spectular sour of energy" at bounding box center [299, 552] width 233 height 17
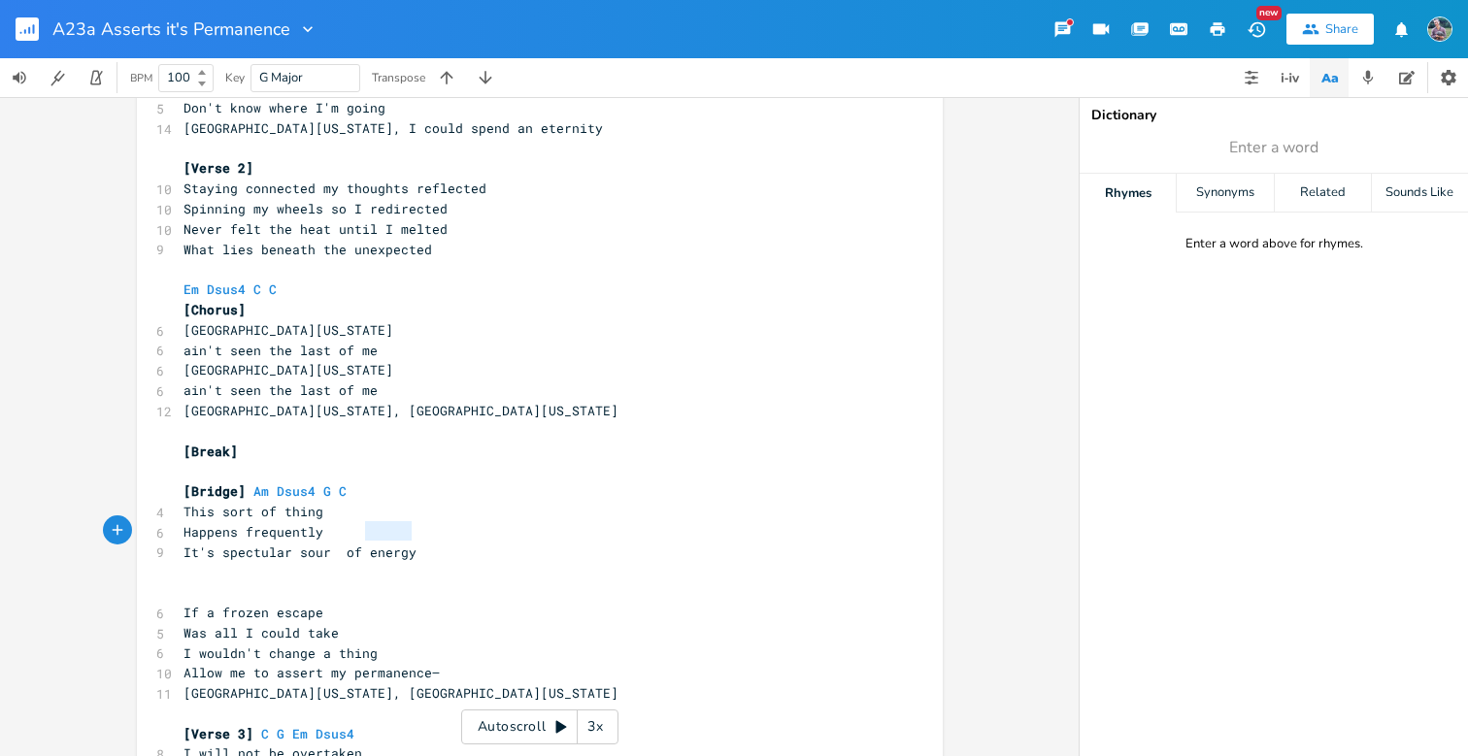
type textarea "It's spectular sour of energy"
click at [381, 544] on span "It's spectular sour of energy" at bounding box center [299, 552] width 233 height 17
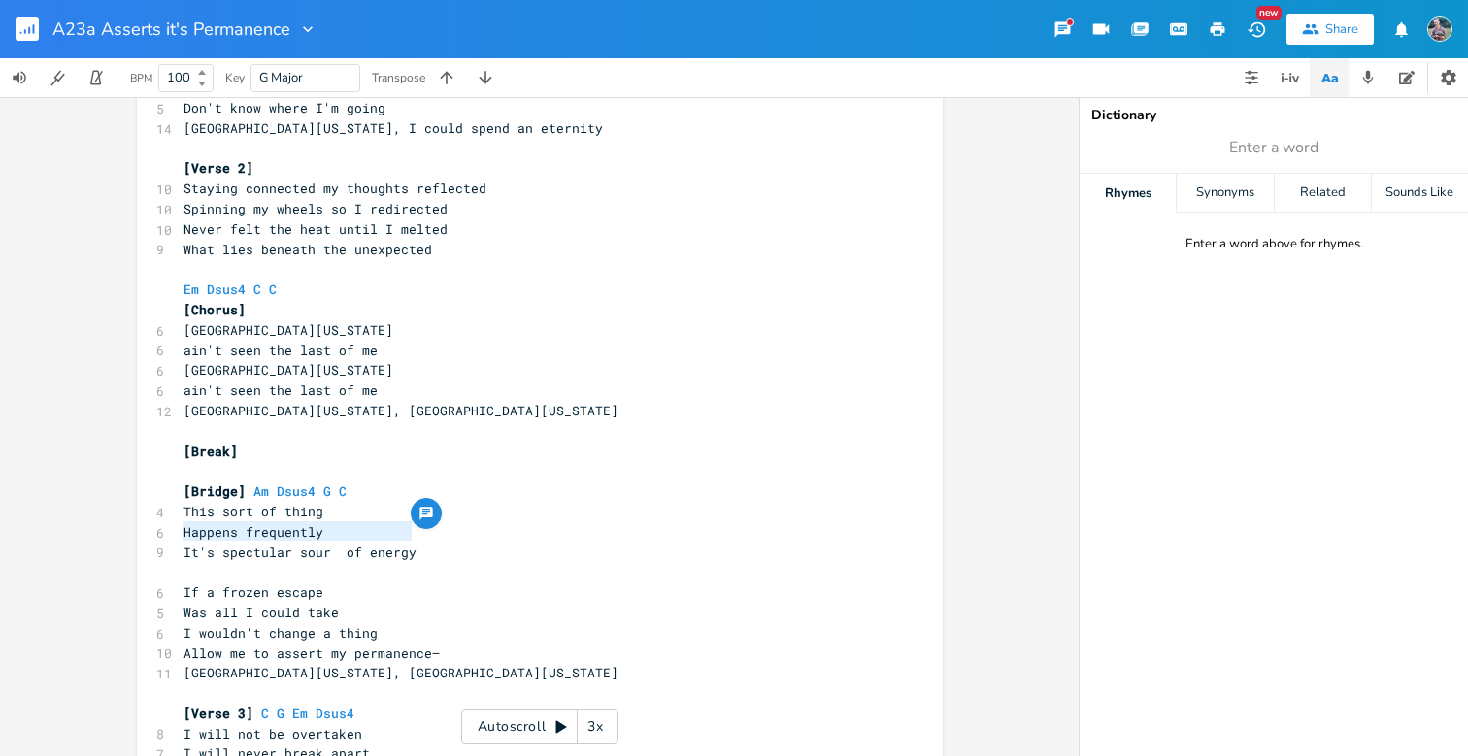
drag, startPoint x: 402, startPoint y: 532, endPoint x: 177, endPoint y: 530, distance: 225.3
click at [183, 544] on span "It's spectular sour of energy" at bounding box center [299, 552] width 233 height 17
type textarea "It's an intervol"
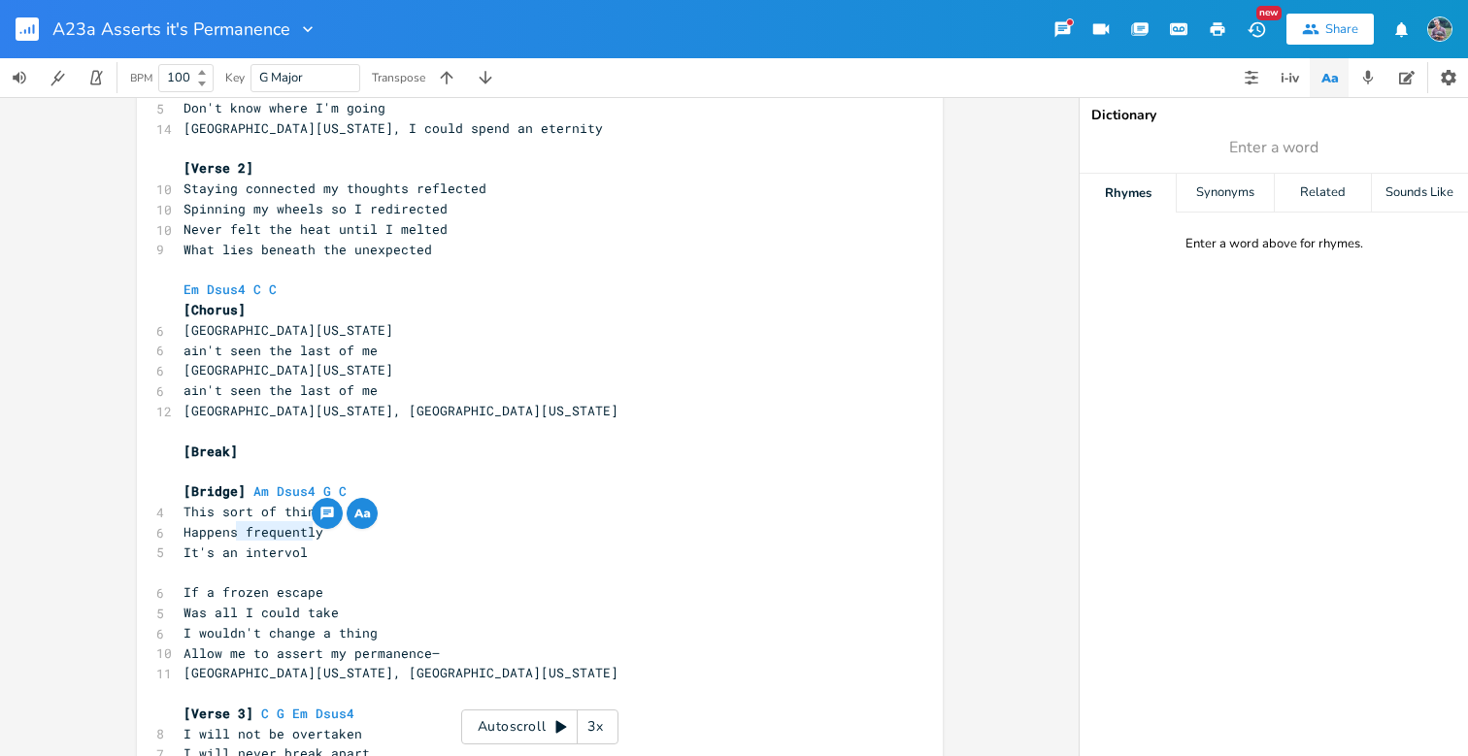
type textarea "n intervol"
drag, startPoint x: 305, startPoint y: 532, endPoint x: 225, endPoint y: 539, distance: 79.9
click at [225, 544] on span "It's an intervol" at bounding box center [245, 552] width 124 height 17
type textarea "spectacular day to day operation"
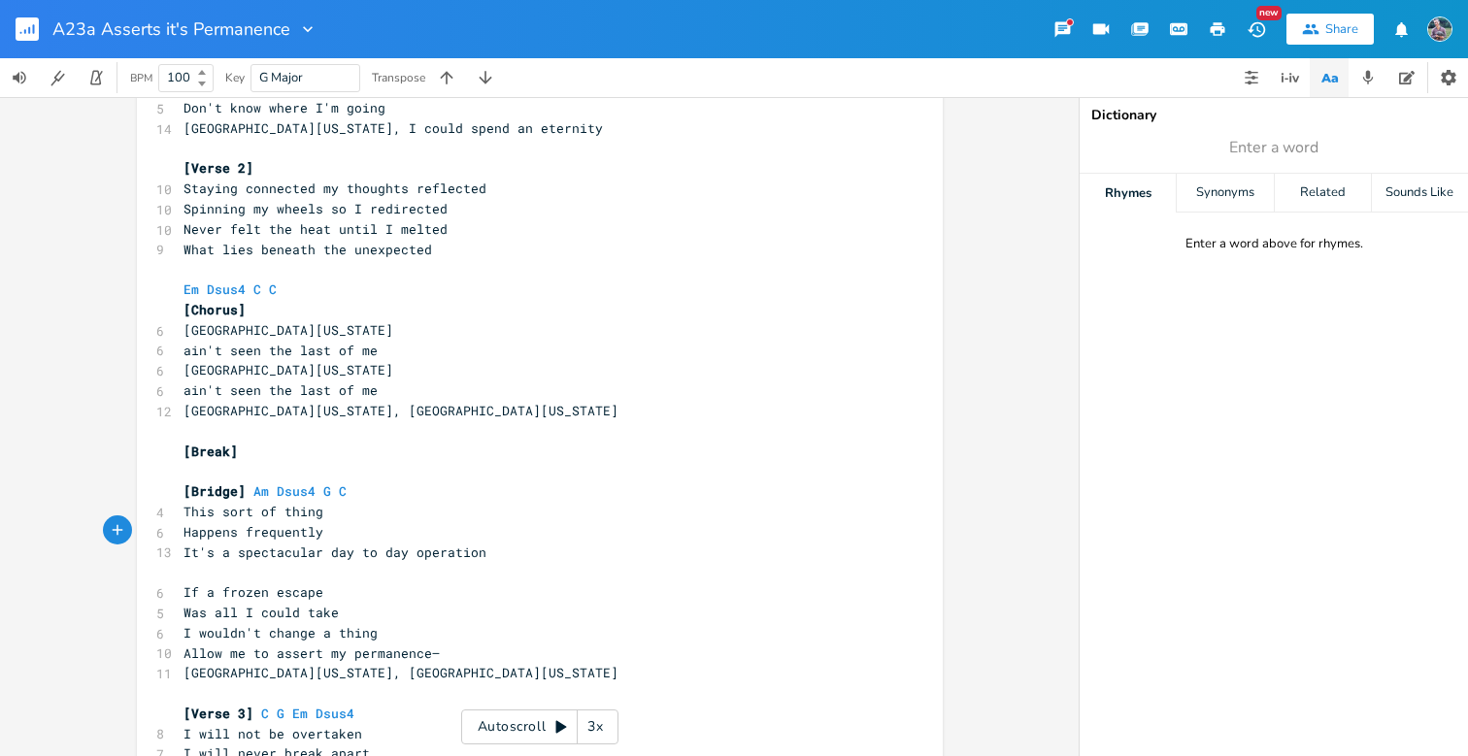
click at [325, 544] on span "It's a spectacular day to day operation" at bounding box center [334, 552] width 303 height 17
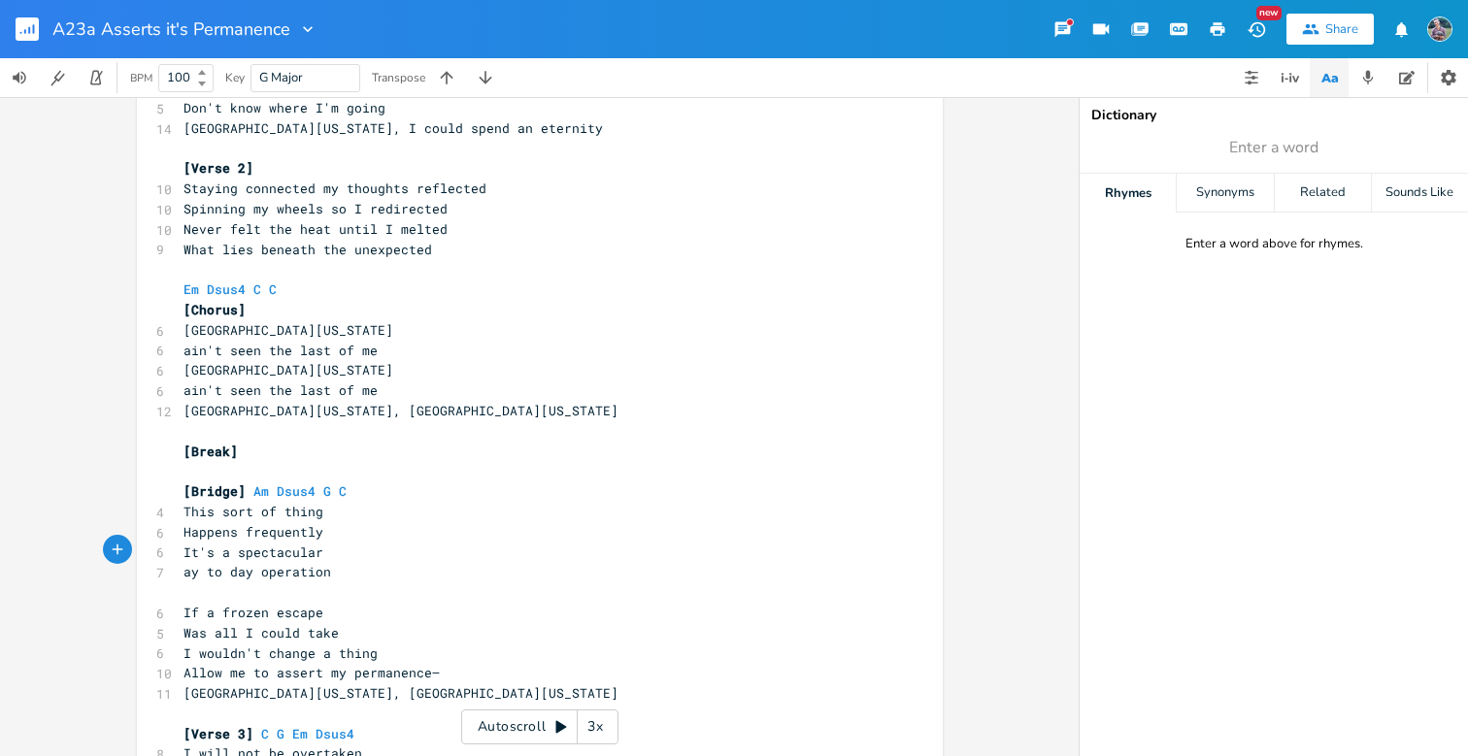
type textarea "D"
click at [334, 563] on span "Day to day operation" at bounding box center [260, 571] width 155 height 17
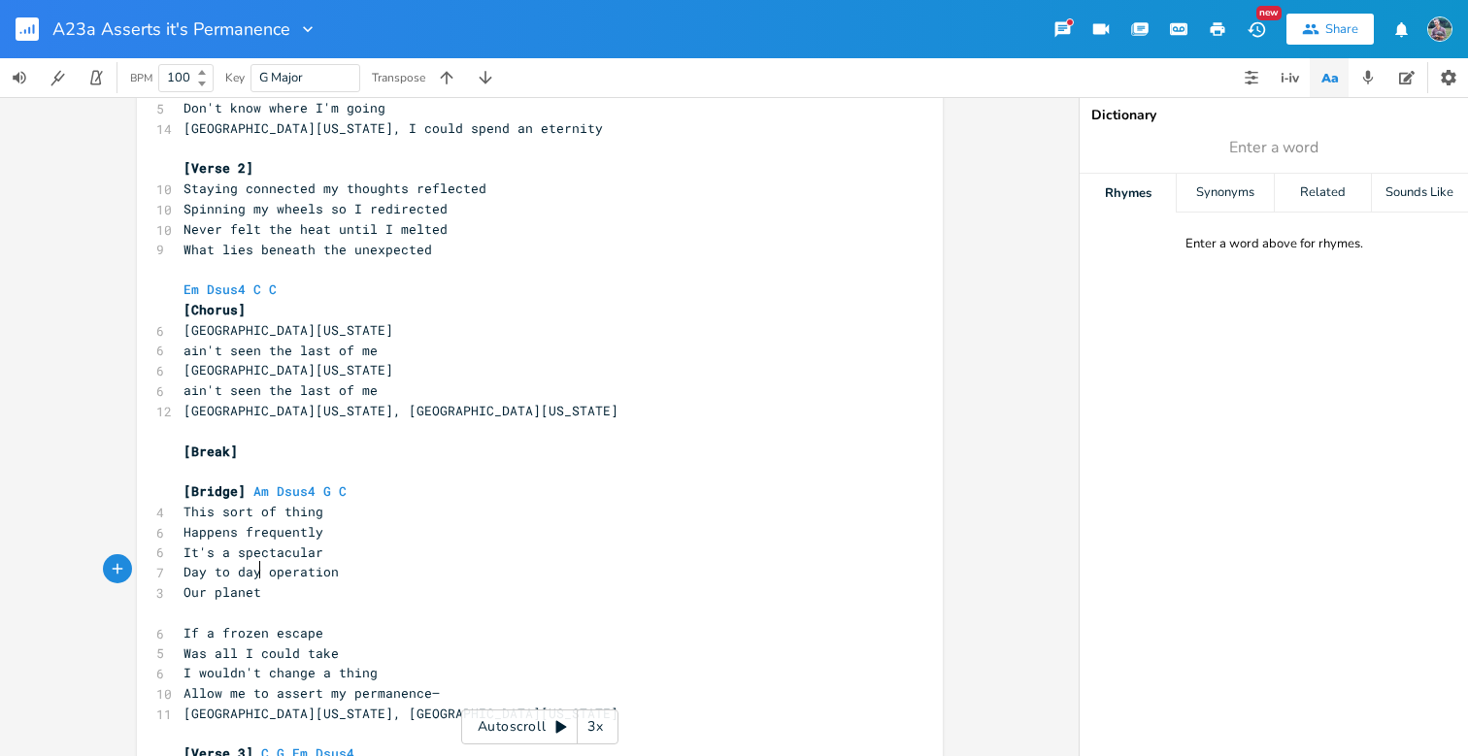
type textarea "Our planet"
type textarea "s amazing"
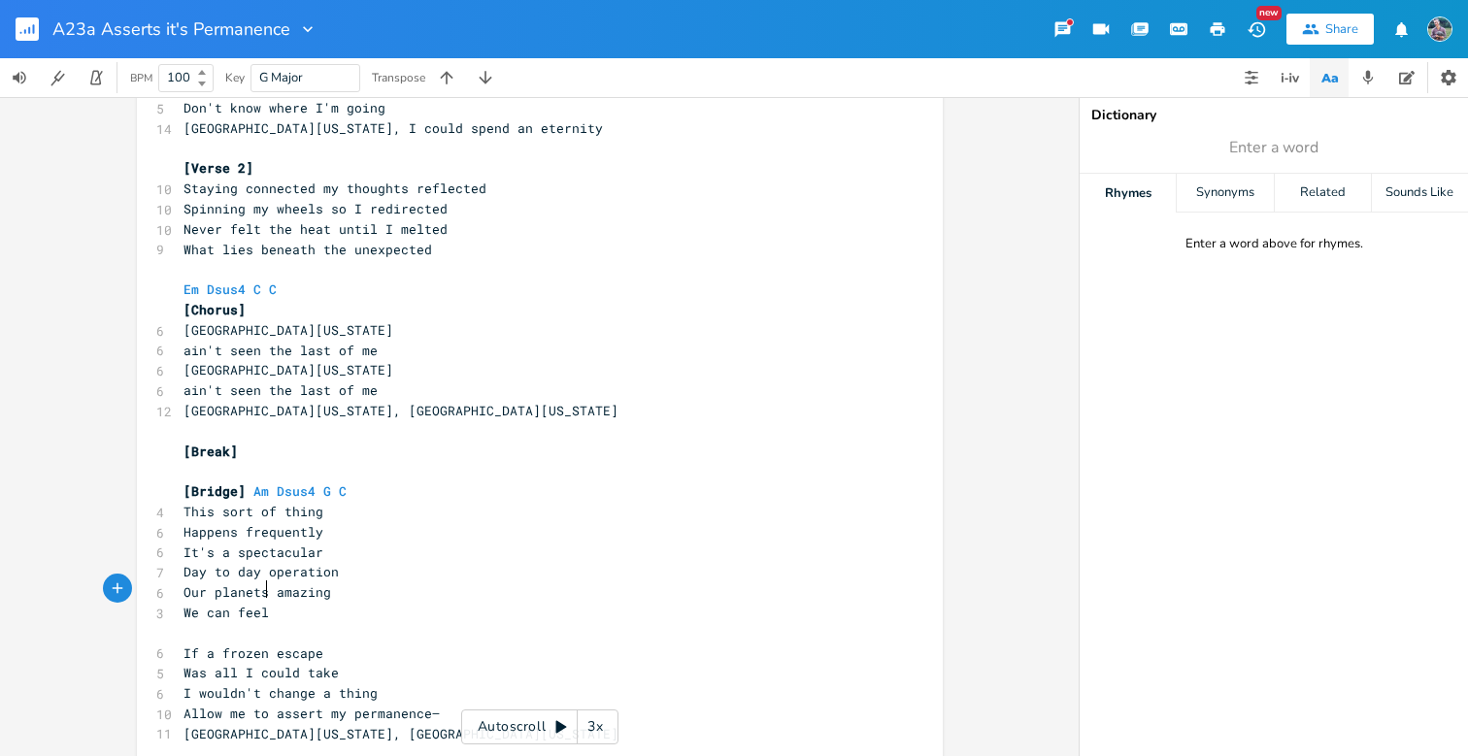
type textarea "We can feel e"
type textarea "the sea changing"
type textarea "We can feel the sea changing"
drag, startPoint x: 393, startPoint y: 587, endPoint x: 173, endPoint y: 588, distance: 220.4
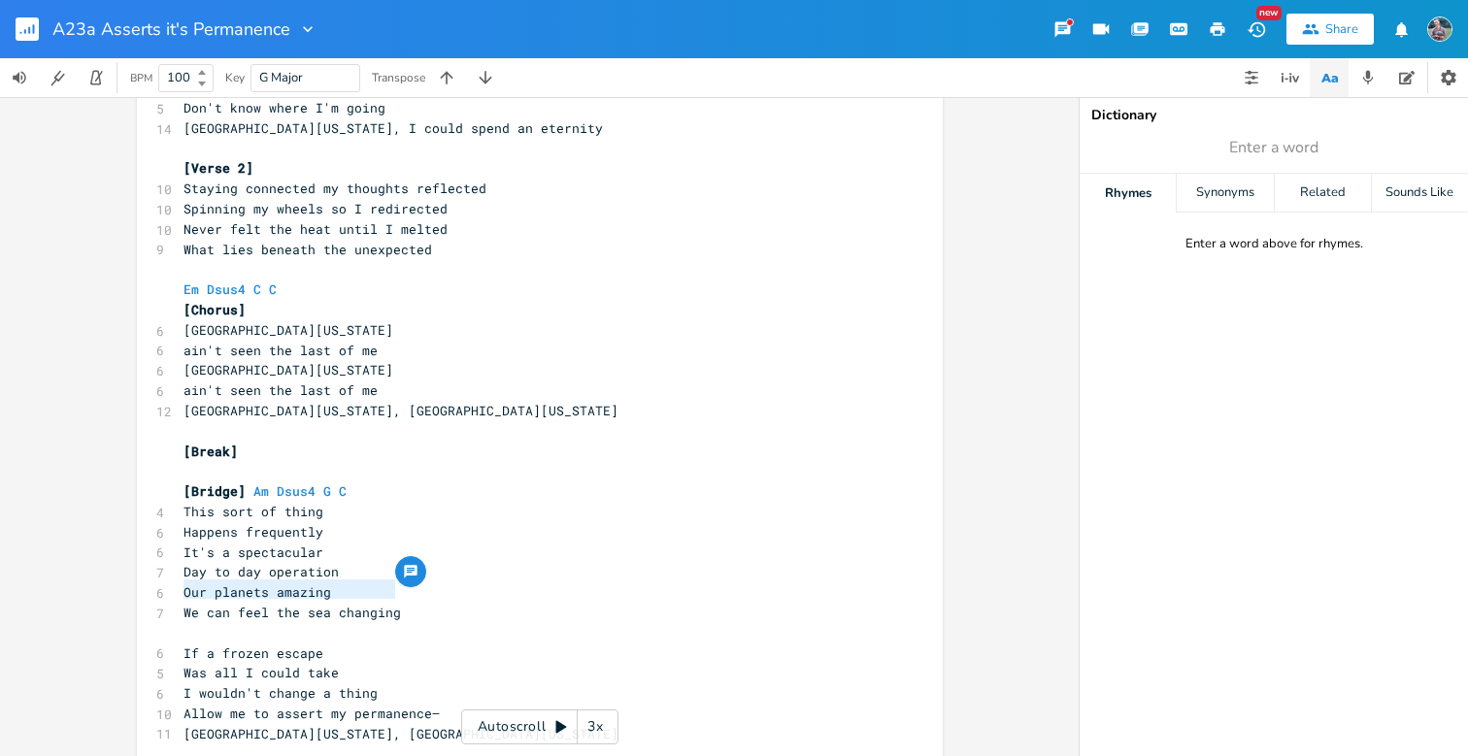
click at [180, 603] on pre "We can feel the sea changing" at bounding box center [530, 613] width 701 height 20
click at [258, 584] on span "Our planets amazing" at bounding box center [257, 592] width 148 height 17
type textarea "'s system"
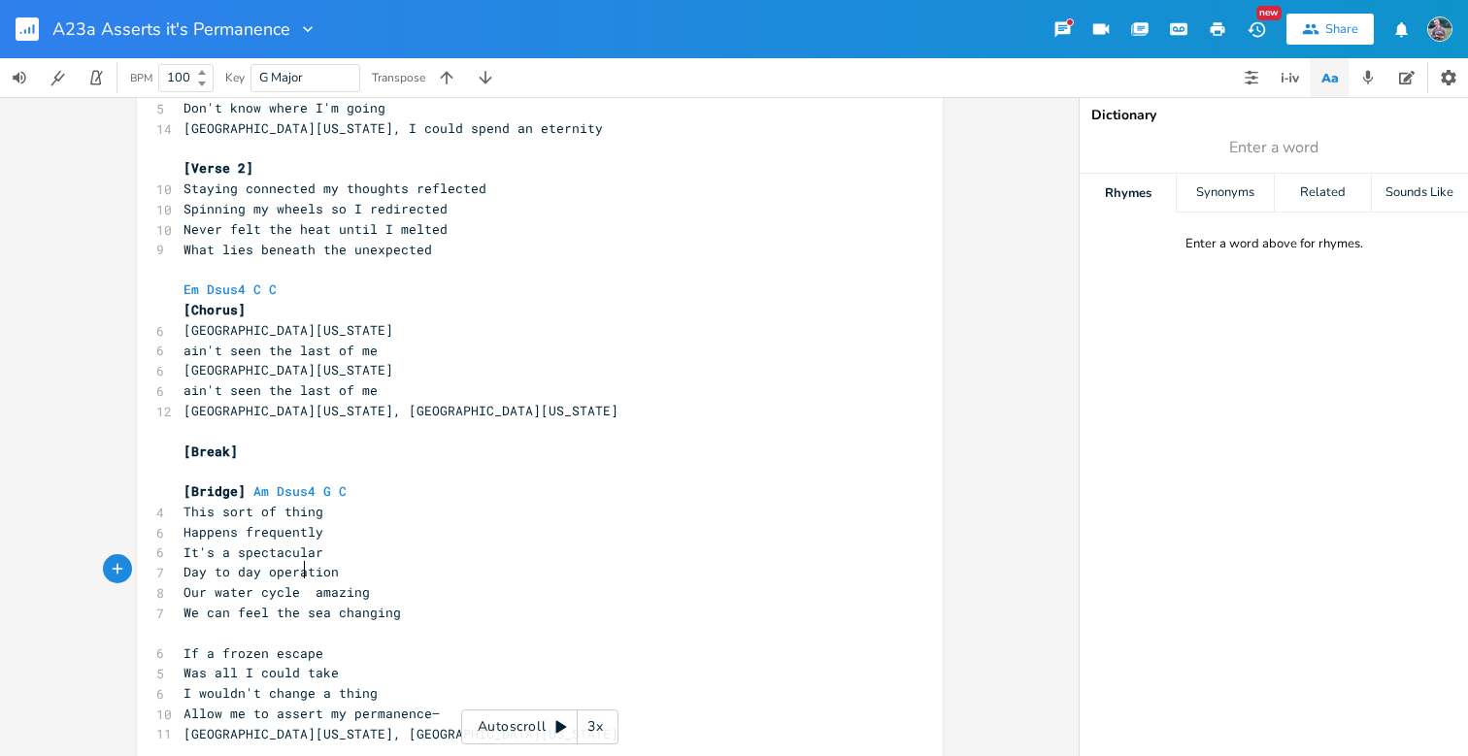
type textarea "water cycle is"
drag, startPoint x: 176, startPoint y: 589, endPoint x: 401, endPoint y: 593, distance: 225.3
click at [401, 603] on pre "We can feel the sea changing" at bounding box center [530, 613] width 701 height 20
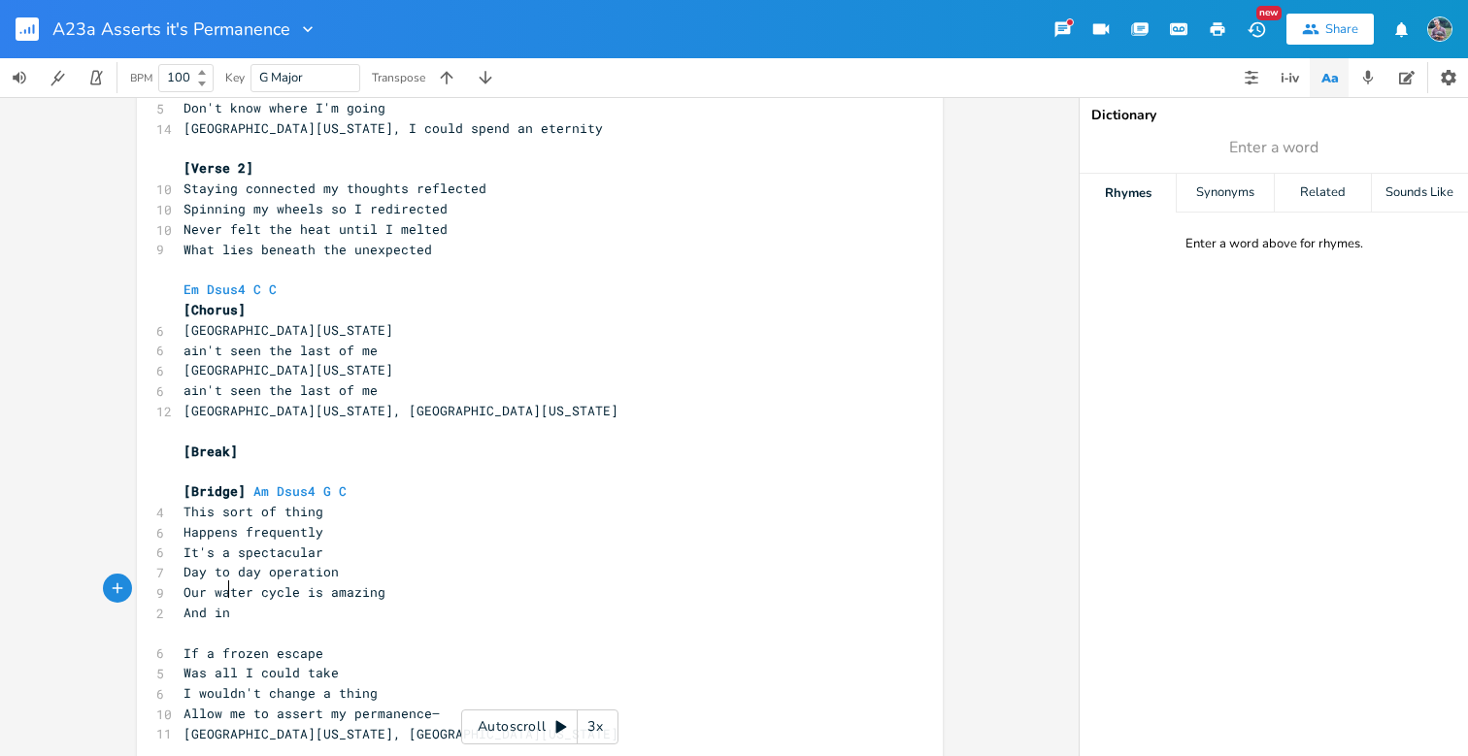
type textarea "And int"
type textarea "the wake, a sea change"
type textarea "ing"
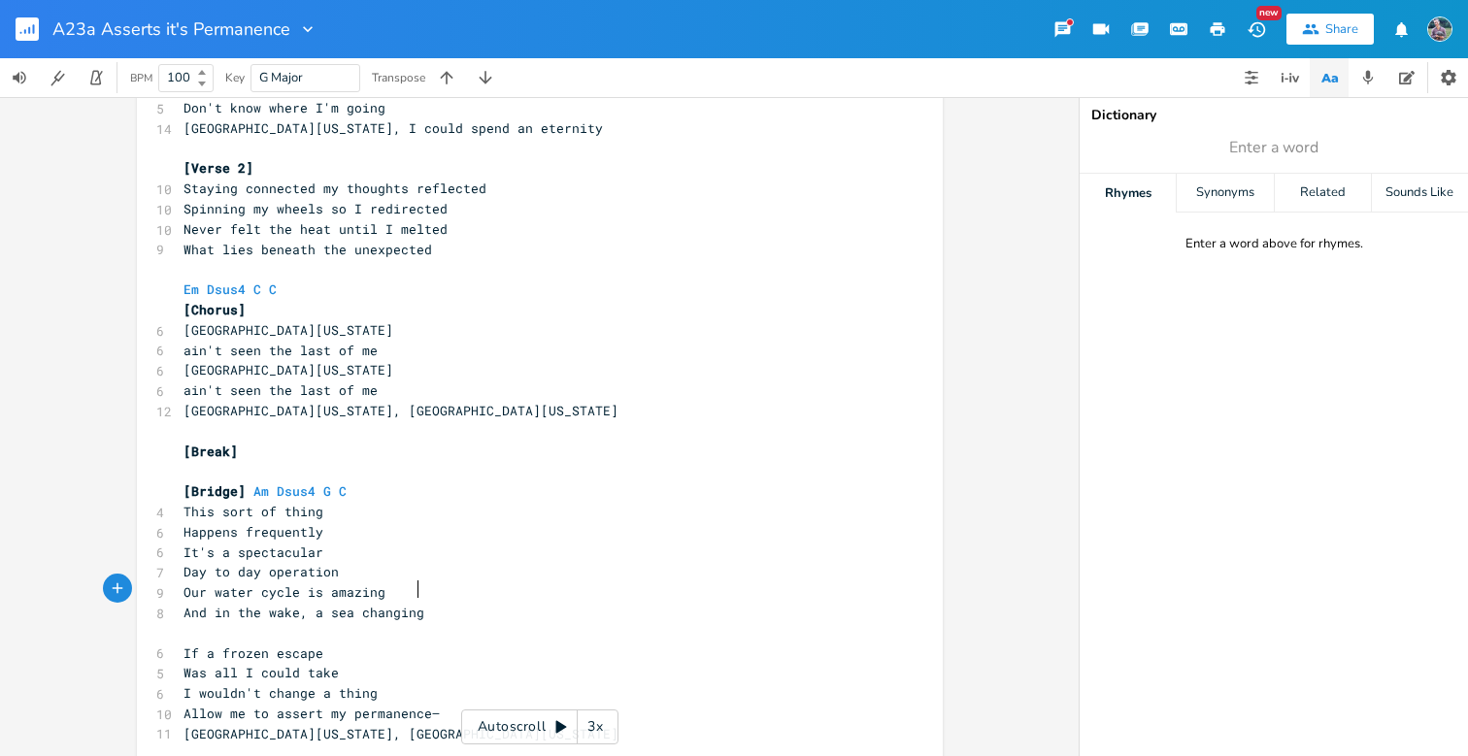
scroll to position [0, 16]
click at [242, 604] on span "And in the wake, a sea changing" at bounding box center [303, 612] width 241 height 17
type textarea "it's"
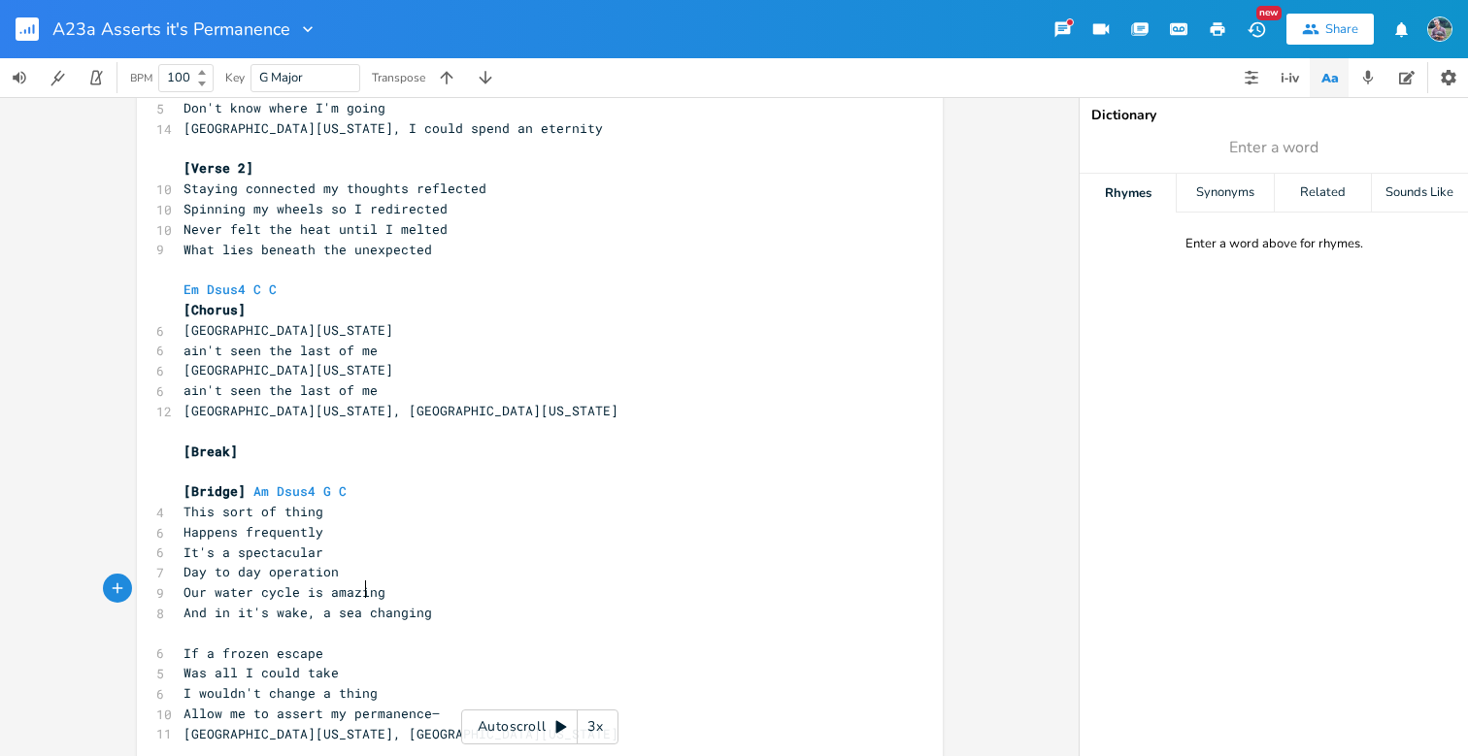
click at [361, 604] on span "And in it's wake, a sea changing" at bounding box center [307, 612] width 249 height 17
type textarea "constantly"
click at [508, 603] on pre "And in it's wake, a sea constantly changing" at bounding box center [530, 613] width 701 height 20
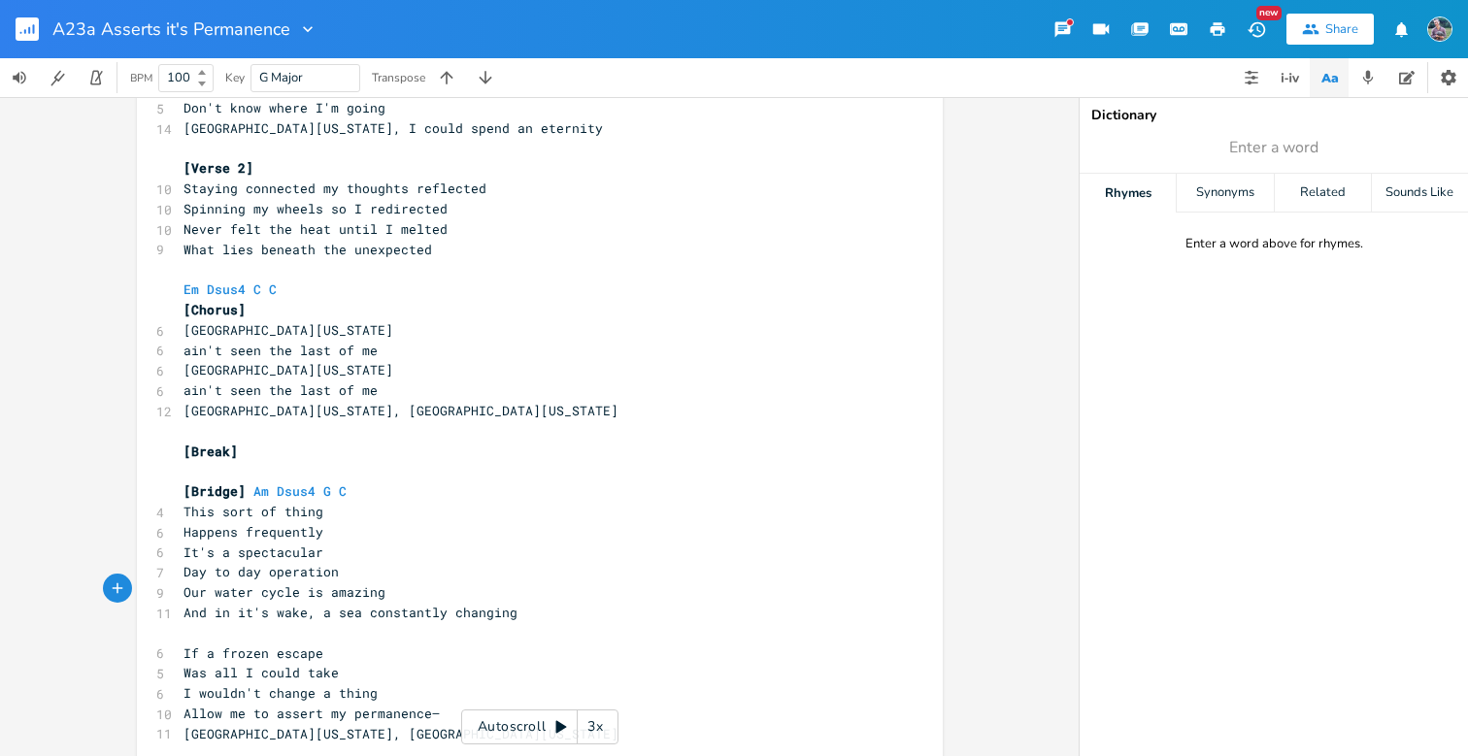
click at [317, 604] on span "And in it's wake, a sea constantly changing" at bounding box center [350, 612] width 334 height 17
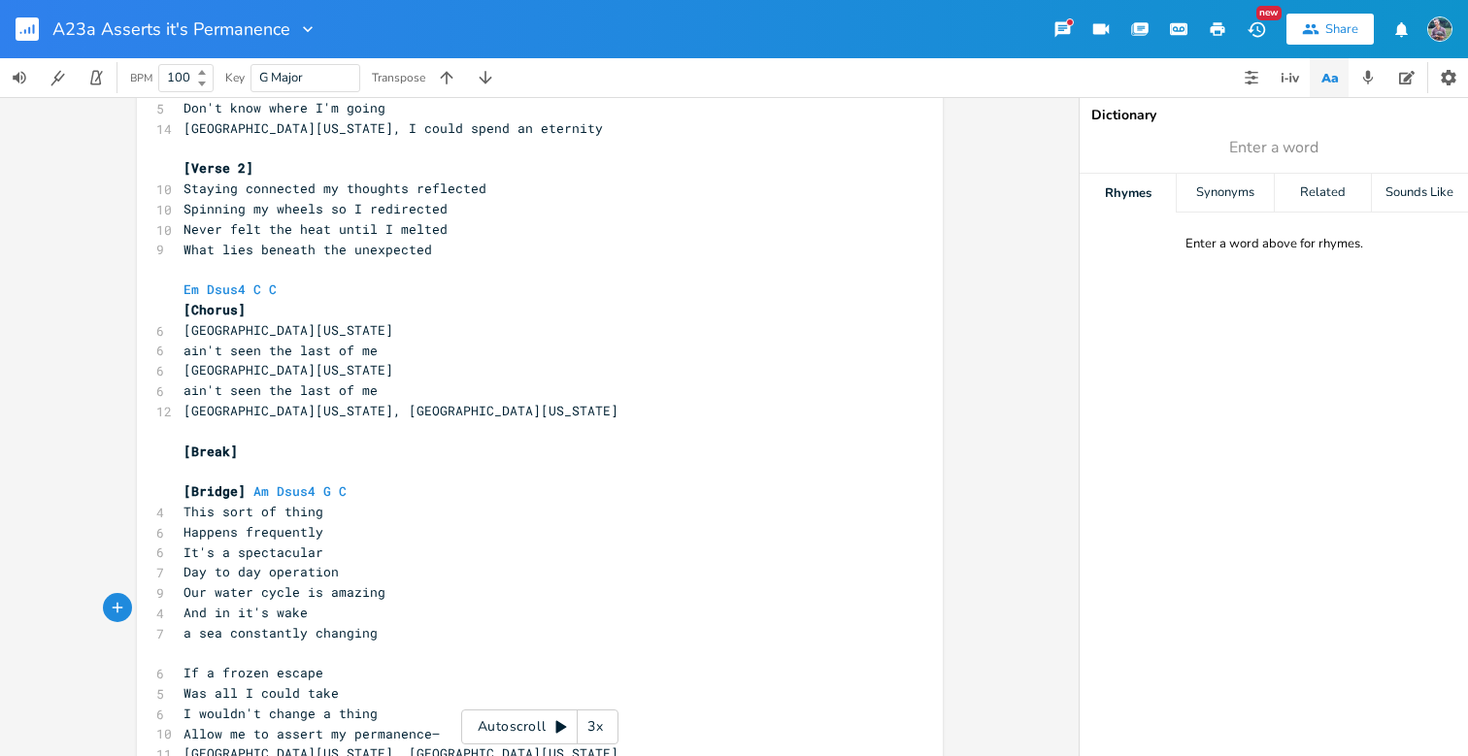
click at [372, 623] on pre "a sea constantly changing" at bounding box center [530, 633] width 701 height 20
click at [208, 604] on span "And in it's wake" at bounding box center [245, 612] width 124 height 17
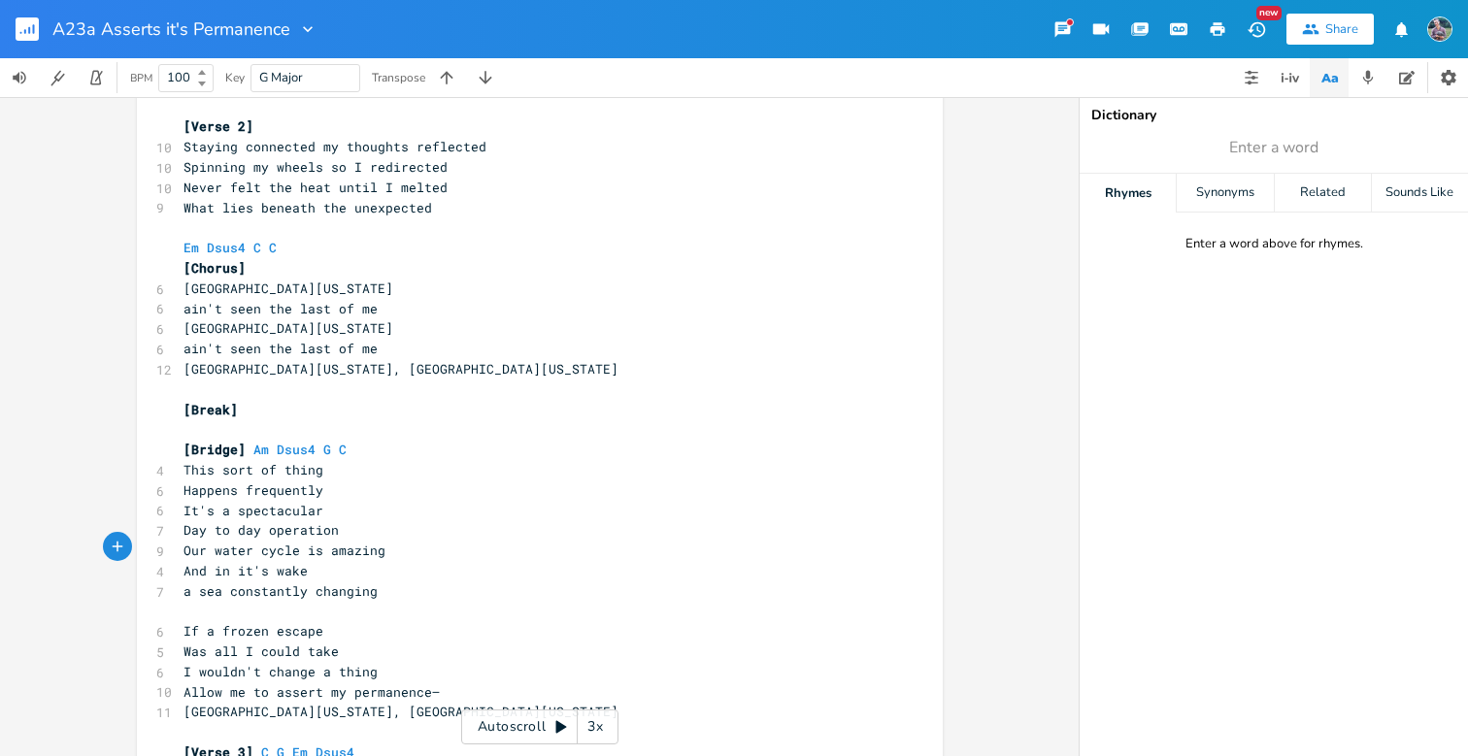
scroll to position [192, 0]
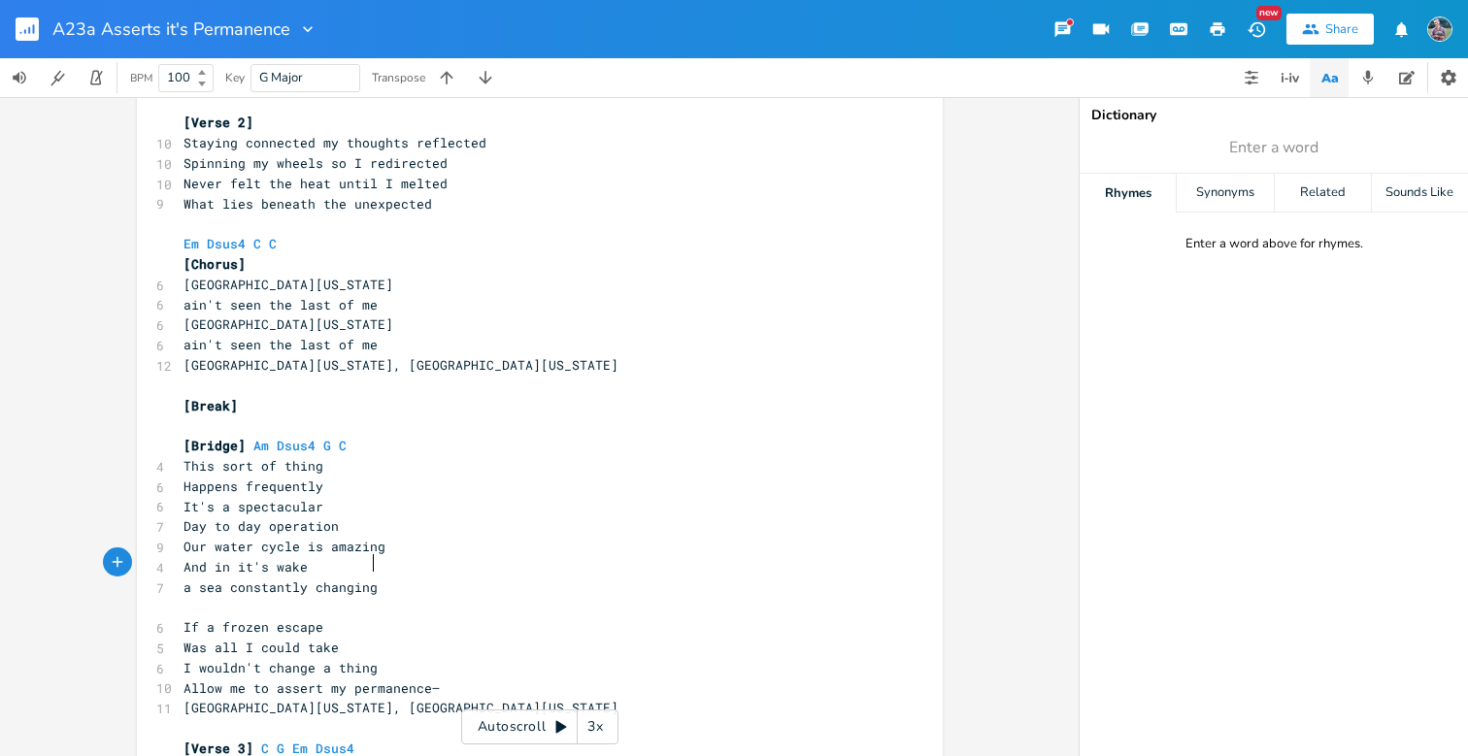
click at [367, 578] on pre "a sea constantly changing" at bounding box center [530, 588] width 701 height 20
drag, startPoint x: 368, startPoint y: 563, endPoint x: 172, endPoint y: 568, distance: 196.2
click at [172, 568] on div "a sea constantly changing xxxxxxxxxx Em Dsus4 C G [Verse 1] 8 Had to break off …" at bounding box center [540, 503] width 806 height 1173
type textarea "a constancy changing"
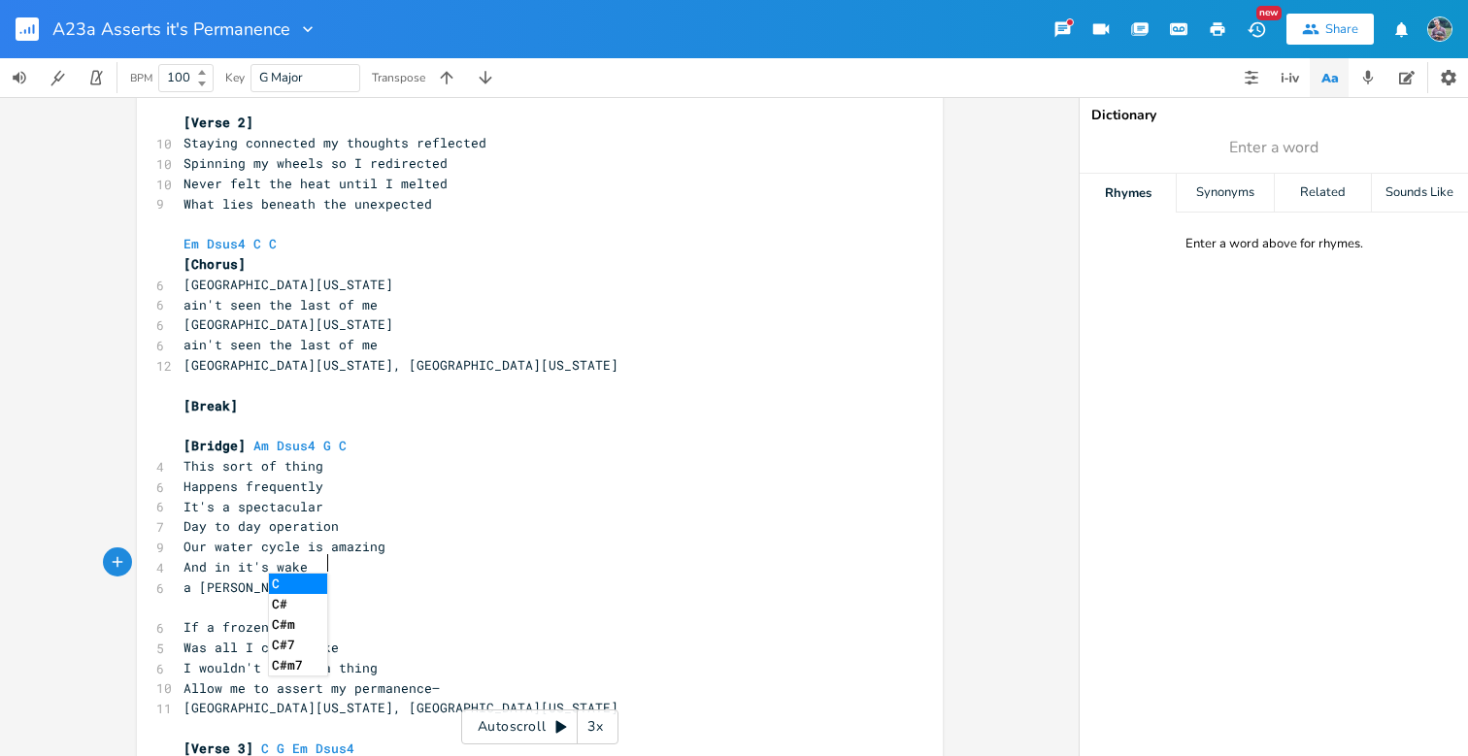
scroll to position [0, 102]
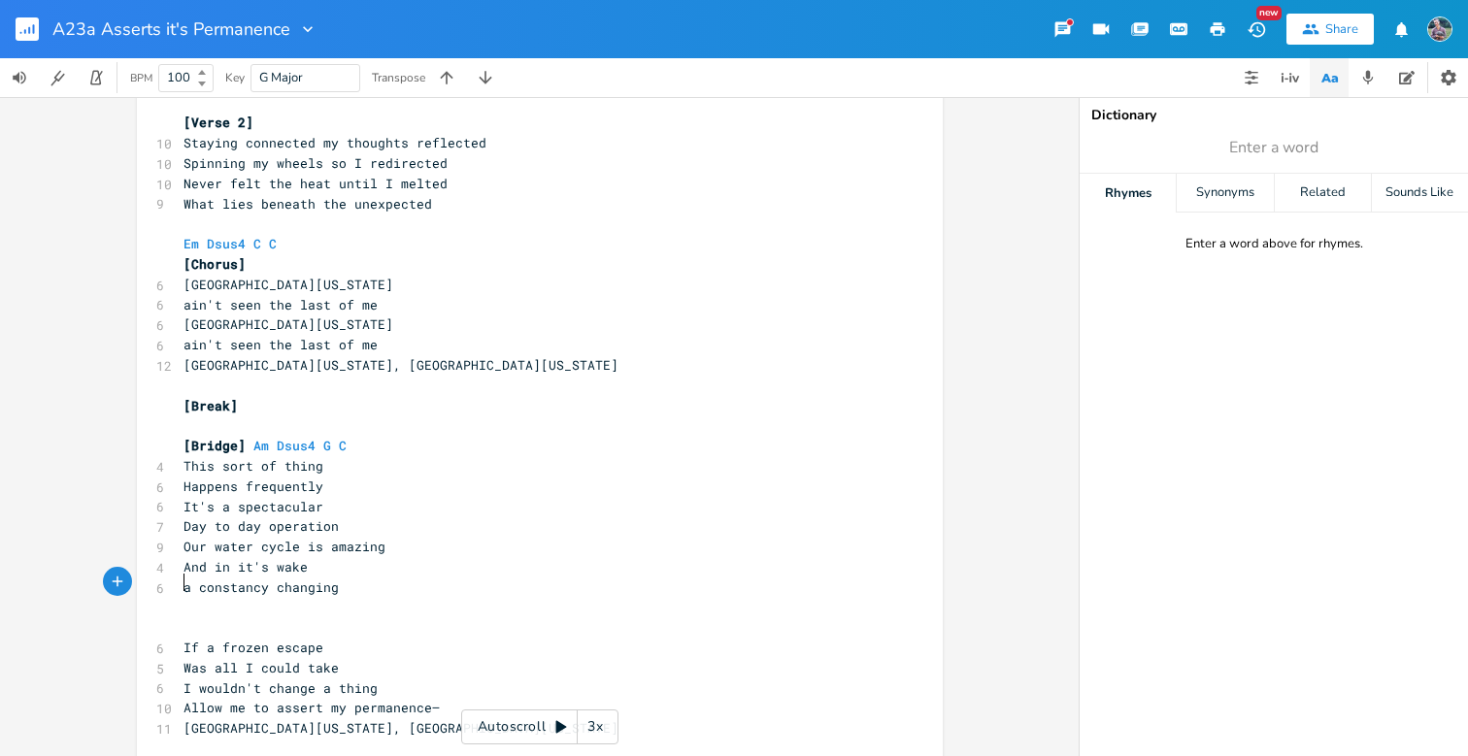
type textarea "e"
type textarea "really am"
type textarea "makes ya think"
type textarea "t's"
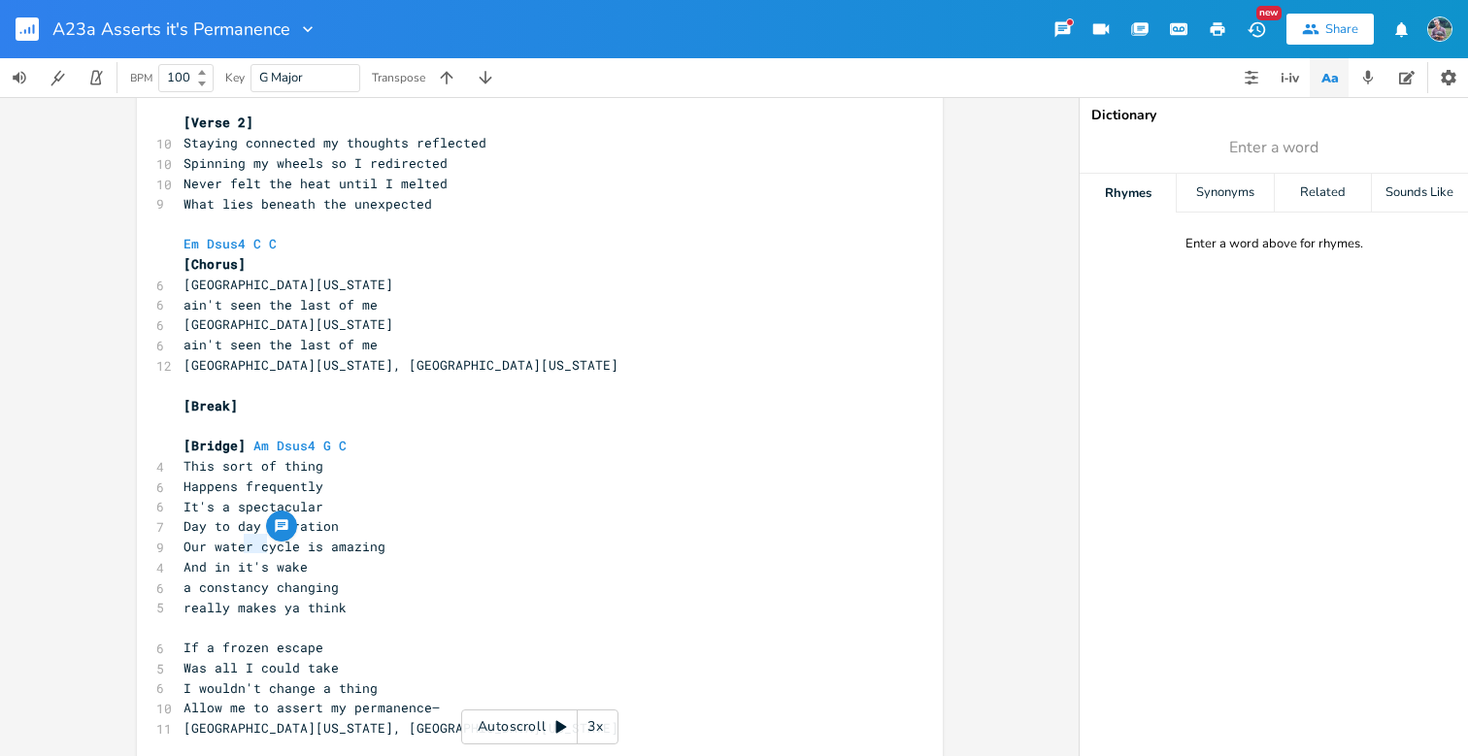
drag, startPoint x: 259, startPoint y: 548, endPoint x: 235, endPoint y: 545, distance: 24.4
click at [235, 558] on span "And in it's wake" at bounding box center [245, 566] width 124 height 17
click at [265, 579] on span "a constancy changing" at bounding box center [260, 587] width 155 height 17
type textarea "really makes ya think"
drag, startPoint x: 344, startPoint y: 583, endPoint x: 174, endPoint y: 576, distance: 170.0
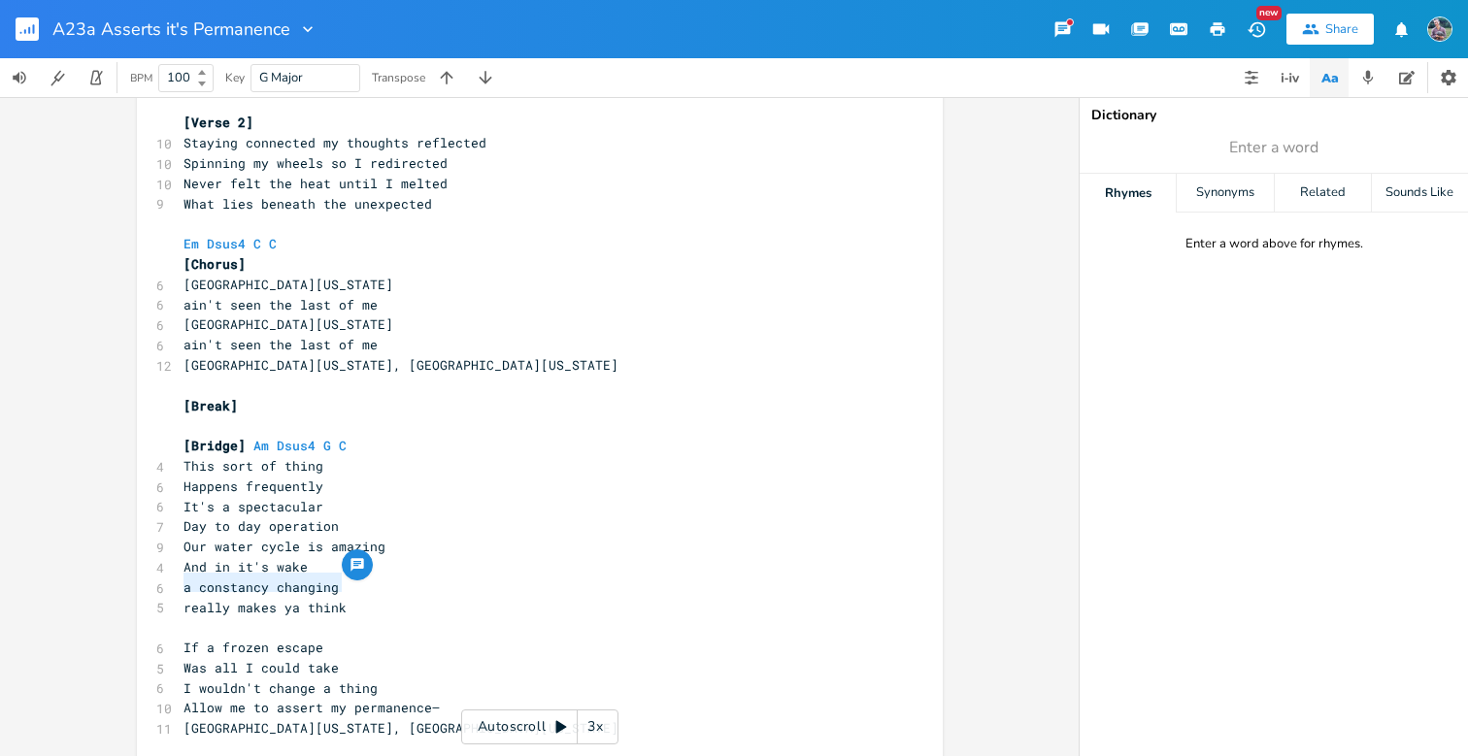
click at [180, 598] on pre "really makes ya think" at bounding box center [530, 608] width 701 height 20
click at [217, 617] on pre "​" at bounding box center [530, 627] width 701 height 20
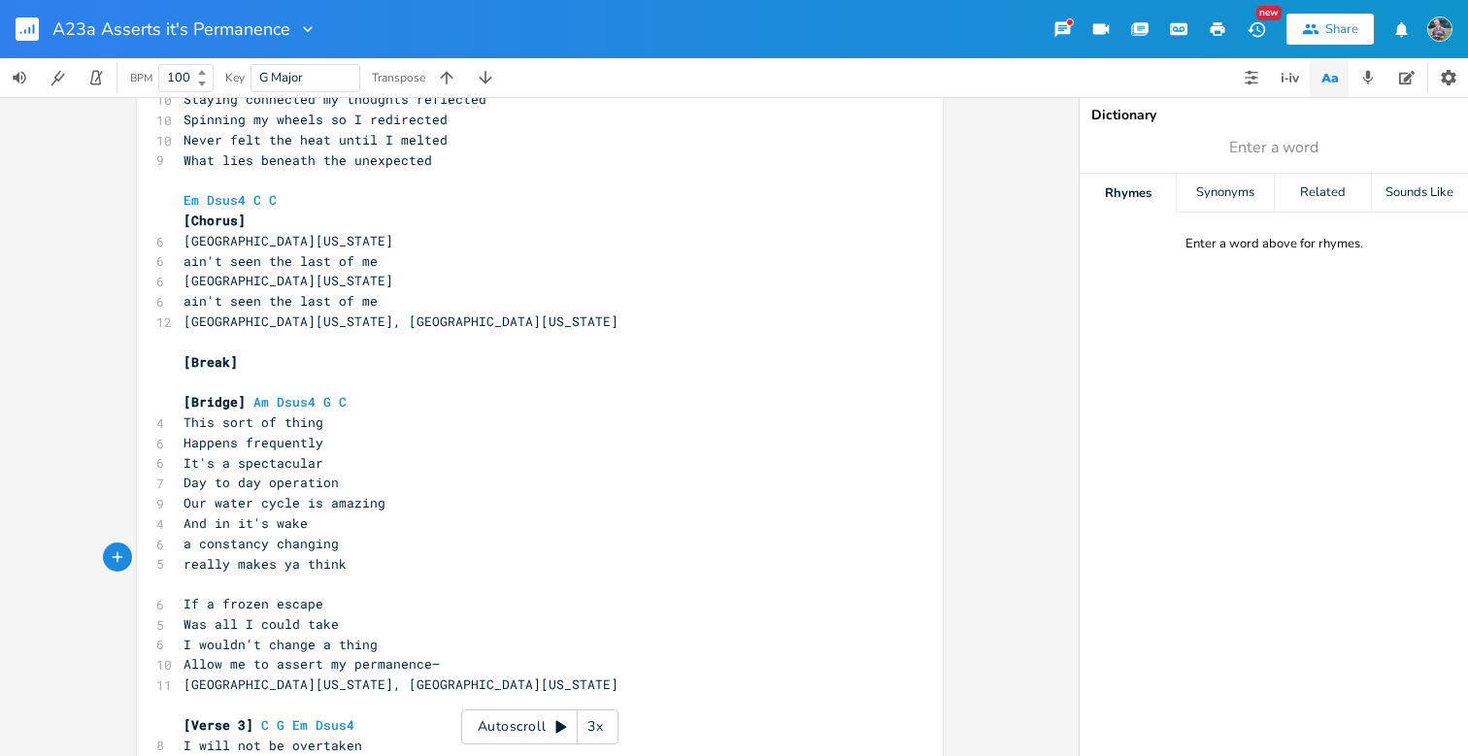
scroll to position [201, 0]
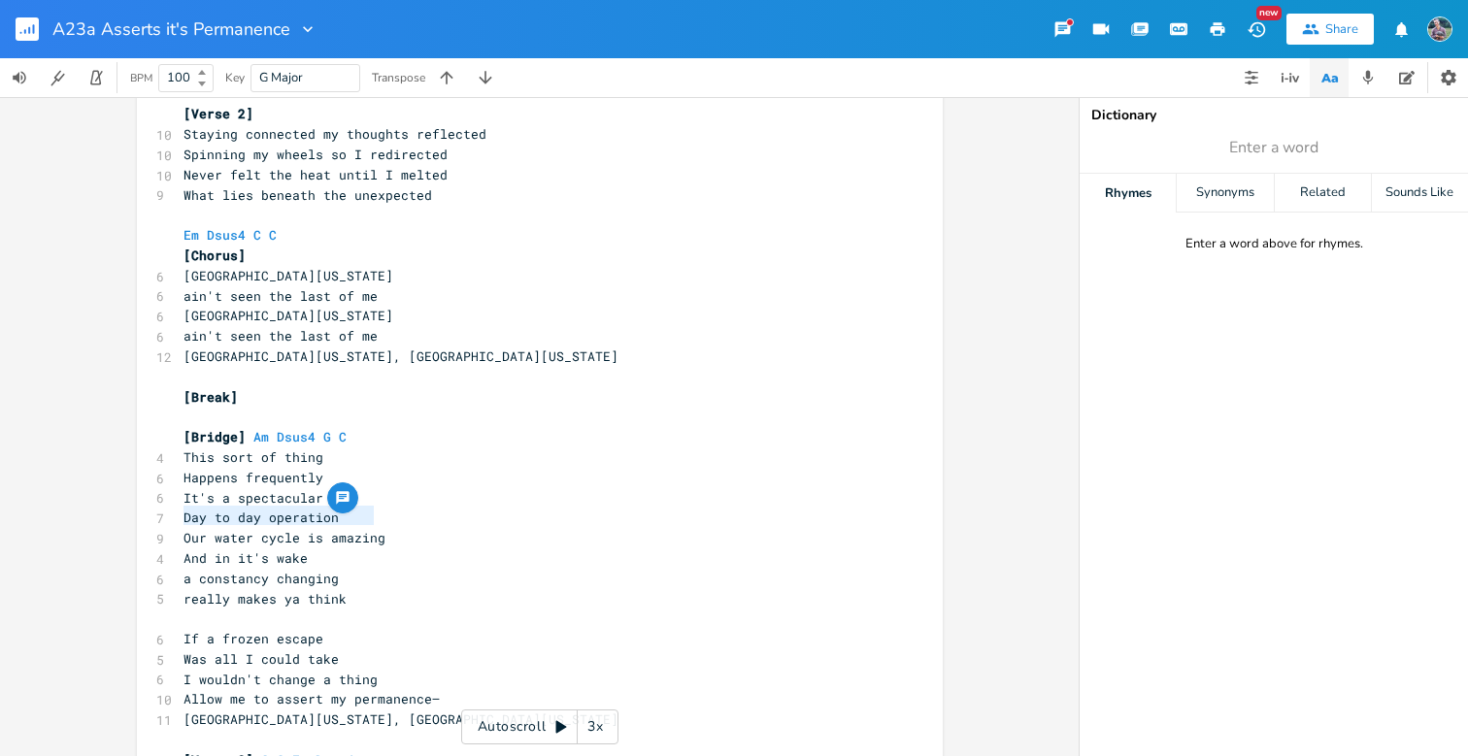
type textarea "Our water cycle is amazing"
drag, startPoint x: 177, startPoint y: 515, endPoint x: 373, endPoint y: 518, distance: 196.2
click at [373, 529] on span "Our water cycle is amazing" at bounding box center [284, 537] width 202 height 17
click at [300, 549] on pre "And in it's wake" at bounding box center [530, 559] width 701 height 20
type textarea "And in it's wake"
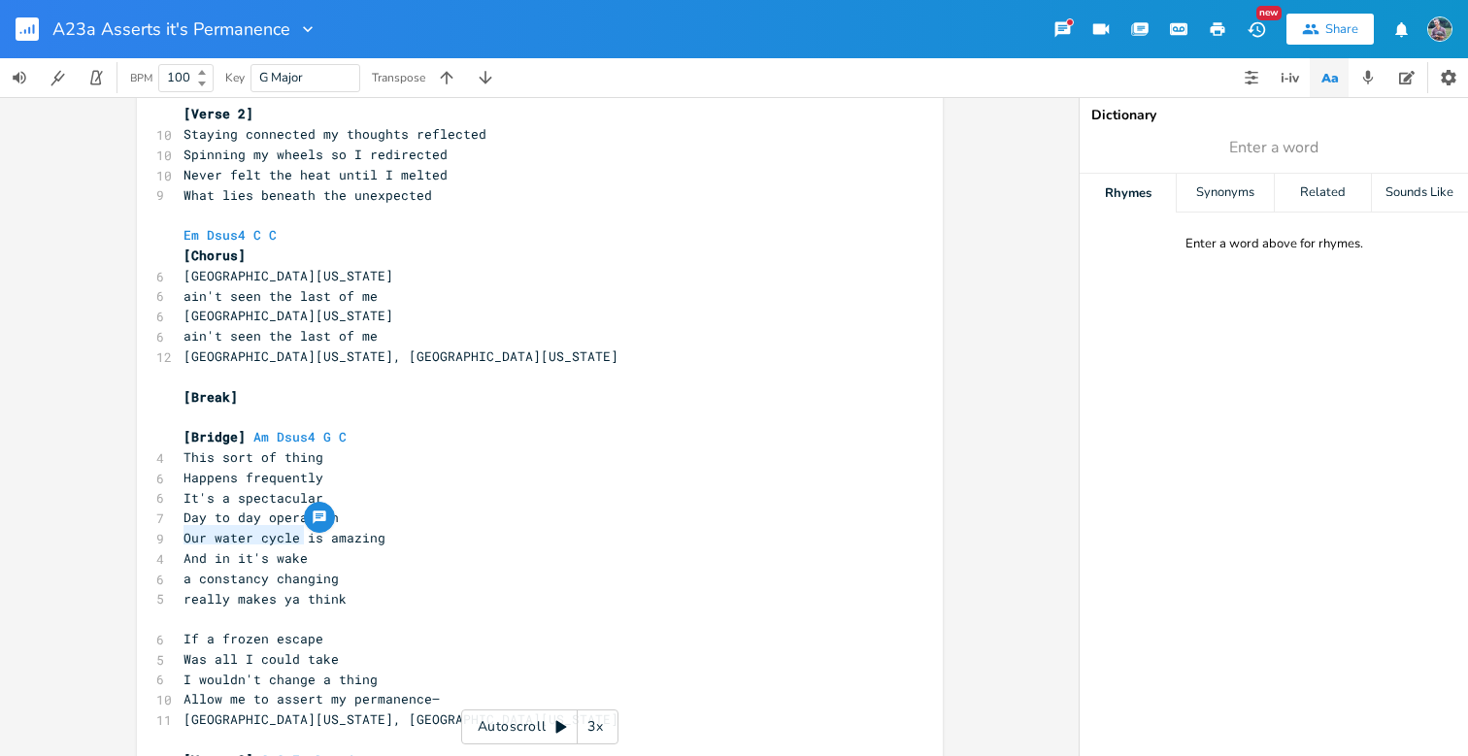
drag, startPoint x: 180, startPoint y: 537, endPoint x: 299, endPoint y: 533, distance: 119.5
click at [299, 549] on pre "And in it's wake" at bounding box center [530, 559] width 701 height 20
click at [309, 549] on pre "And in it's wake" at bounding box center [530, 559] width 701 height 20
type textarea ","
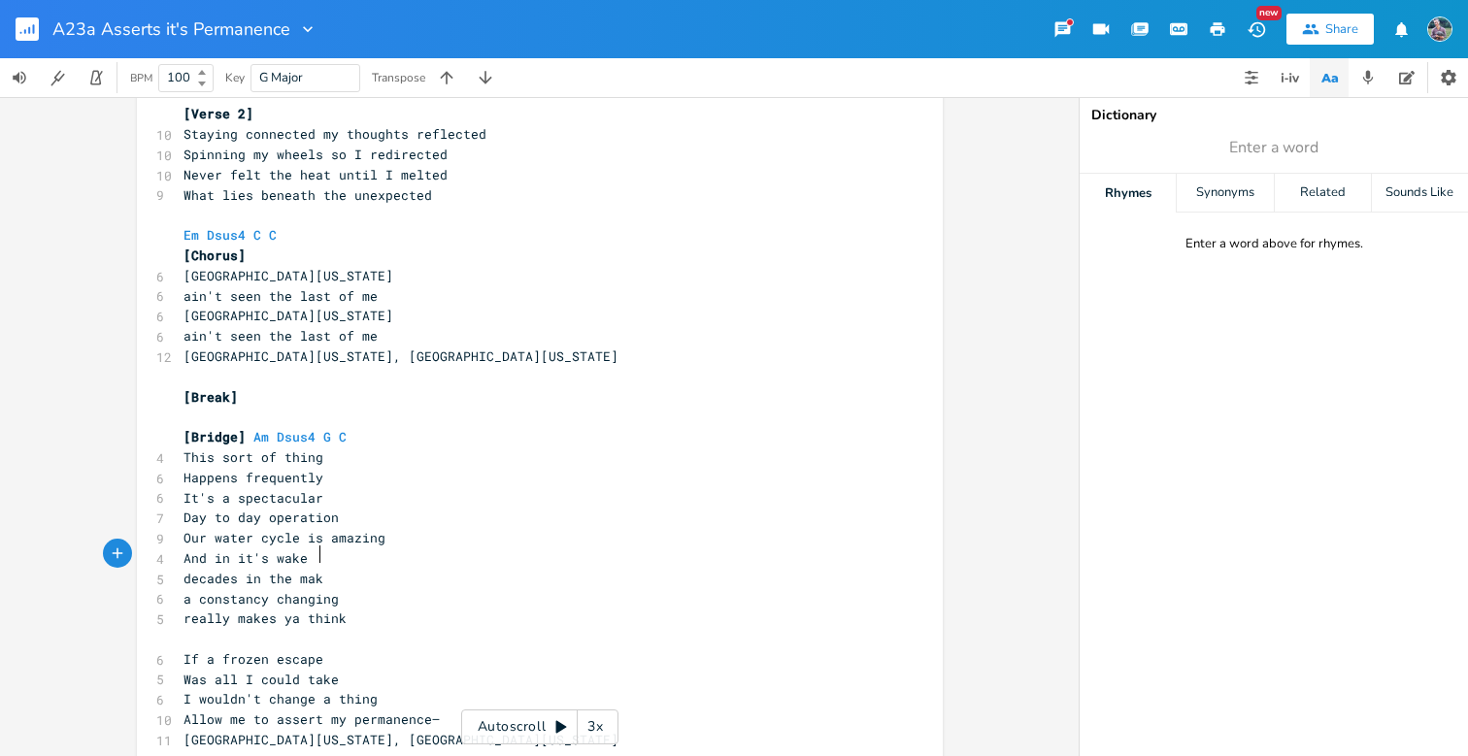
type textarea "decades in the making"
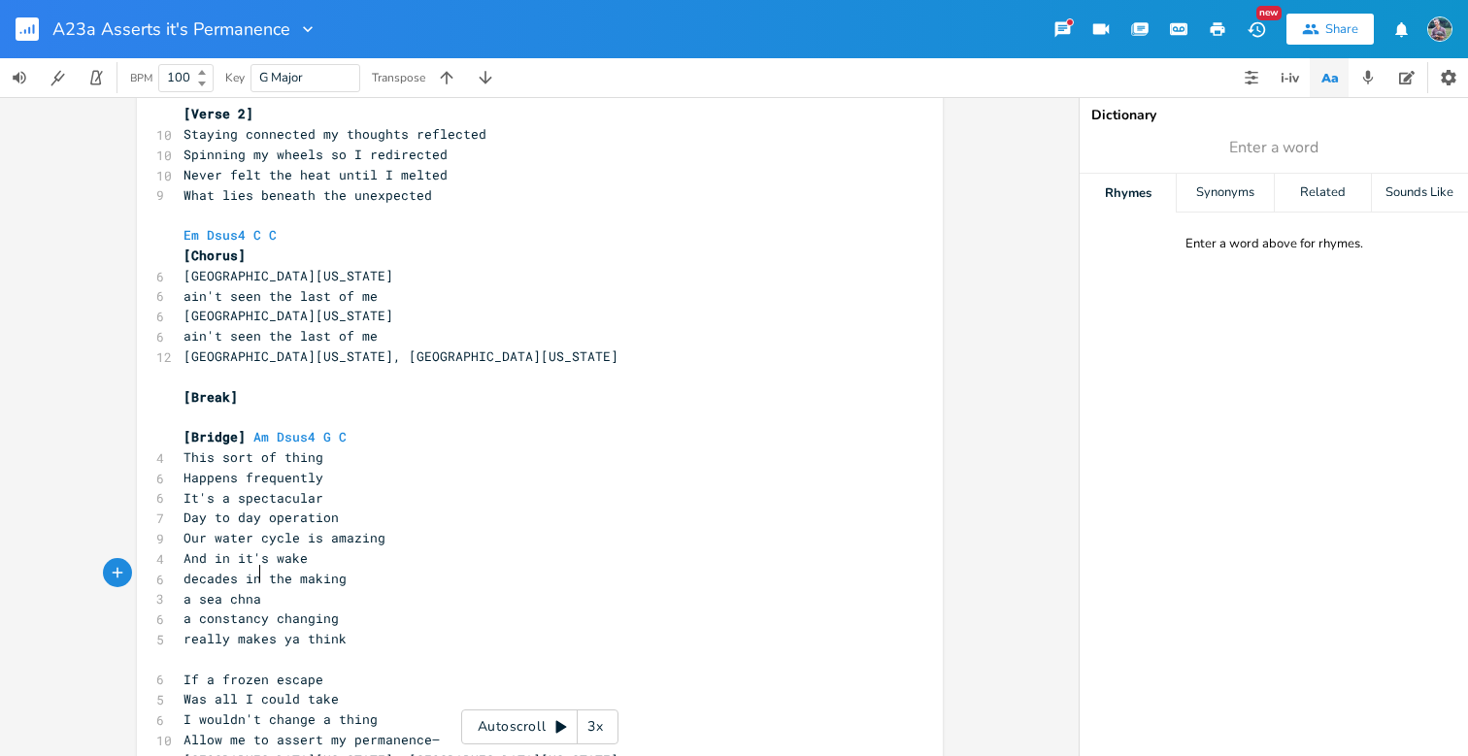
scroll to position [0, 62]
type textarea "a sea chnage"
type textarea "constancy changing"
drag, startPoint x: 339, startPoint y: 591, endPoint x: 183, endPoint y: 597, distance: 156.4
click at [183, 609] on pre "a constancy changing" at bounding box center [530, 619] width 701 height 20
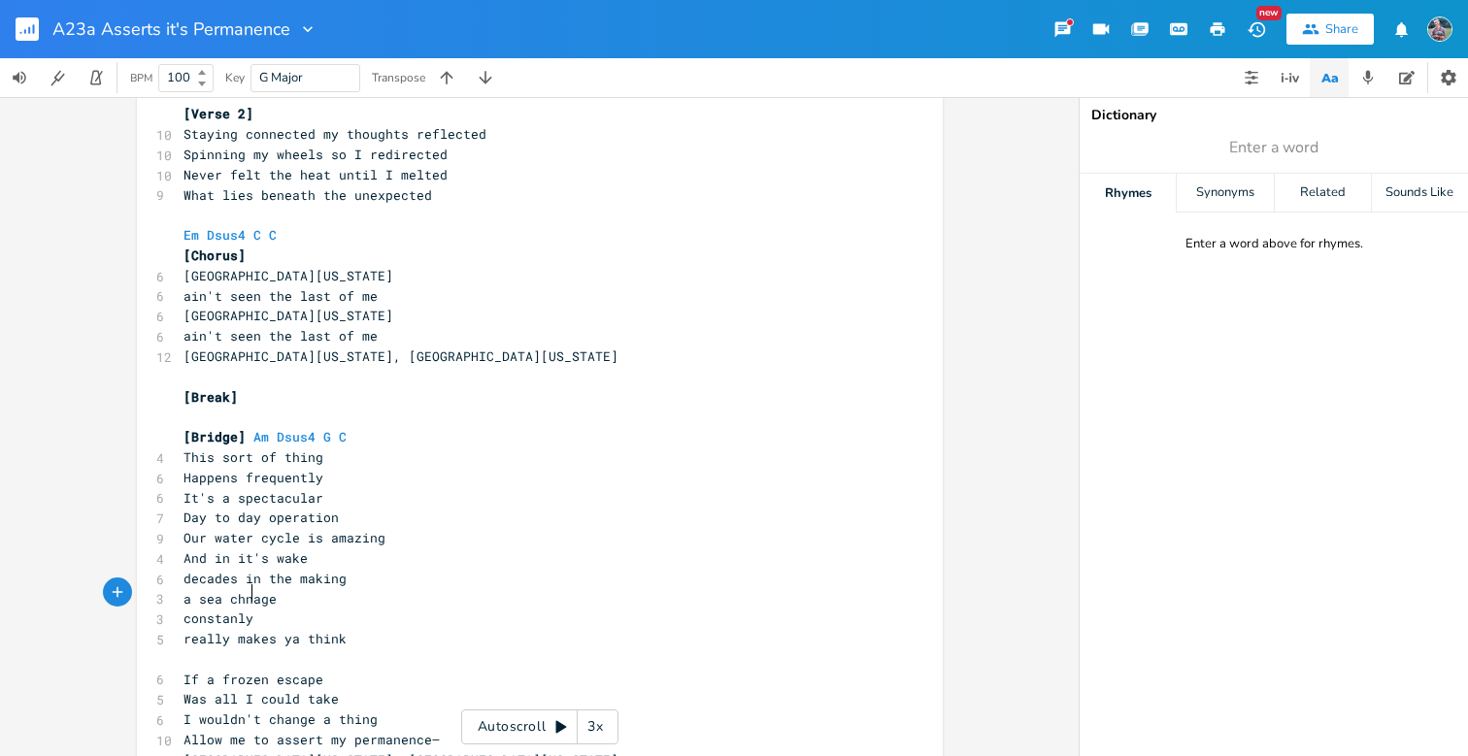
scroll to position [0, 49]
type textarea "constanly"
type textarea "tantly remaking"
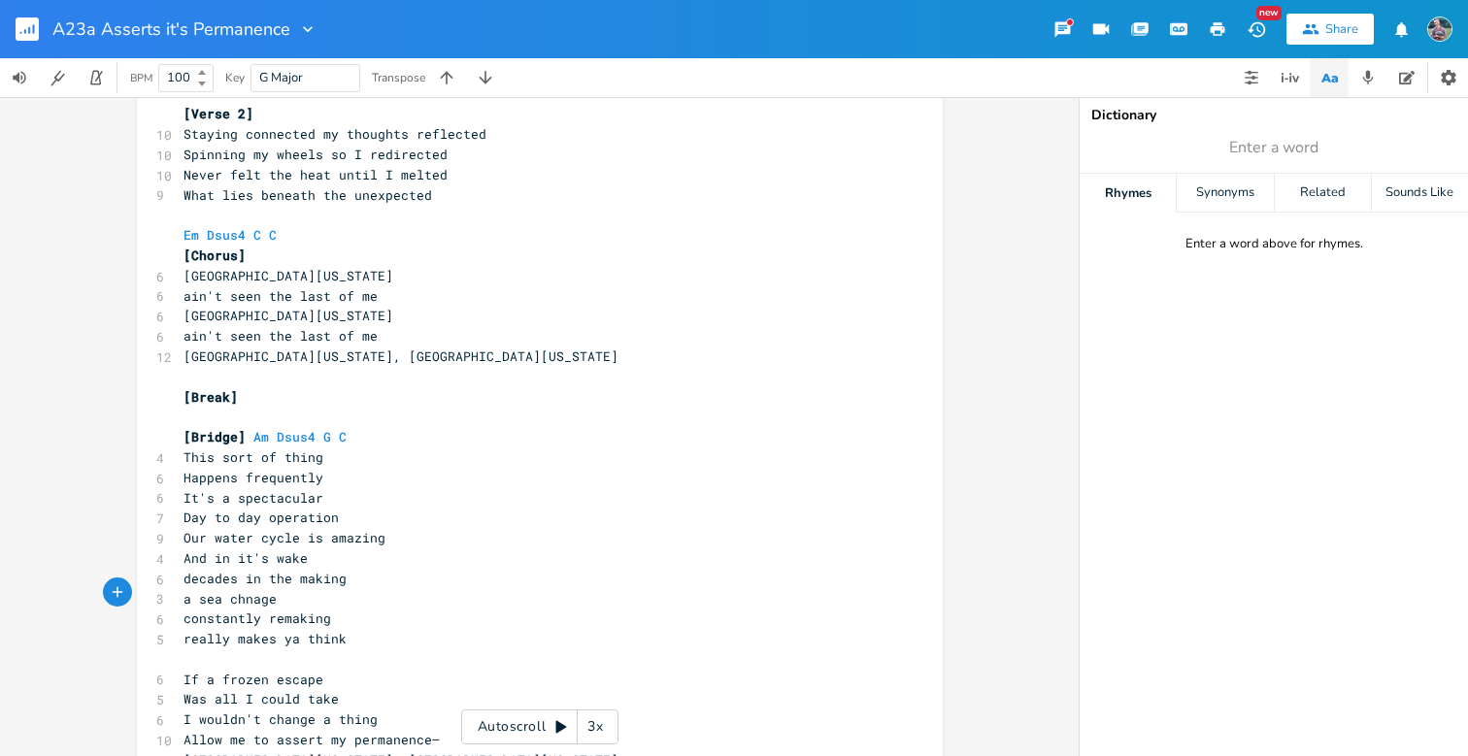
click at [345, 629] on pre "really makes ya think" at bounding box center [530, 639] width 701 height 20
click at [301, 610] on span "constantly remaking" at bounding box center [257, 618] width 148 height 17
type textarea "remaking"
click at [301, 610] on span "constantly remaking" at bounding box center [257, 618] width 148 height 17
click at [258, 610] on span "constantly remaking" at bounding box center [257, 618] width 148 height 17
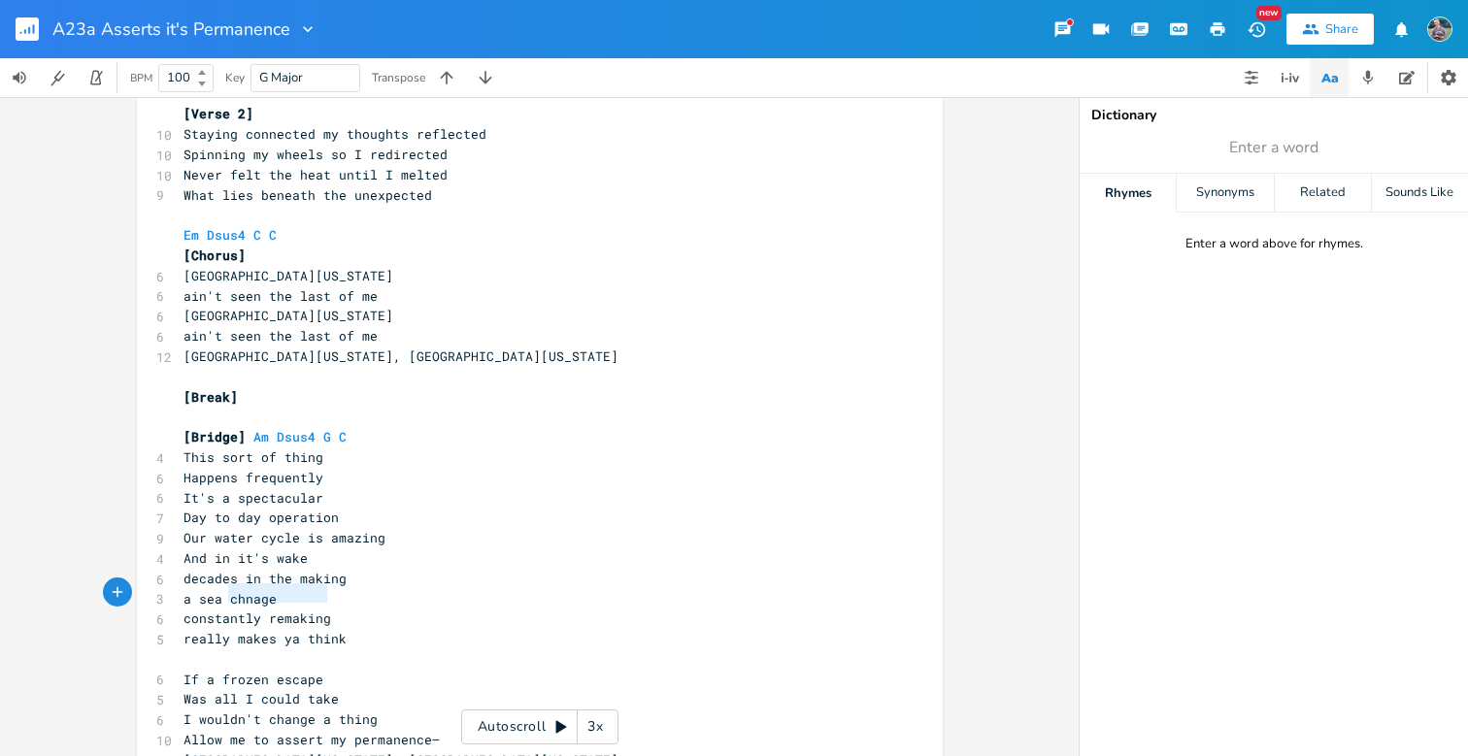
type textarea "onstantly remaking"
drag, startPoint x: 329, startPoint y: 596, endPoint x: 187, endPoint y: 593, distance: 141.8
click at [187, 609] on pre "constantly remaking" at bounding box center [530, 619] width 701 height 20
click at [343, 609] on pre "really makes ya think" at bounding box center [530, 619] width 701 height 20
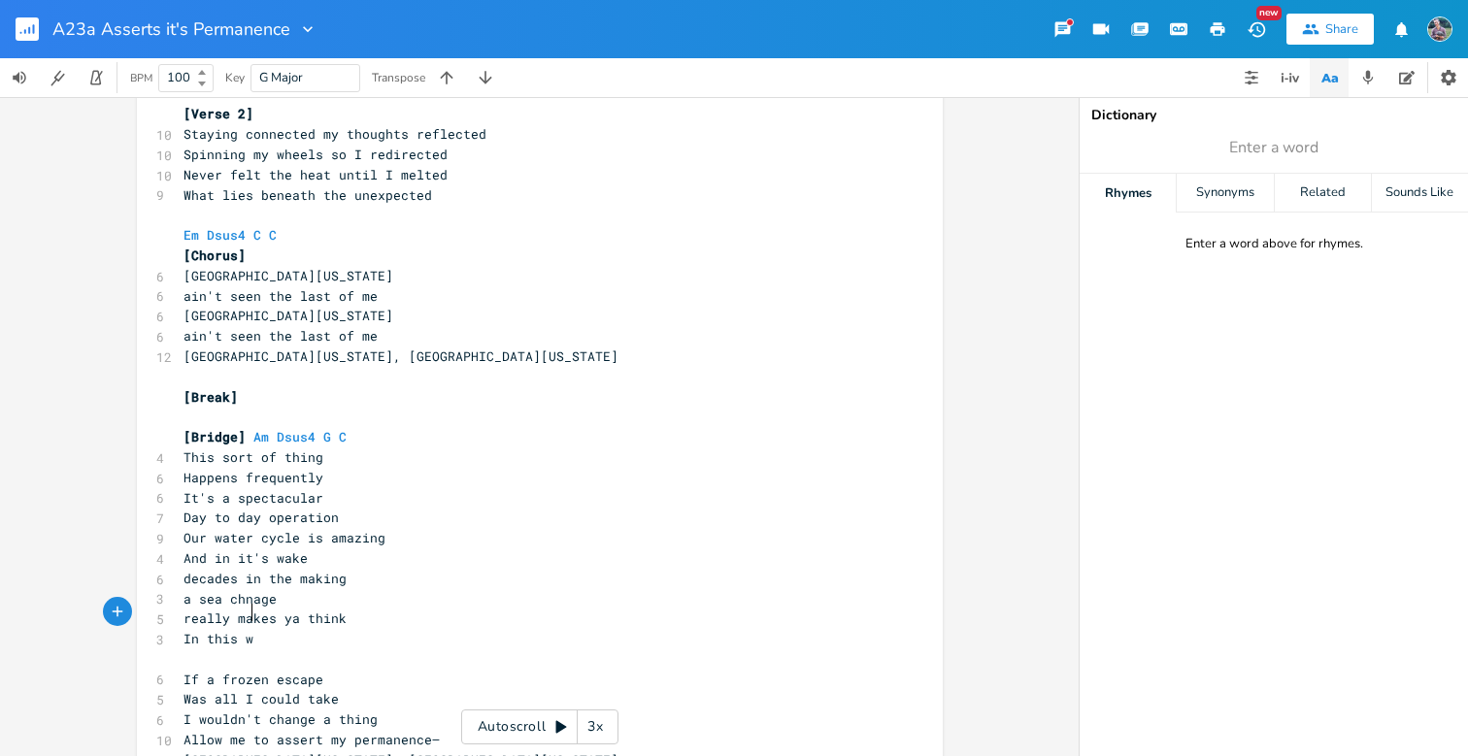
type textarea "In this way"
type textarea "water asserts its permanence"
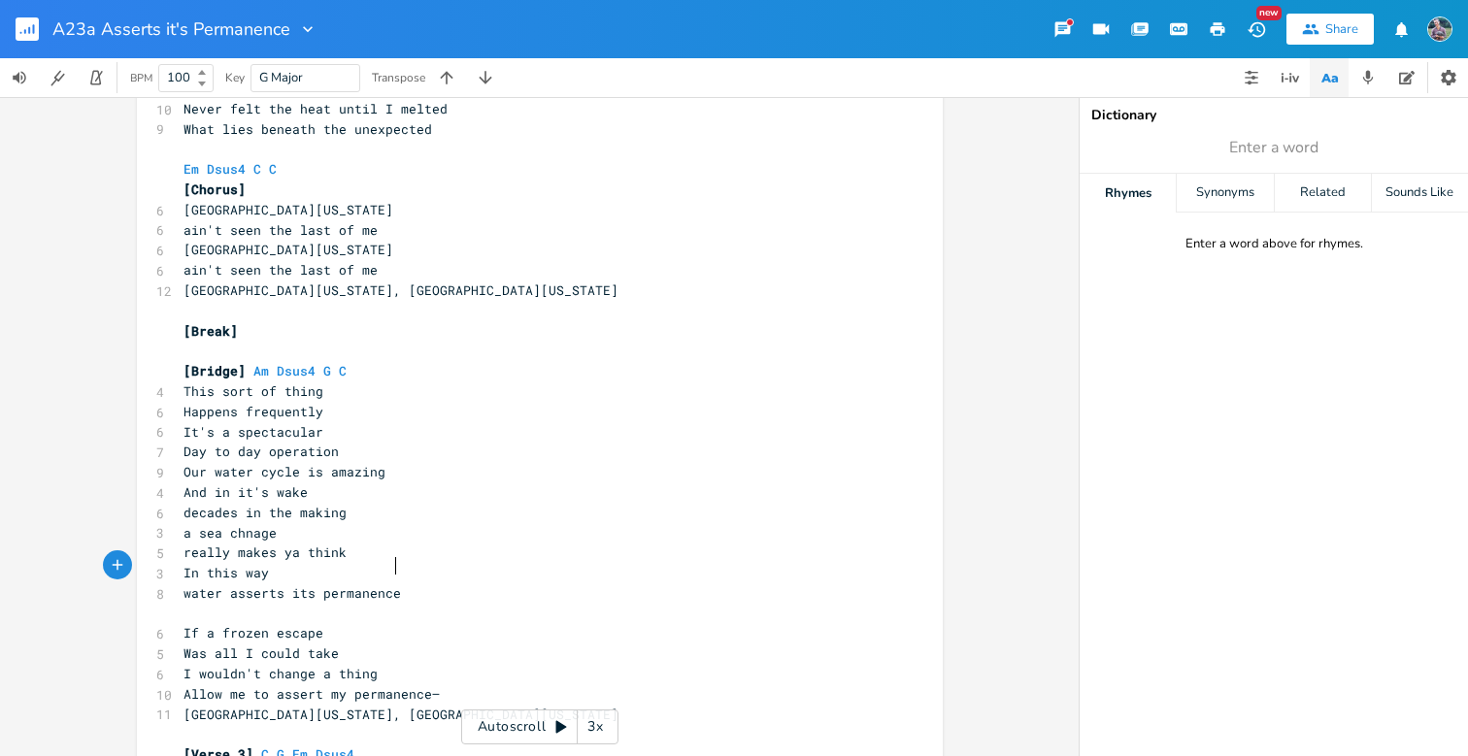
scroll to position [276, 0]
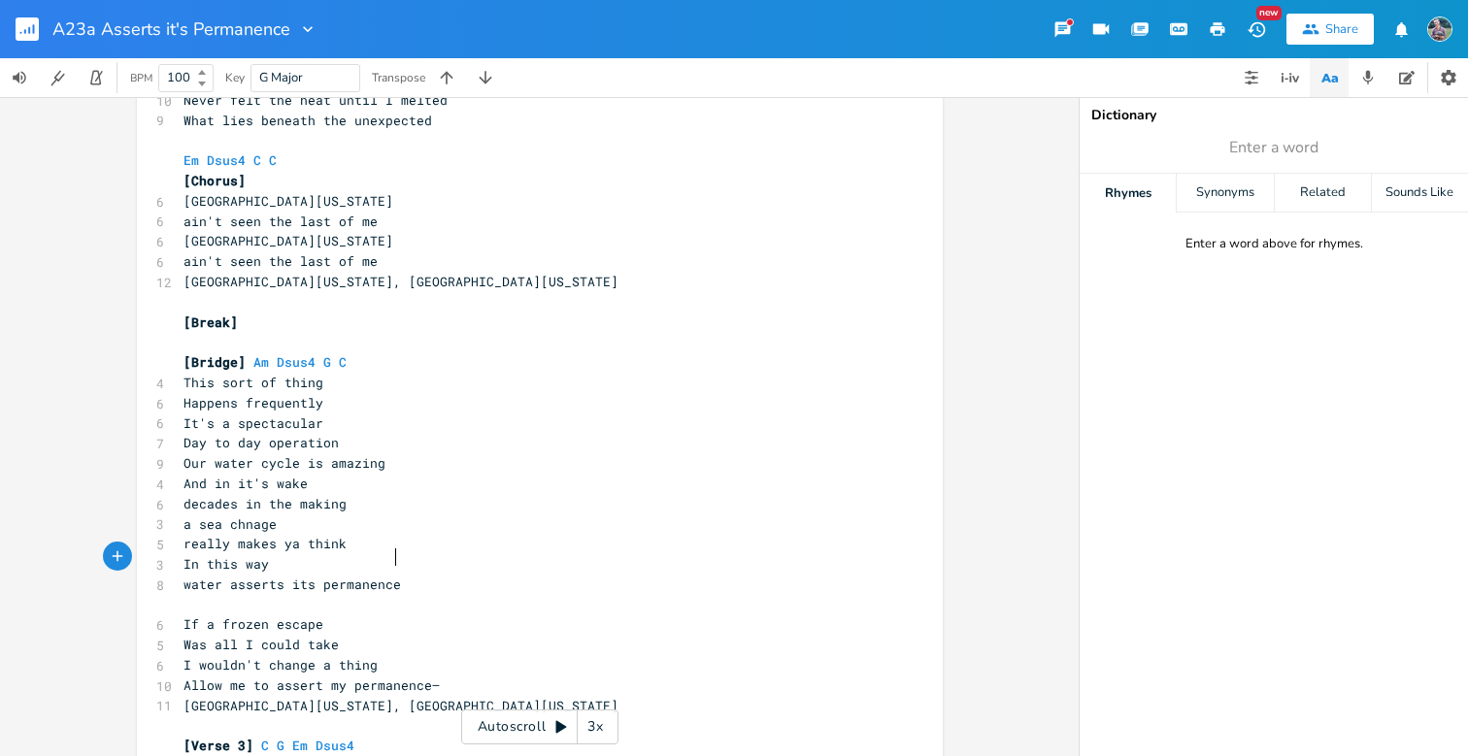
click at [277, 515] on pre "a sea chnage" at bounding box center [530, 525] width 701 height 20
drag, startPoint x: 259, startPoint y: 537, endPoint x: 177, endPoint y: 545, distance: 82.9
click at [183, 555] on span "In this way" at bounding box center [225, 563] width 85 height 17
type textarea "This is the way"
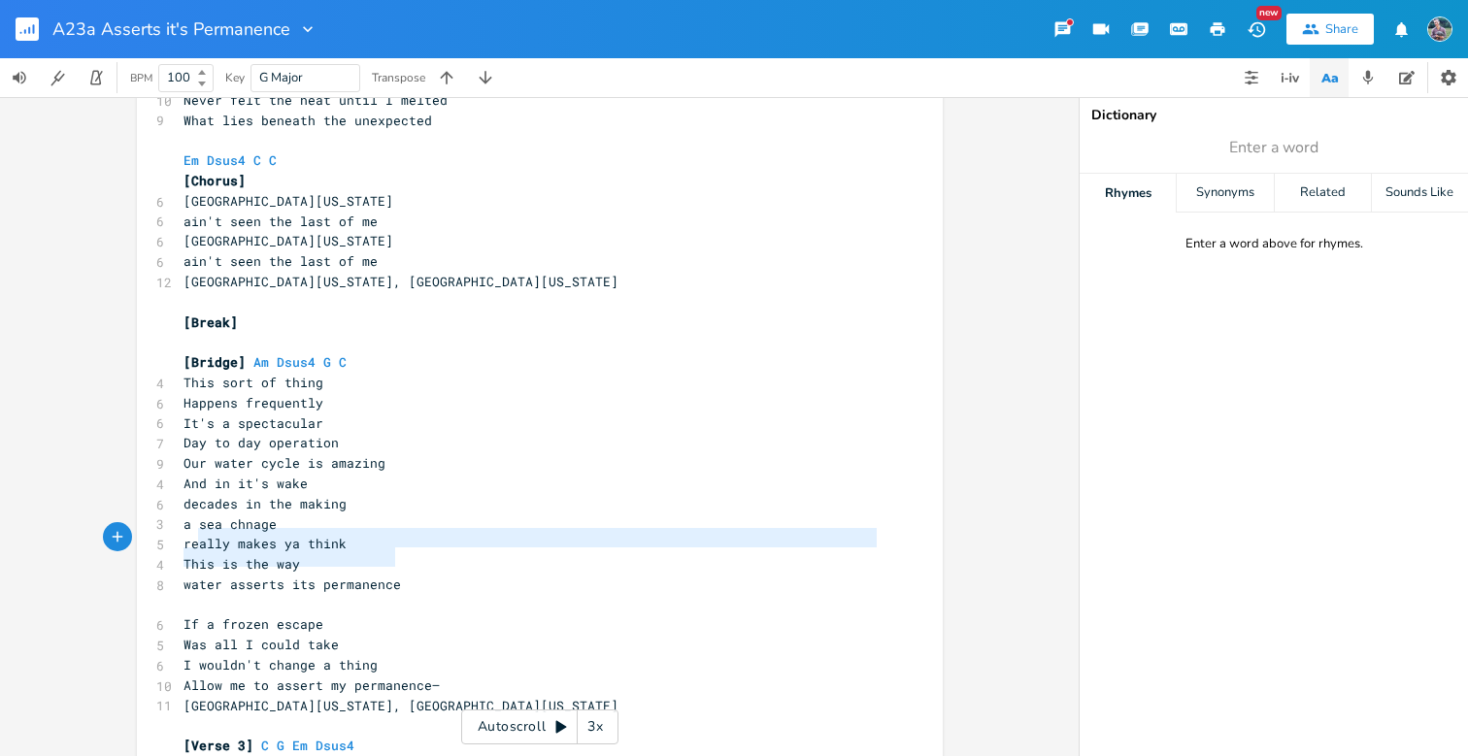
type textarea "This is the way water asserts its permanence"
drag, startPoint x: 404, startPoint y: 560, endPoint x: 170, endPoint y: 537, distance: 235.1
click at [170, 537] on div "This is the way water asserts its permanence xxxxxxxxxx Em Dsus4 C G [Verse 1] …" at bounding box center [540, 459] width 806 height 1253
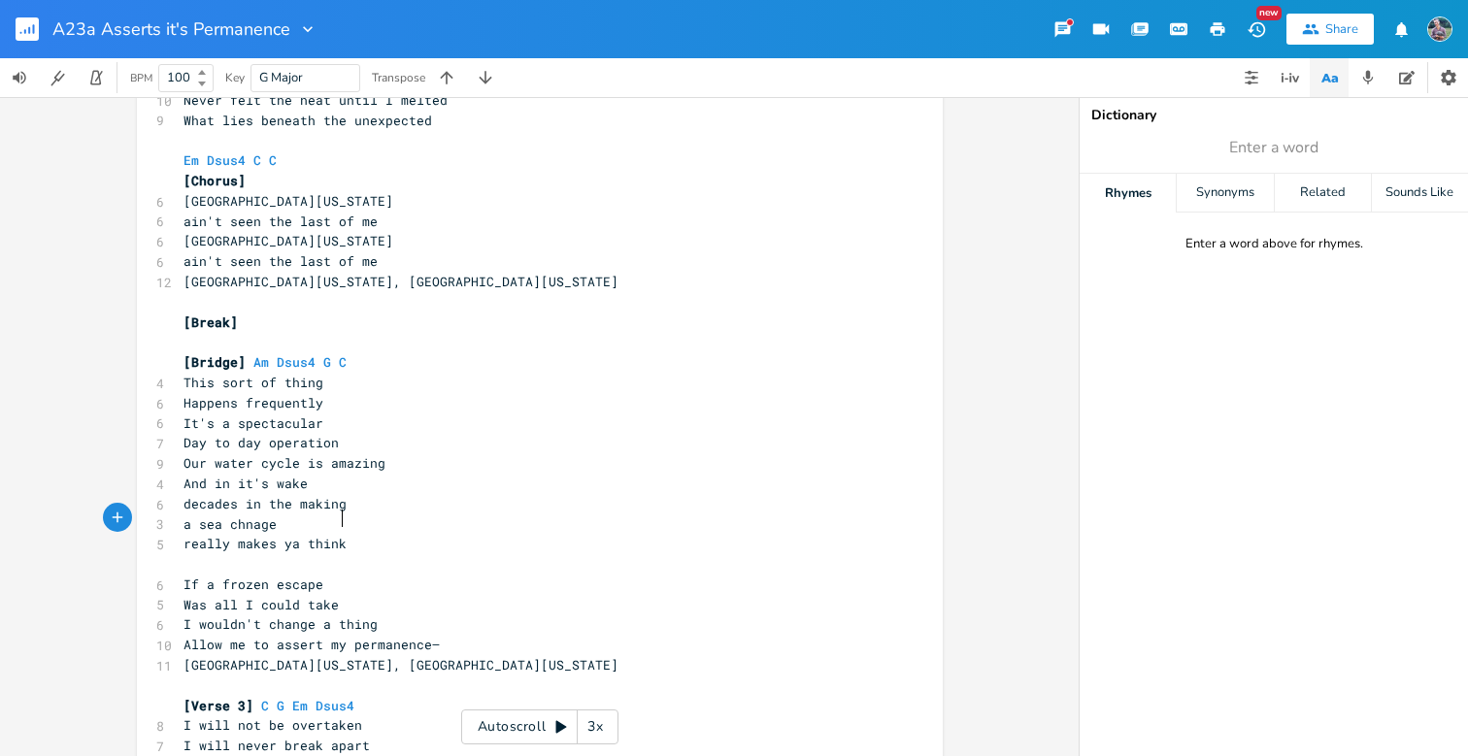
click at [275, 515] on pre "a sea chnage" at bounding box center [530, 525] width 701 height 20
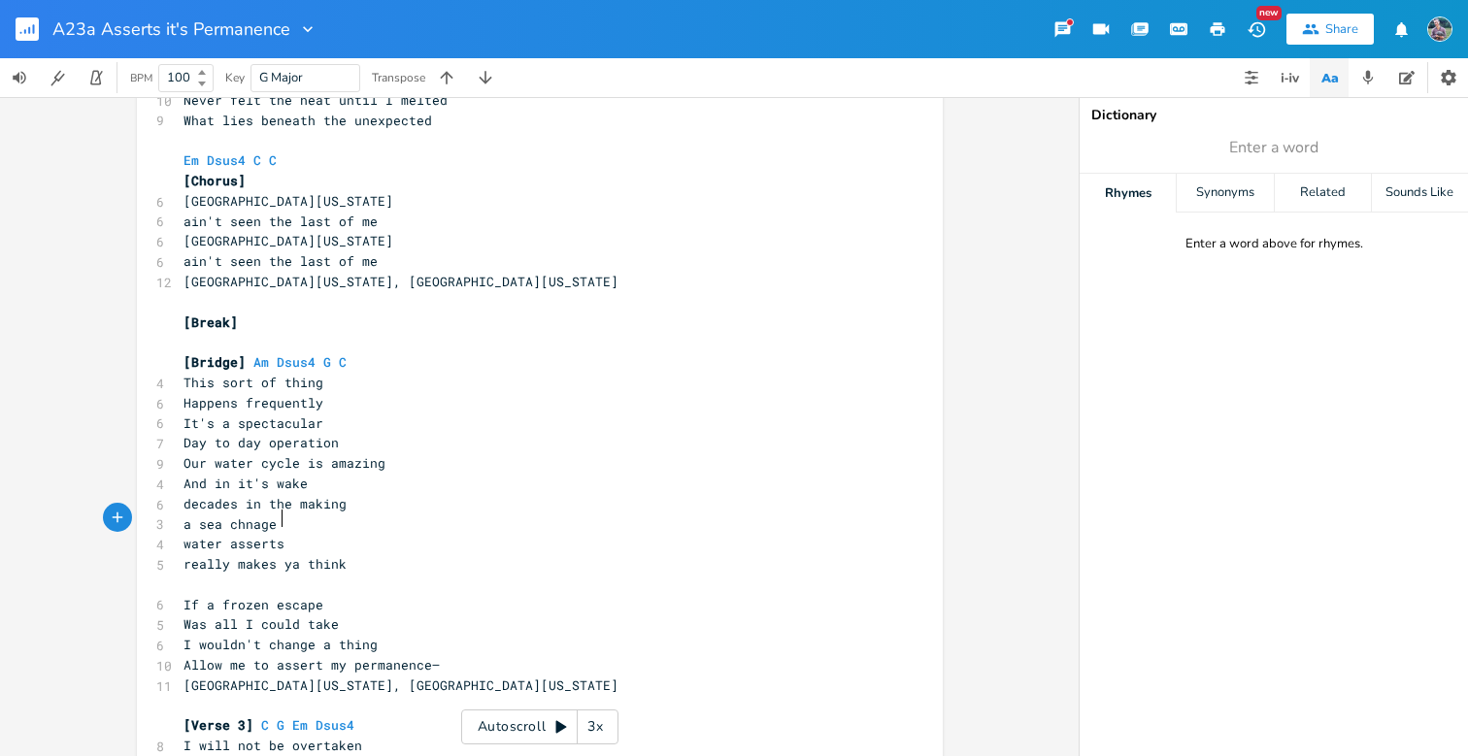
scroll to position [0, 67]
type textarea "water asserts permanence"
click at [285, 515] on pre "a sea chnage" at bounding box center [530, 525] width 701 height 20
click at [385, 554] on pre "really makes ya think" at bounding box center [530, 564] width 701 height 20
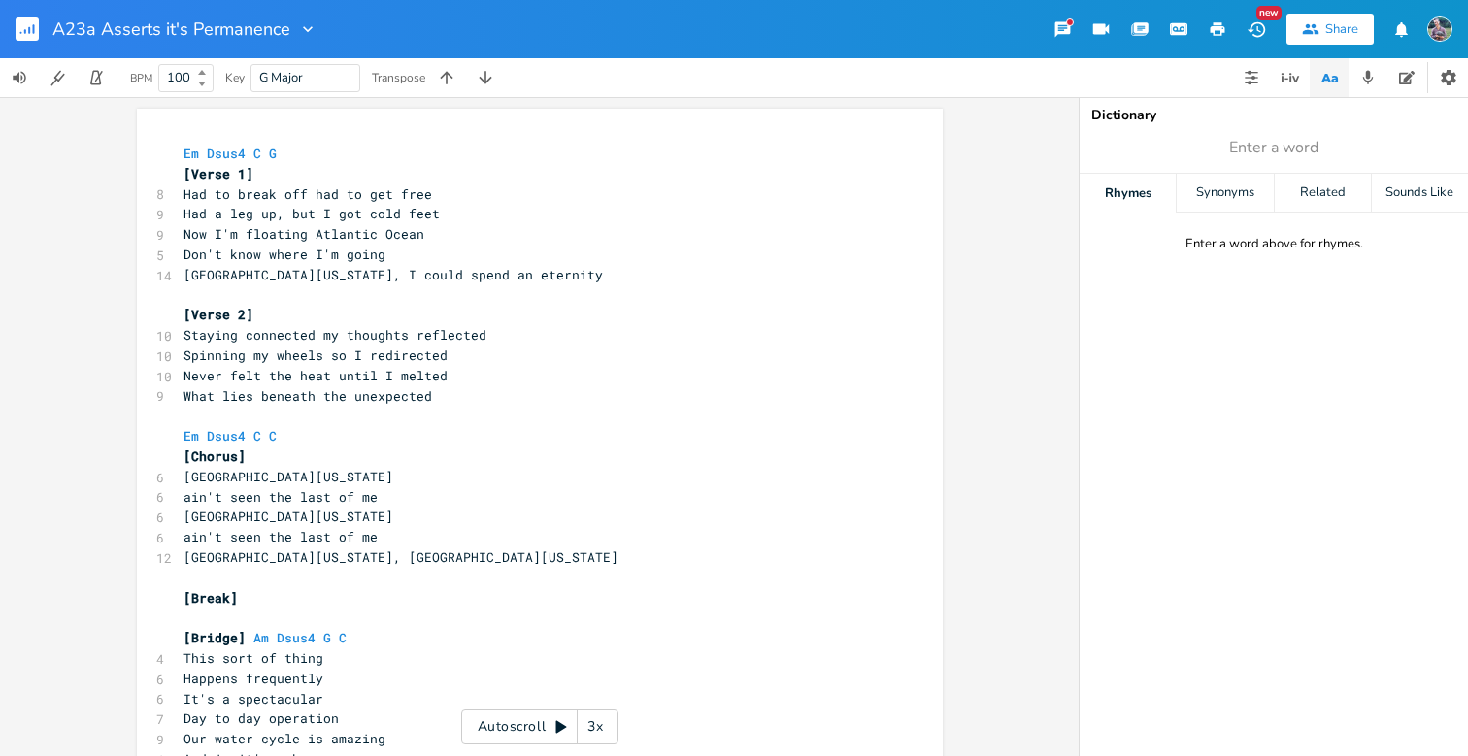
scroll to position [0, 0]
